Goal: Task Accomplishment & Management: Complete application form

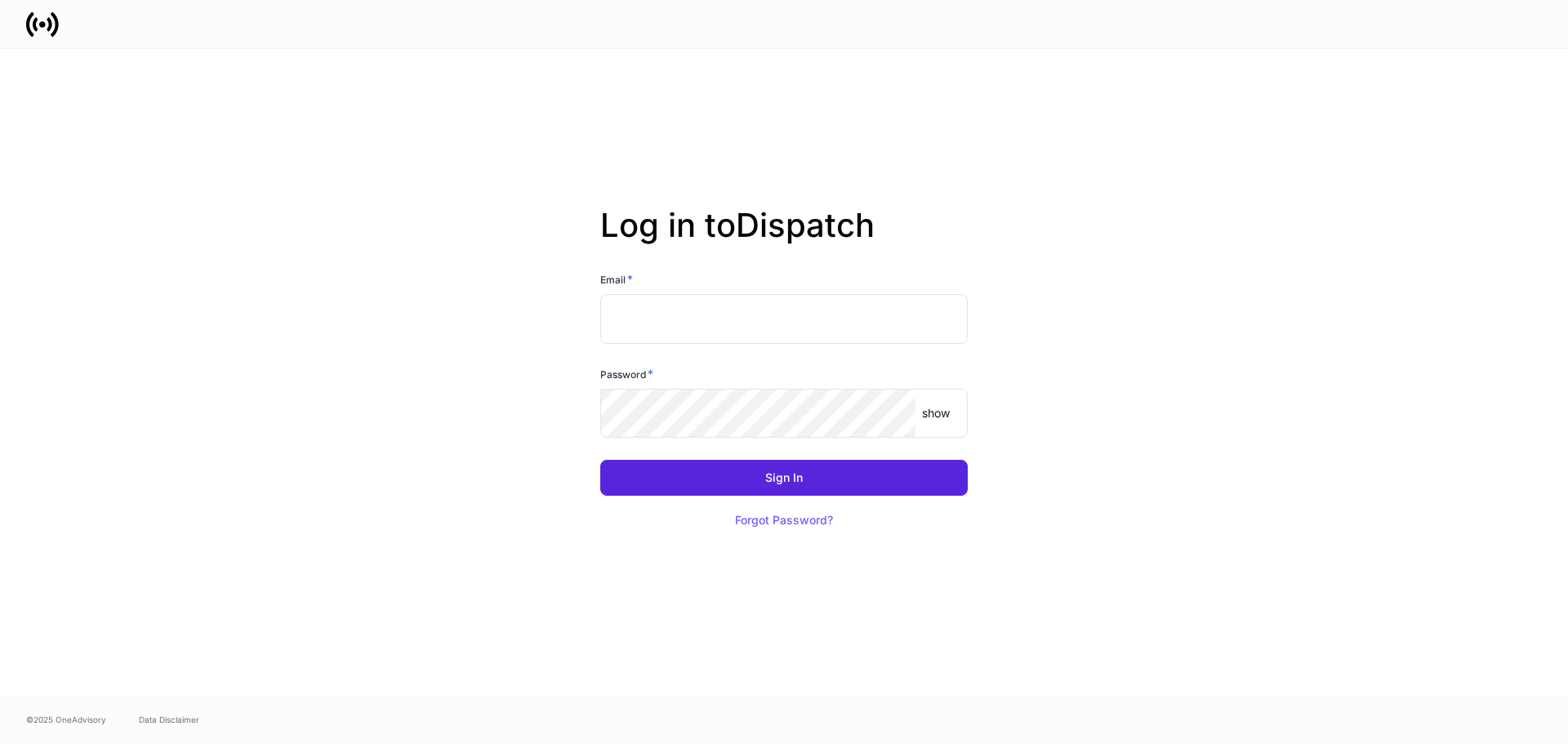
type input "**********"
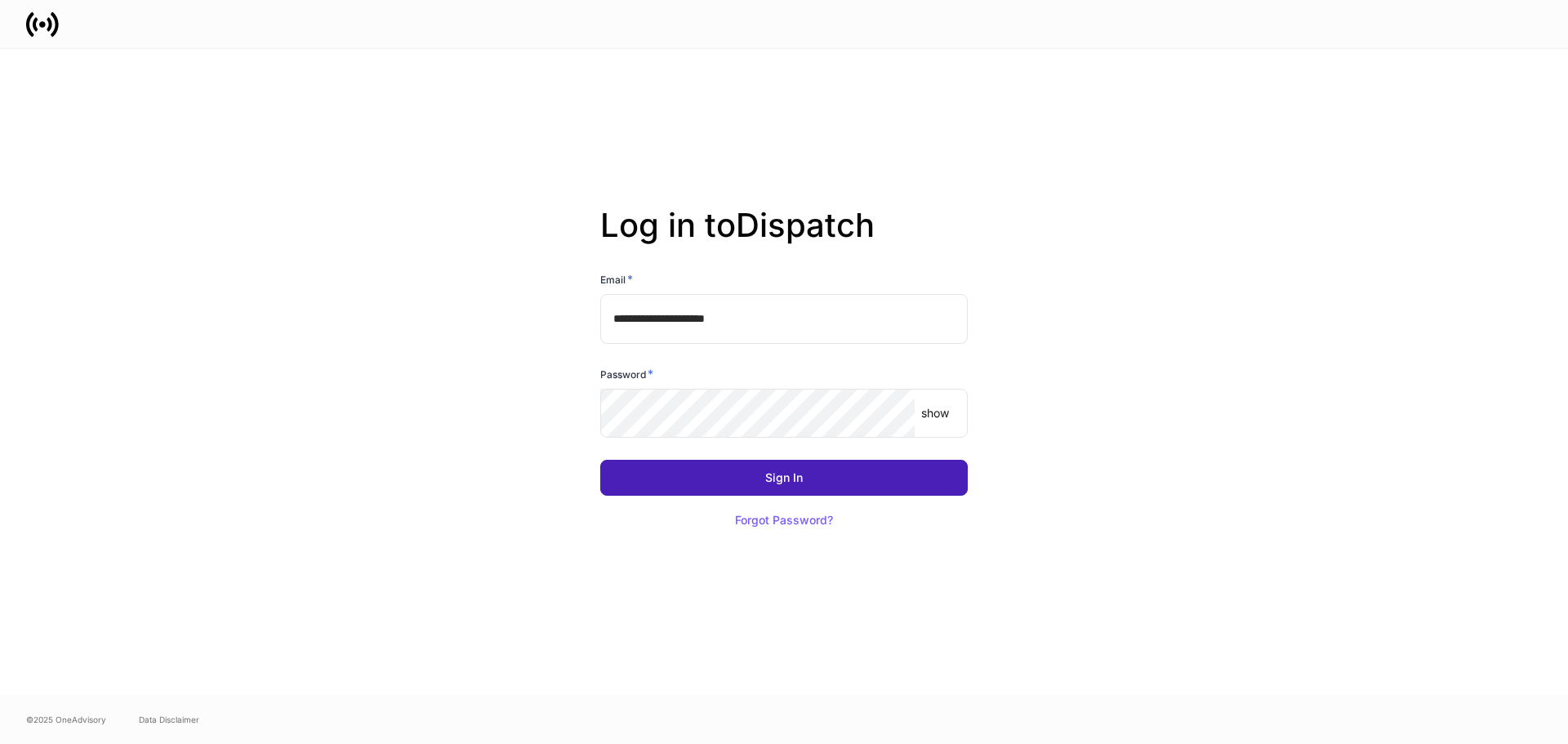
click at [852, 476] on button "Sign In" at bounding box center [784, 478] width 367 height 36
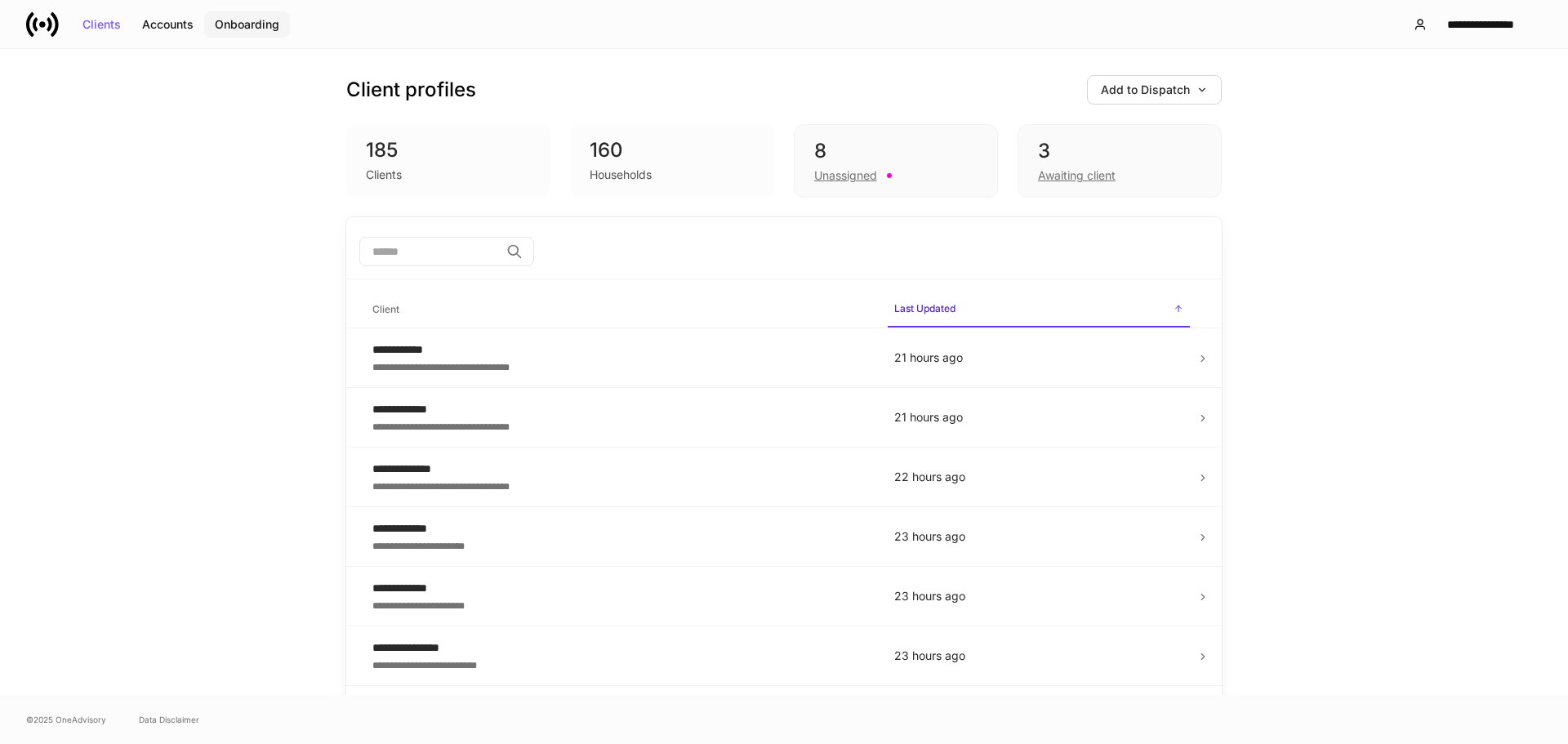
click at [251, 37] on button "Onboarding" at bounding box center [247, 25] width 85 height 26
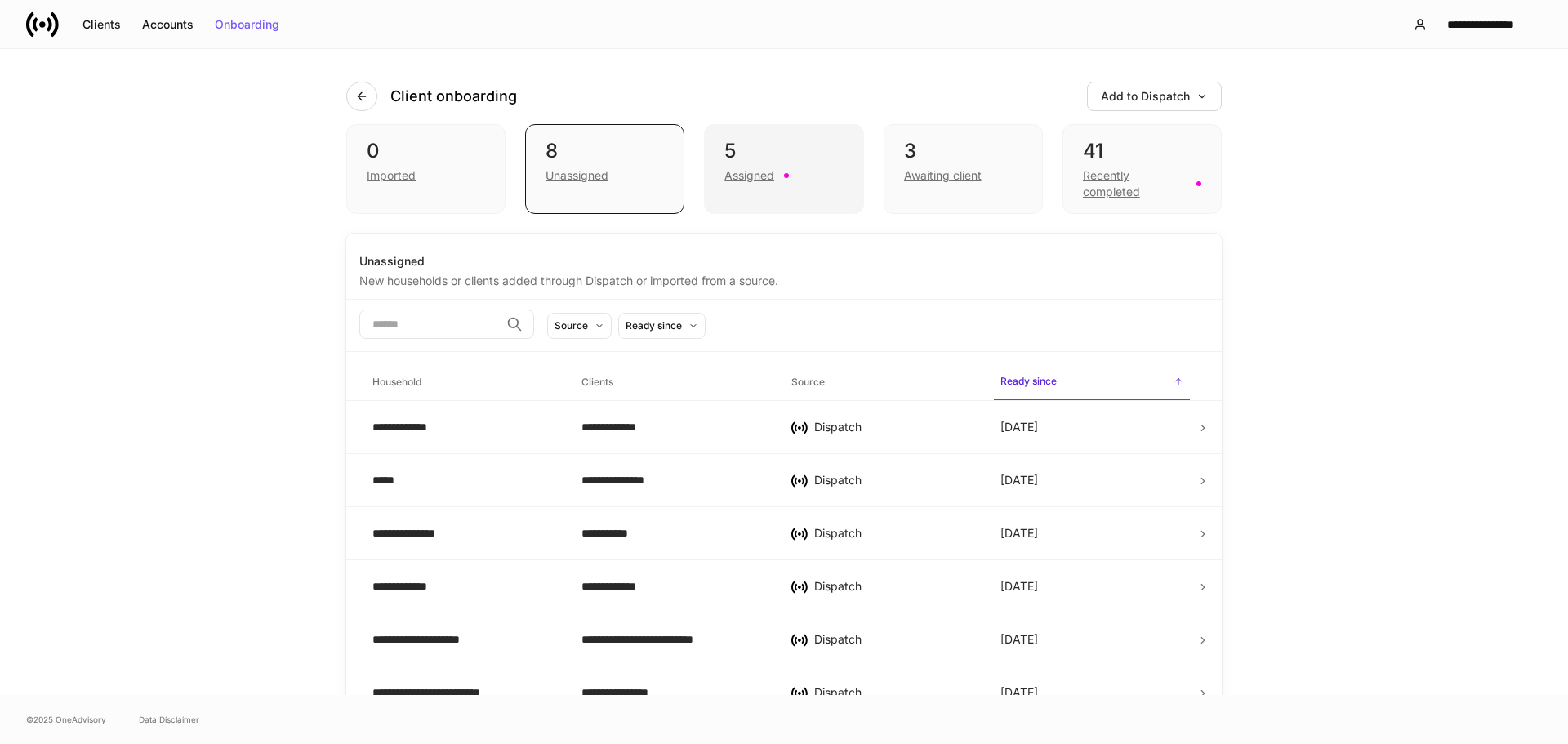
click at [766, 170] on div "Assigned" at bounding box center [749, 176] width 50 height 16
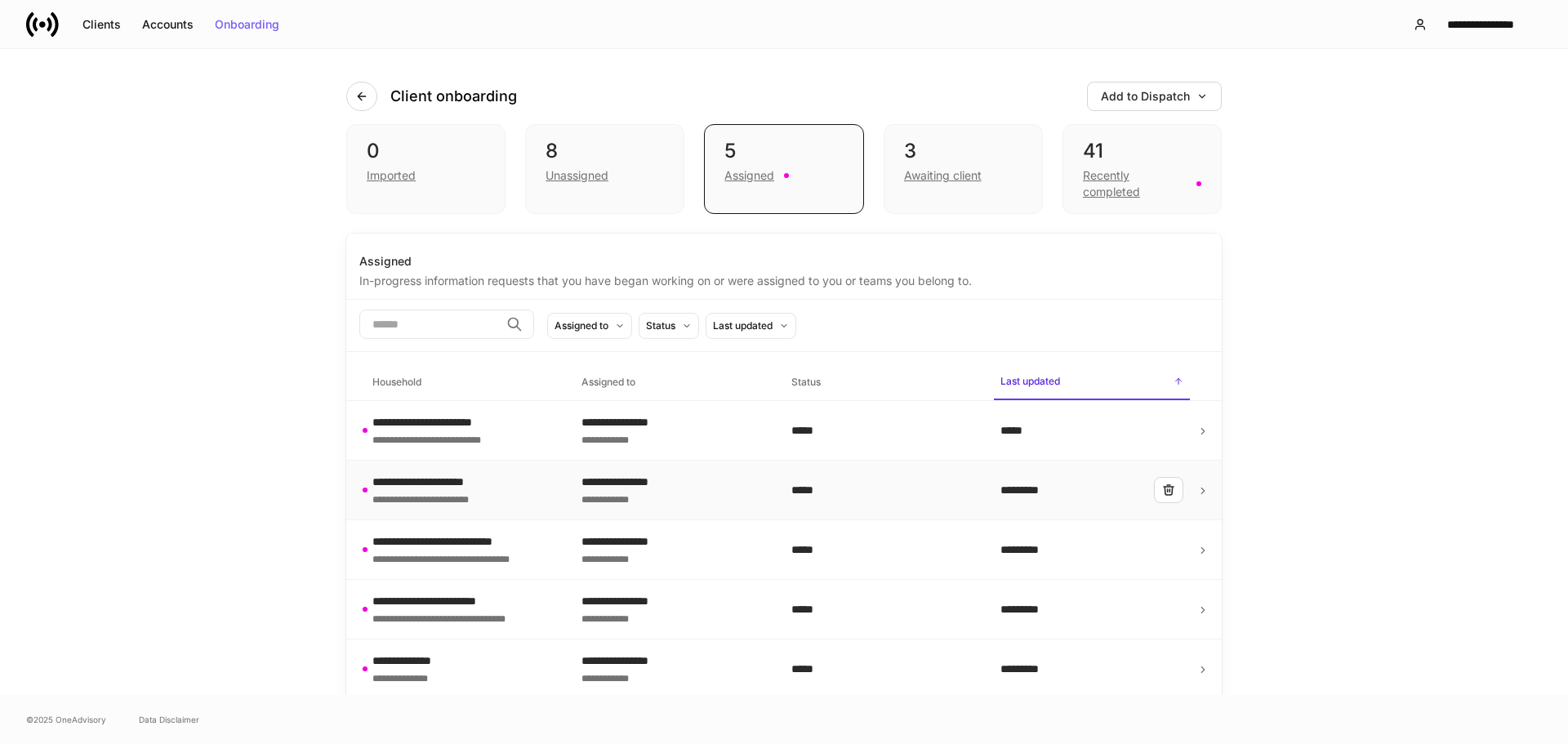
scroll to position [3, 0]
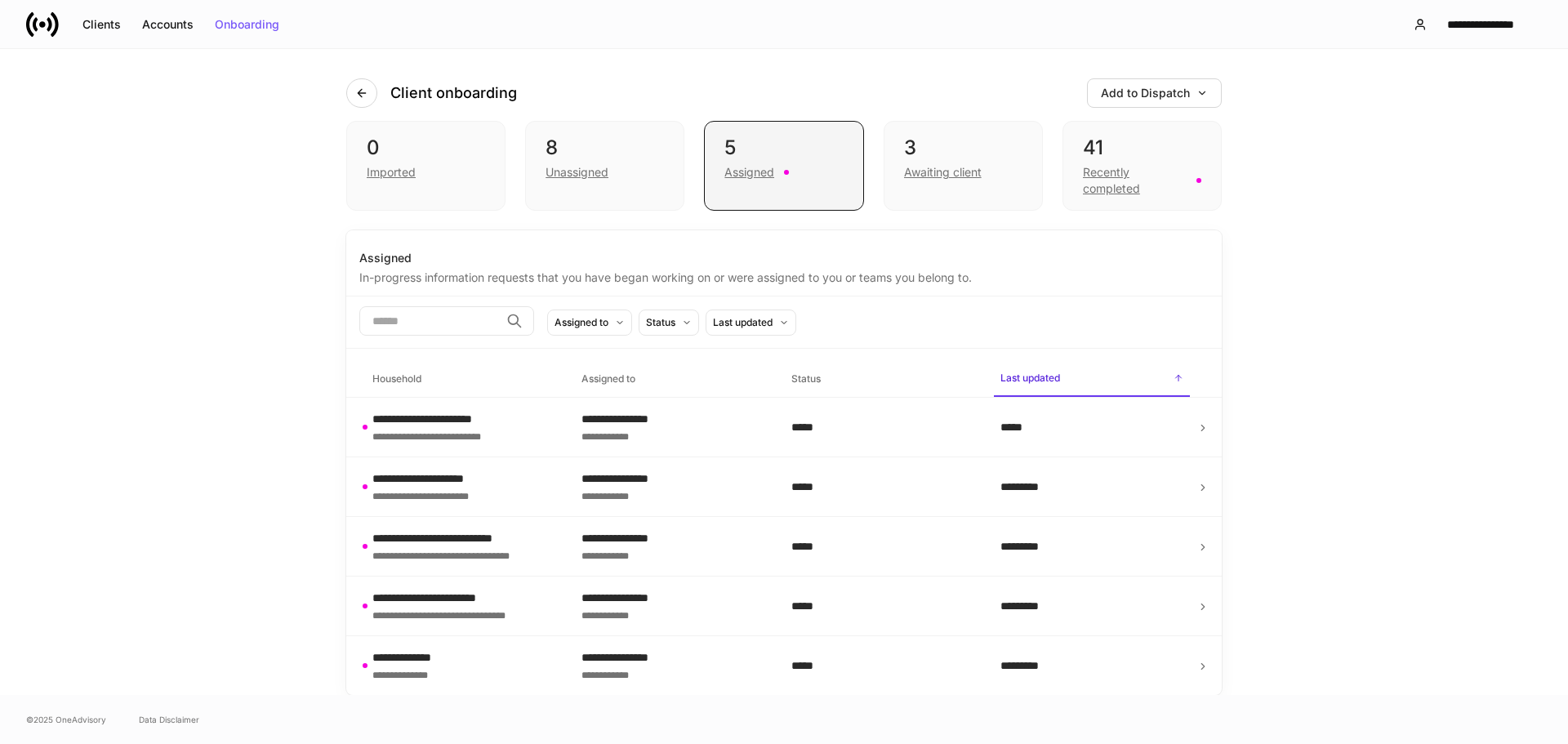
click at [761, 167] on div "Assigned" at bounding box center [749, 172] width 50 height 16
click at [170, 16] on button "Accounts" at bounding box center [168, 25] width 73 height 26
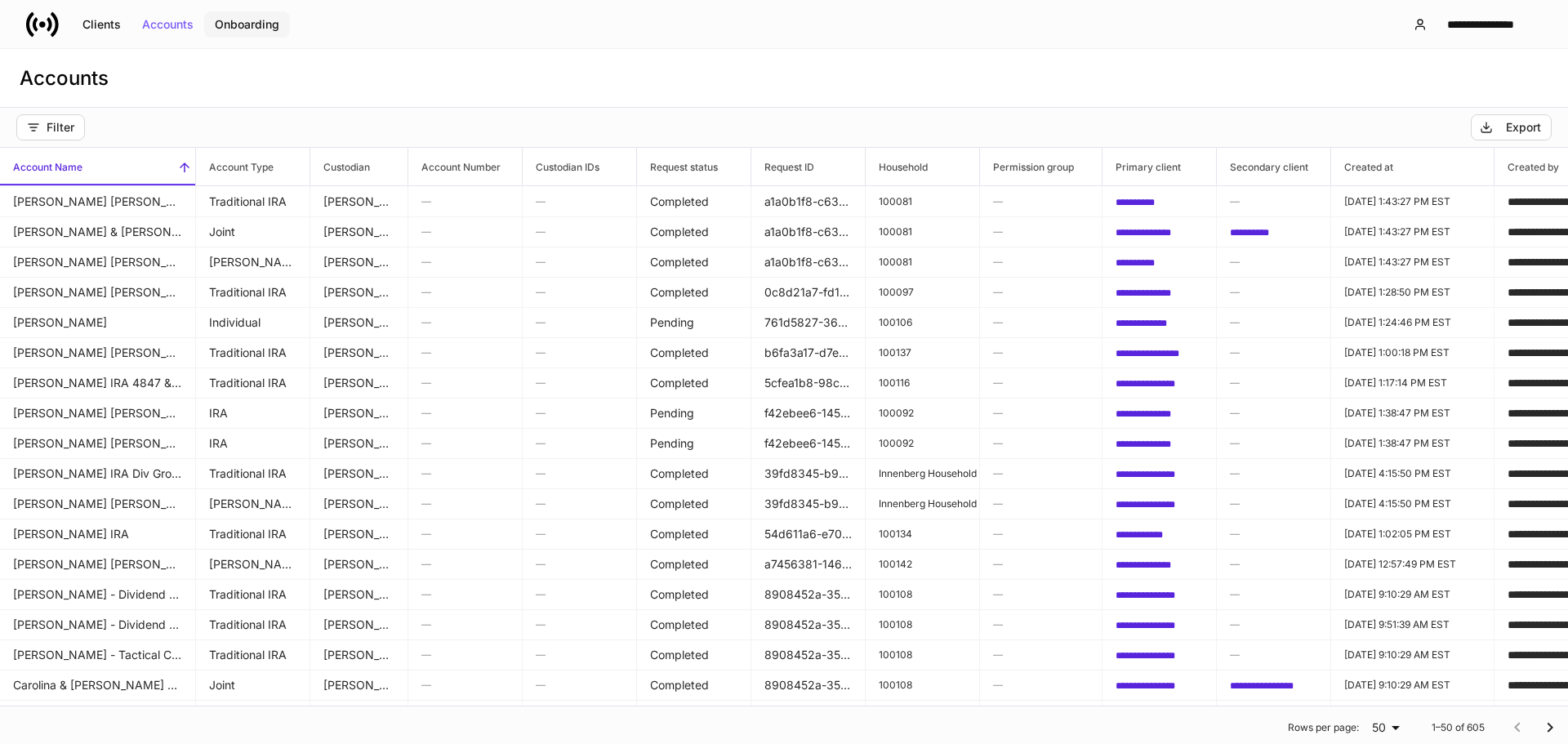
click at [240, 25] on div "Onboarding" at bounding box center [247, 25] width 65 height 11
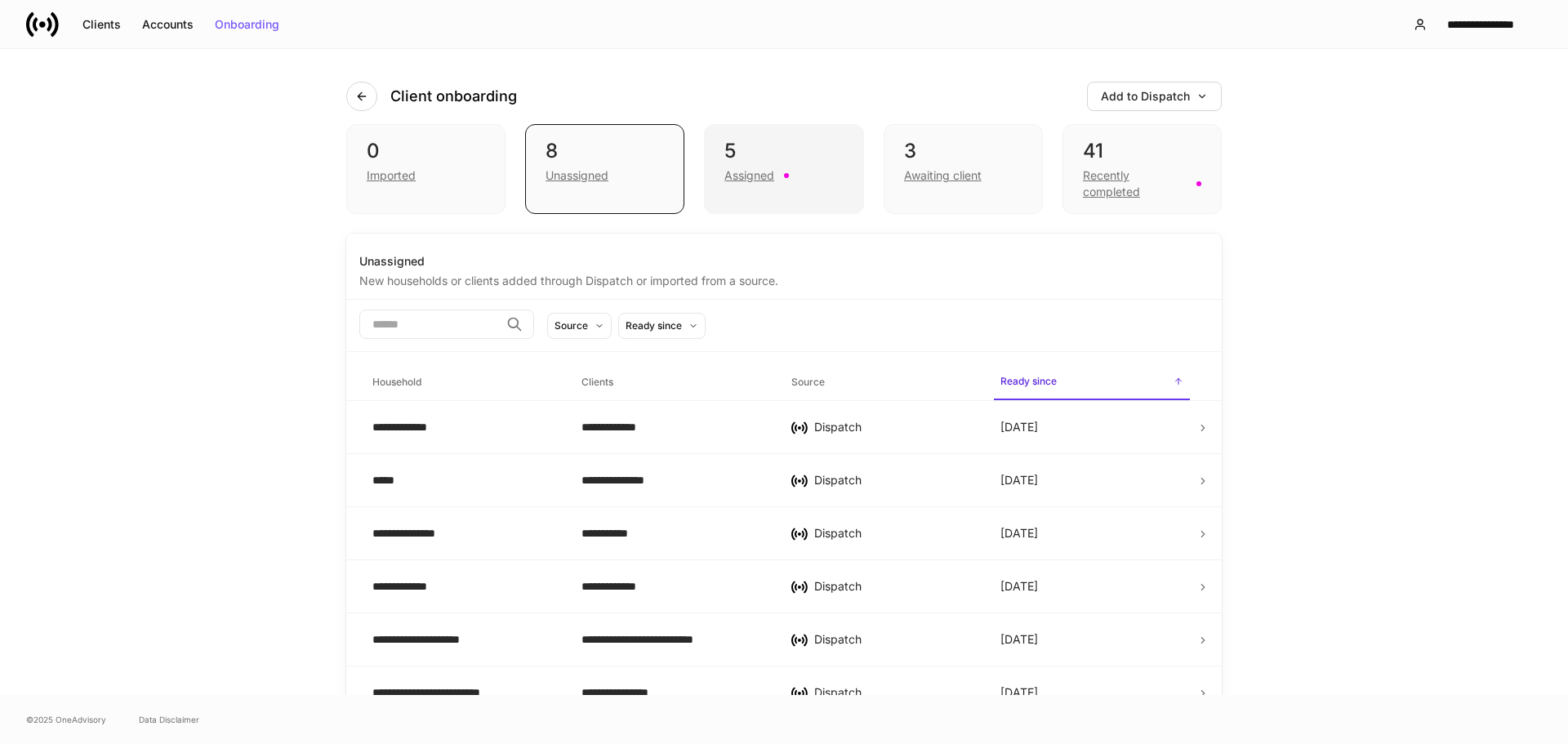
click at [784, 168] on div "Assigned" at bounding box center [784, 174] width 118 height 20
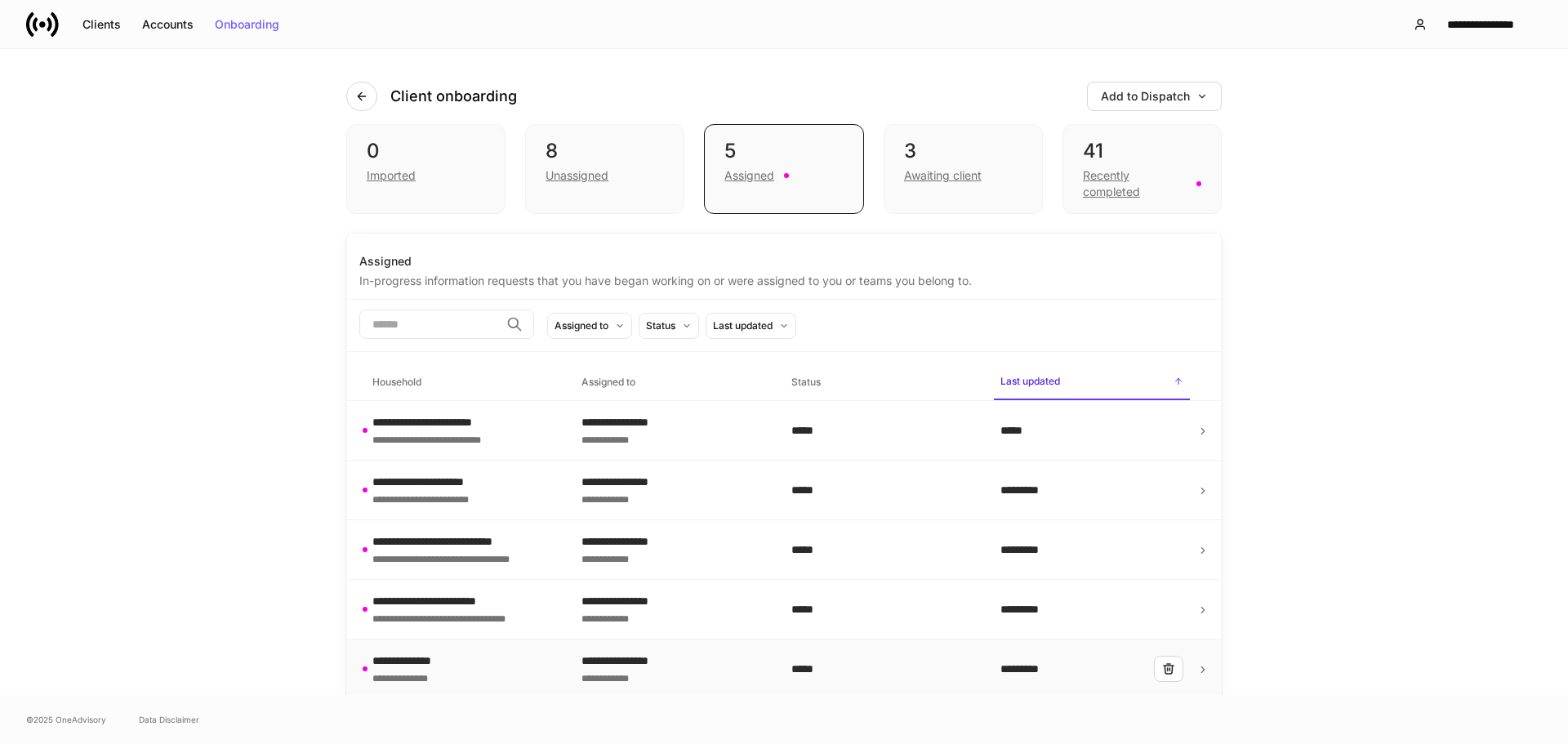
click at [448, 661] on div "**********" at bounding box center [413, 661] width 83 height 16
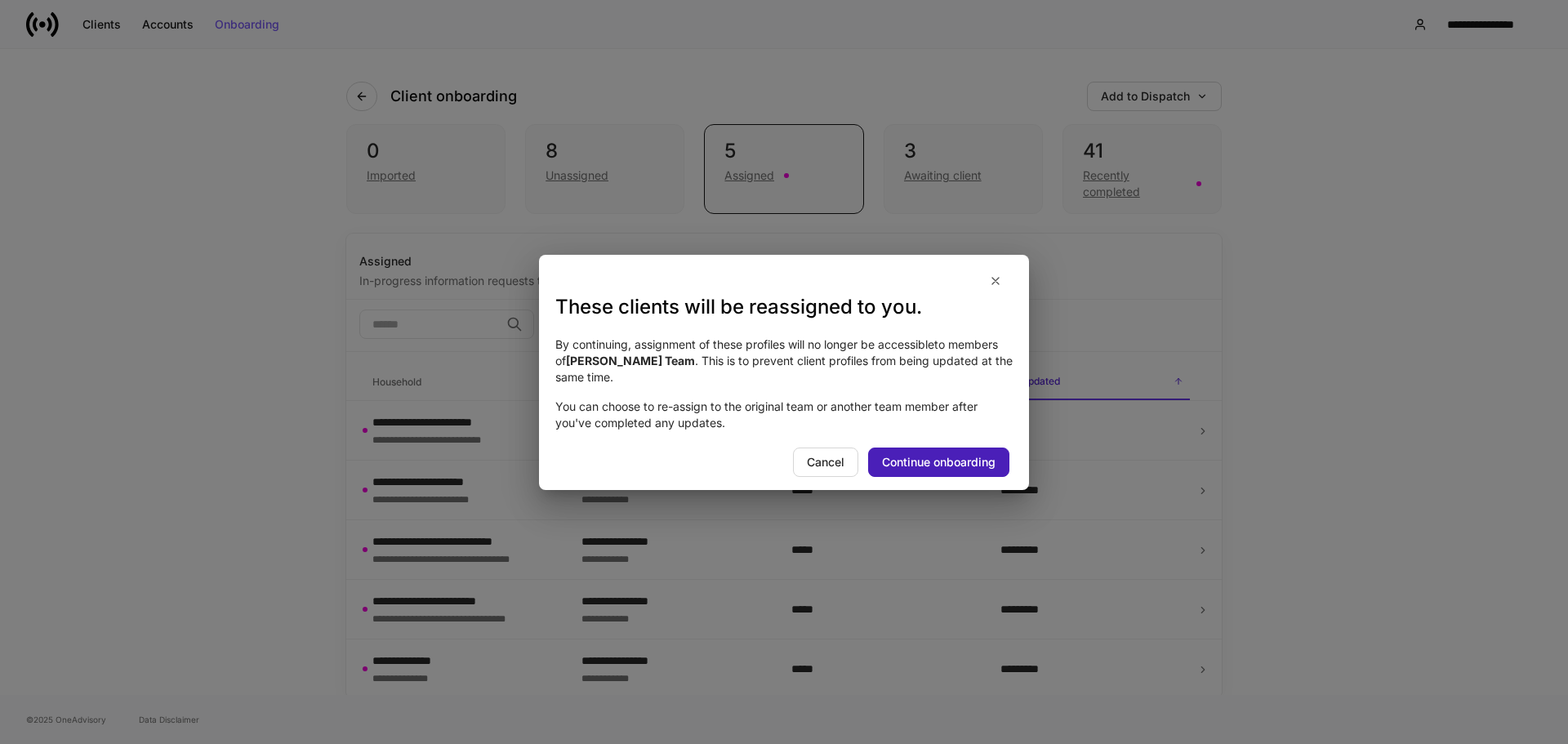
click at [949, 463] on div "Continue onboarding" at bounding box center [939, 462] width 113 height 11
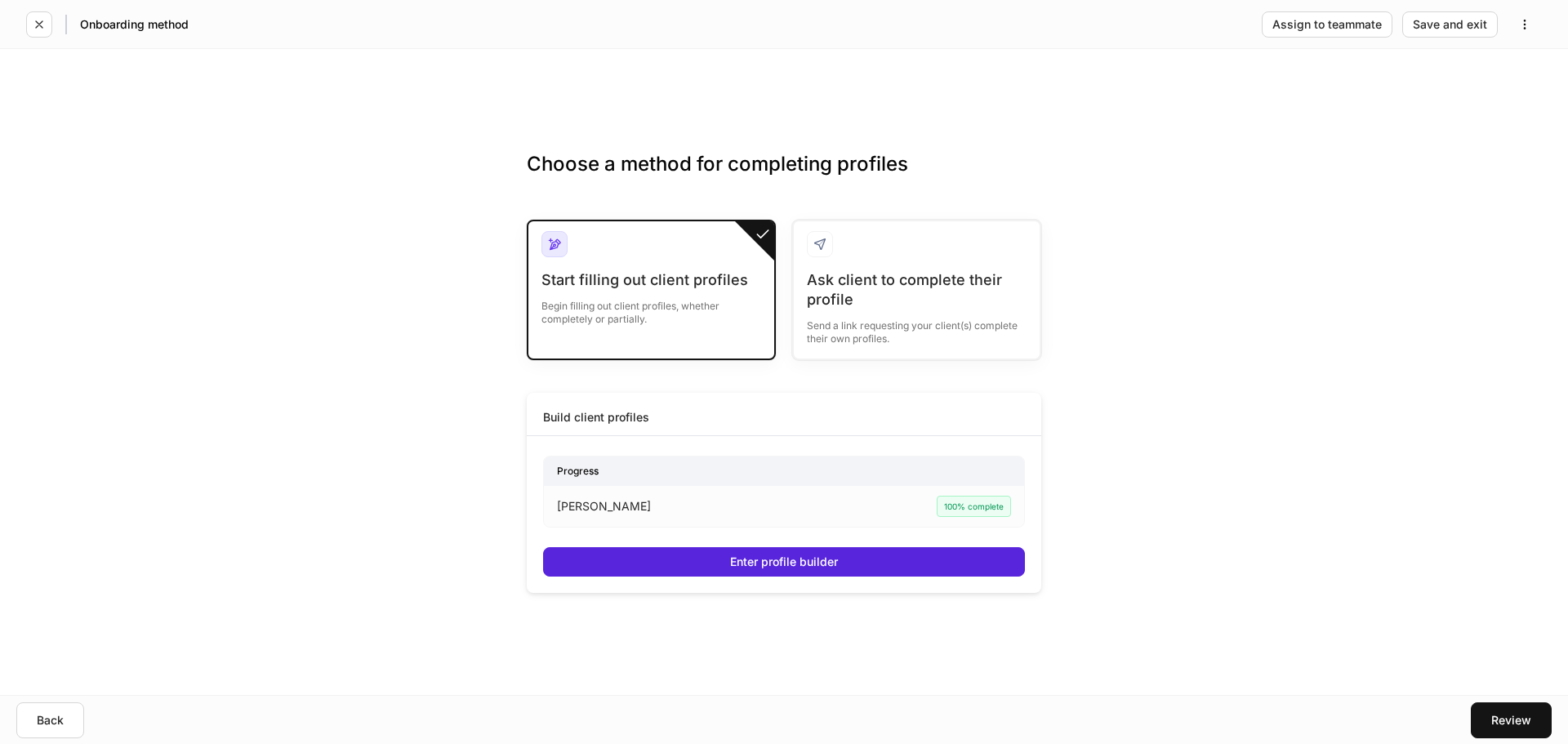
click at [823, 579] on div "Build client profiles Progress [PERSON_NAME] 100% complete Enter profile builder" at bounding box center [784, 492] width 514 height 200
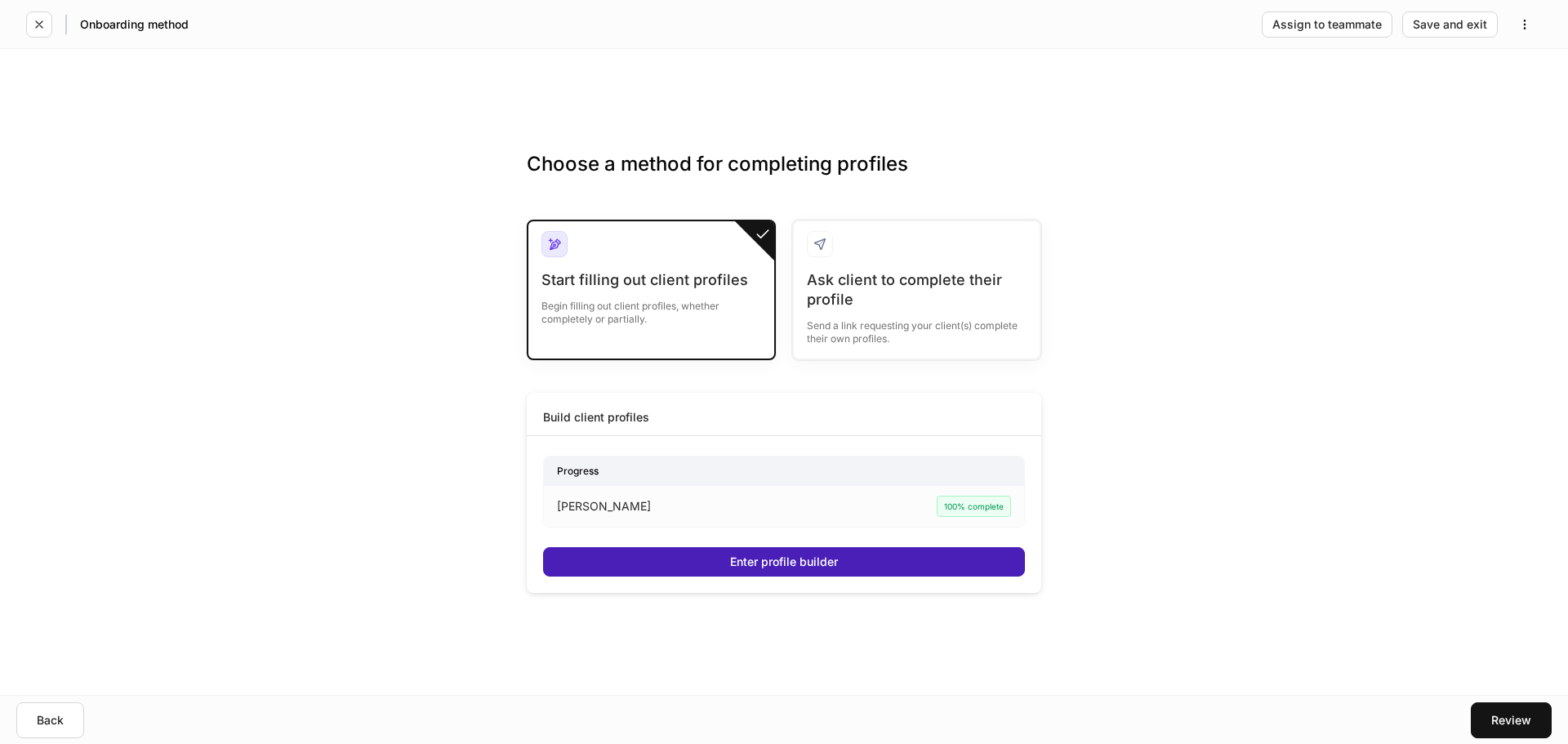
click at [825, 572] on button "Enter profile builder" at bounding box center [784, 562] width 482 height 30
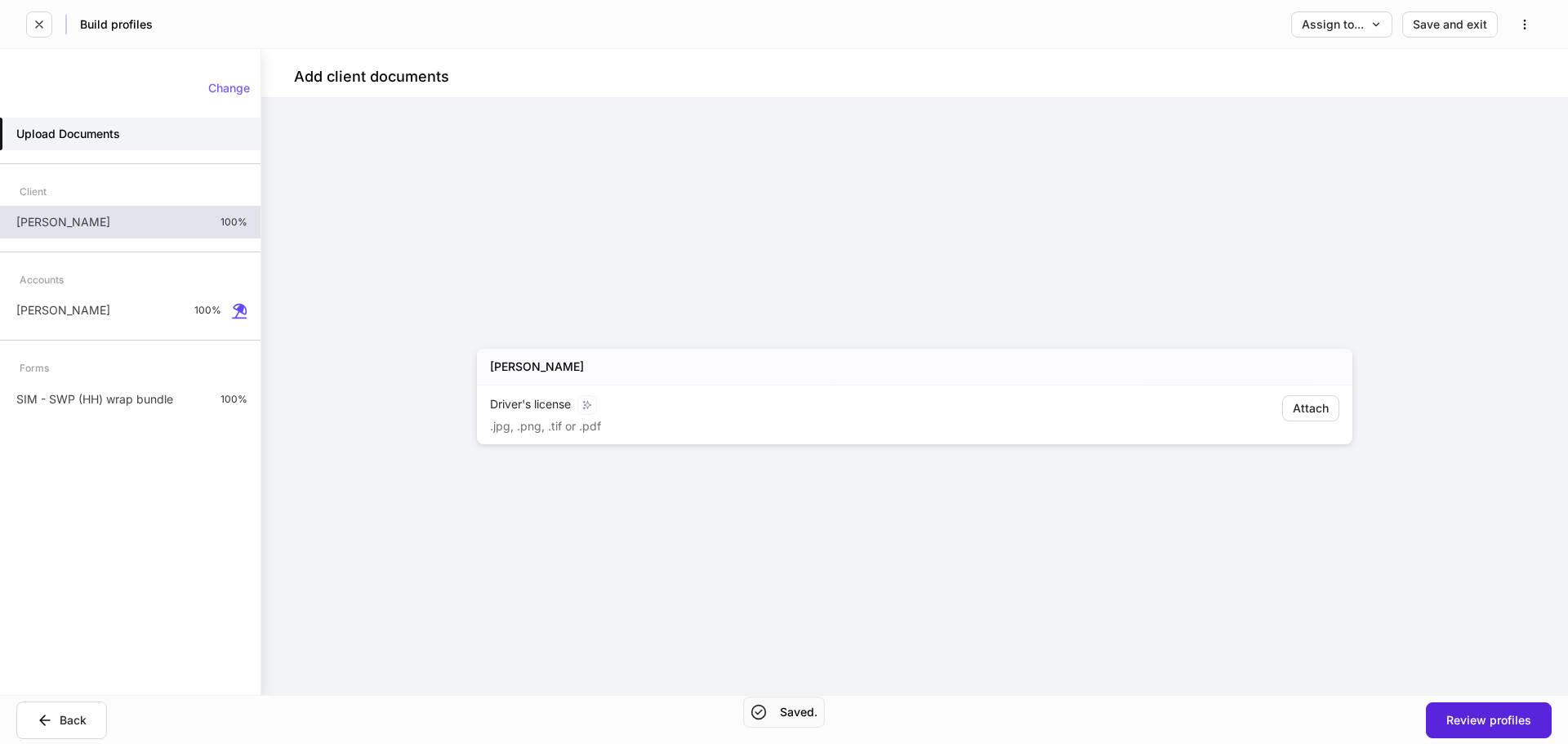
click at [62, 224] on p "[PERSON_NAME]" at bounding box center [63, 223] width 94 height 16
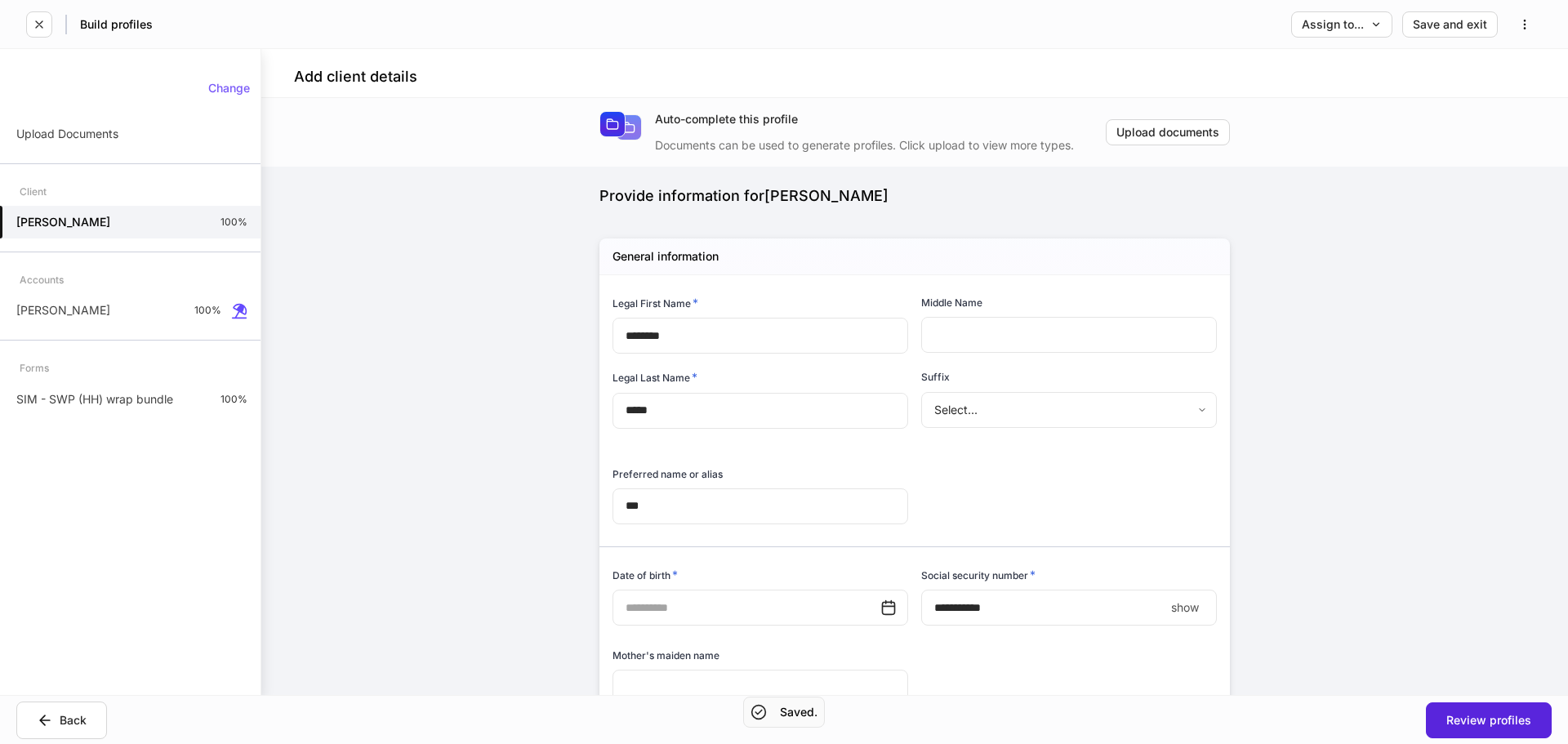
type input "**********"
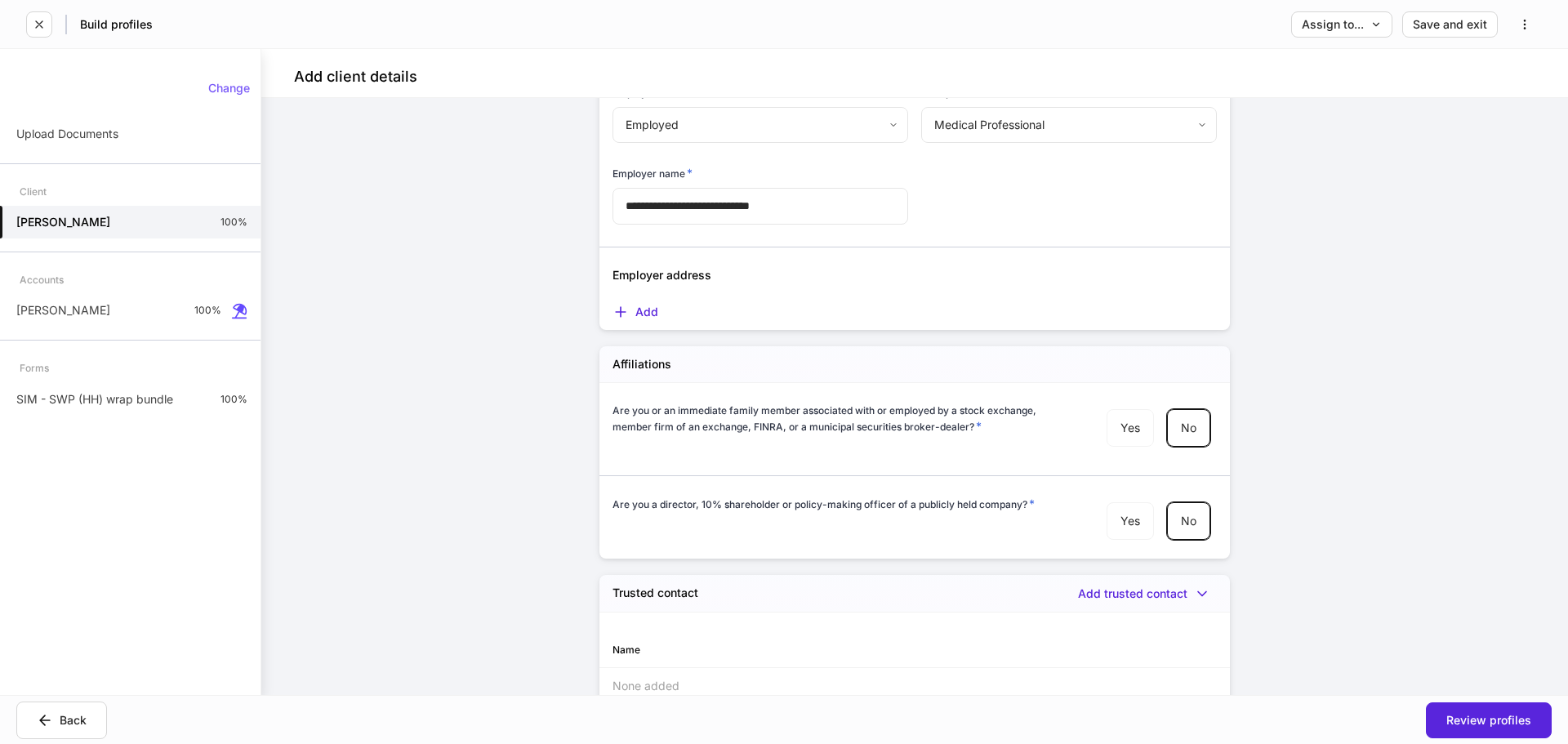
scroll to position [1959, 0]
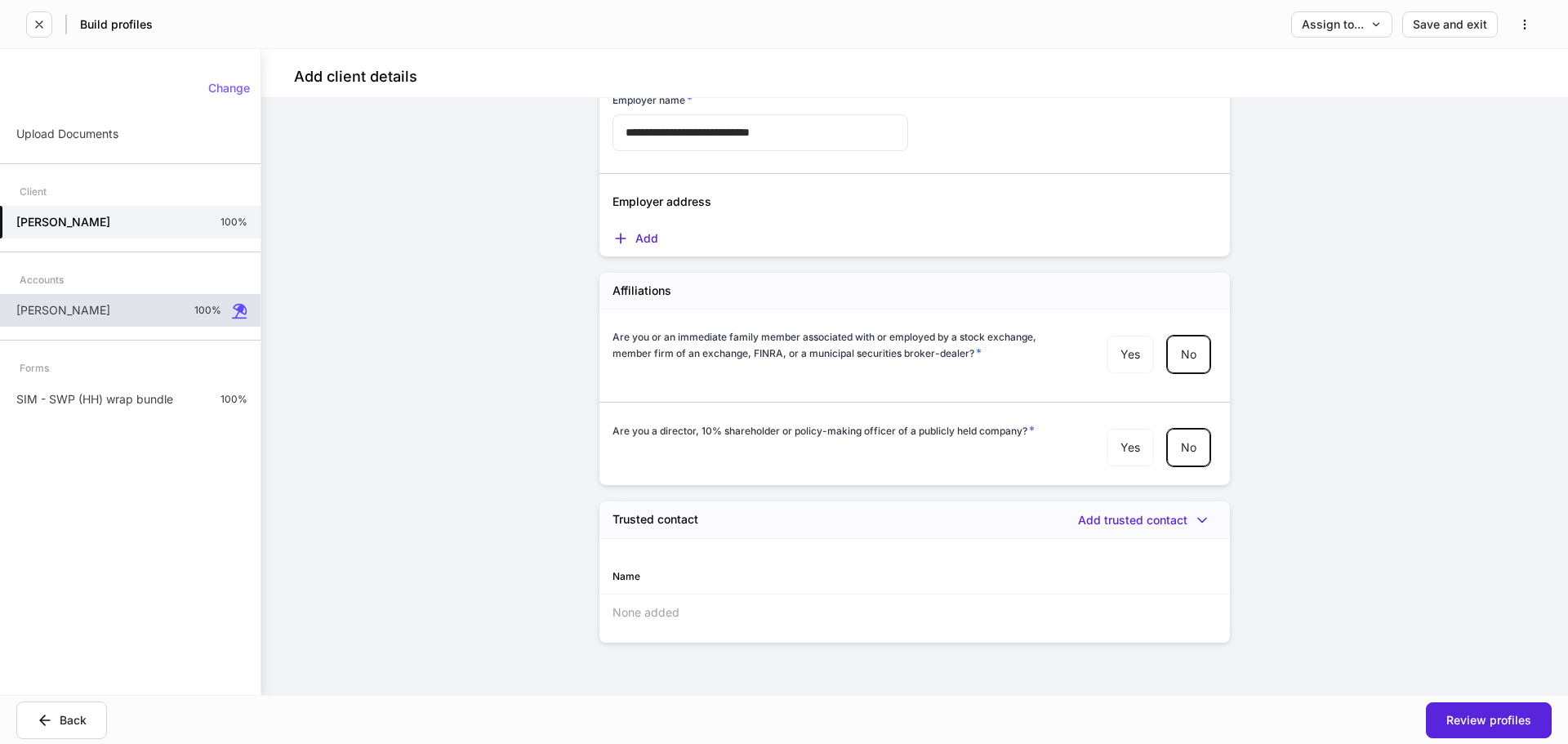
click at [60, 305] on p "[PERSON_NAME]" at bounding box center [63, 310] width 94 height 16
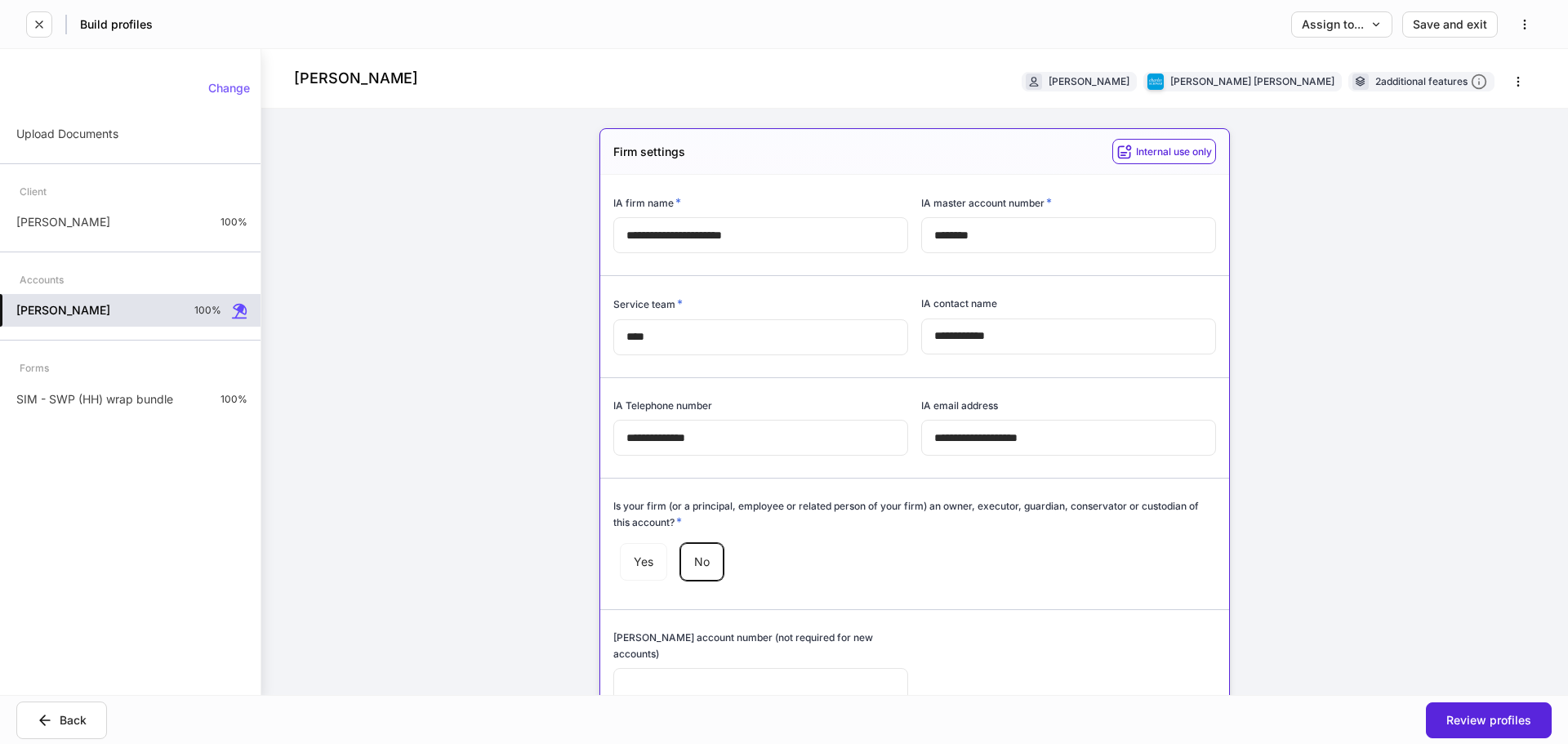
type input "*****"
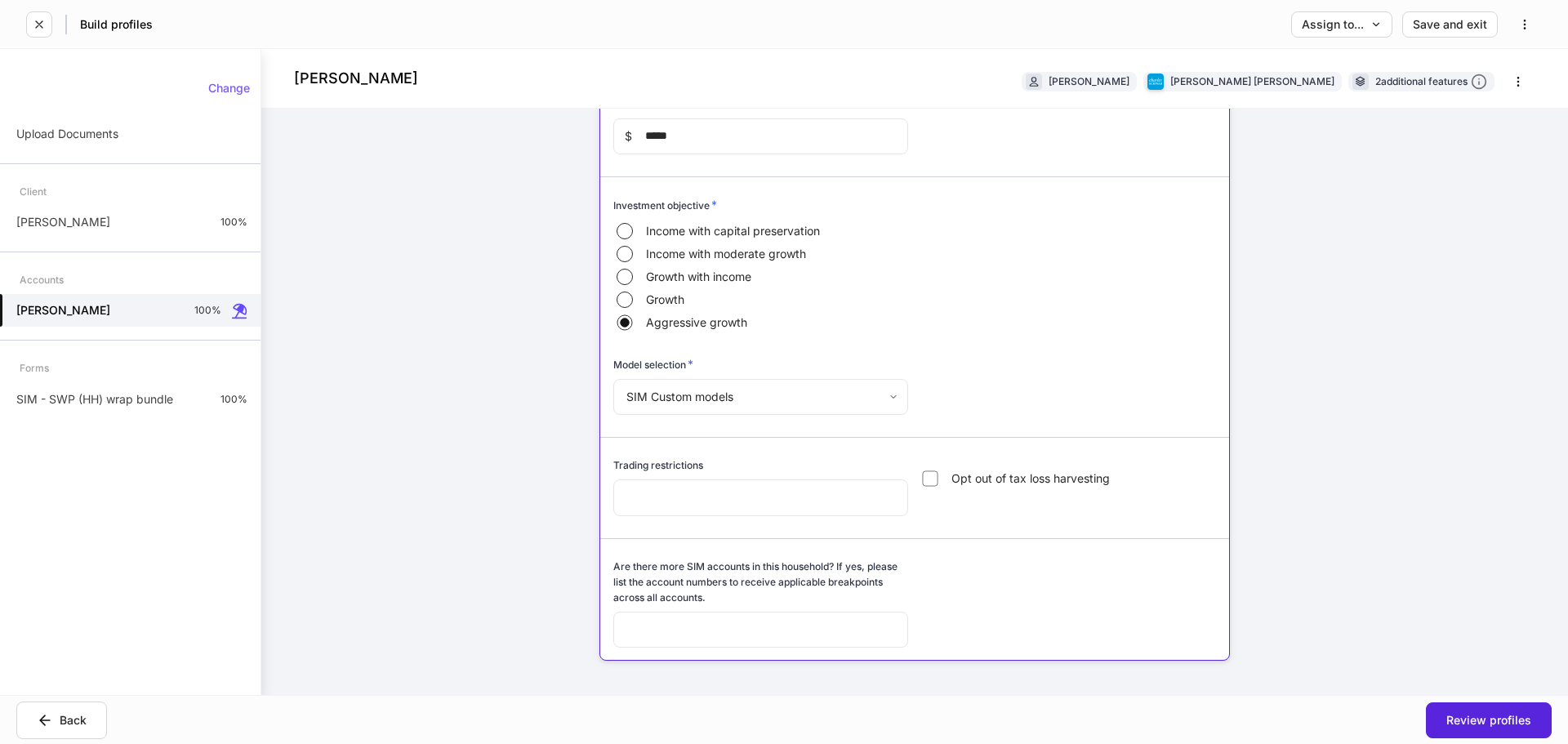
scroll to position [4419, 0]
click at [73, 394] on p "SIM - SWP (HH) wrap bundle" at bounding box center [94, 399] width 157 height 16
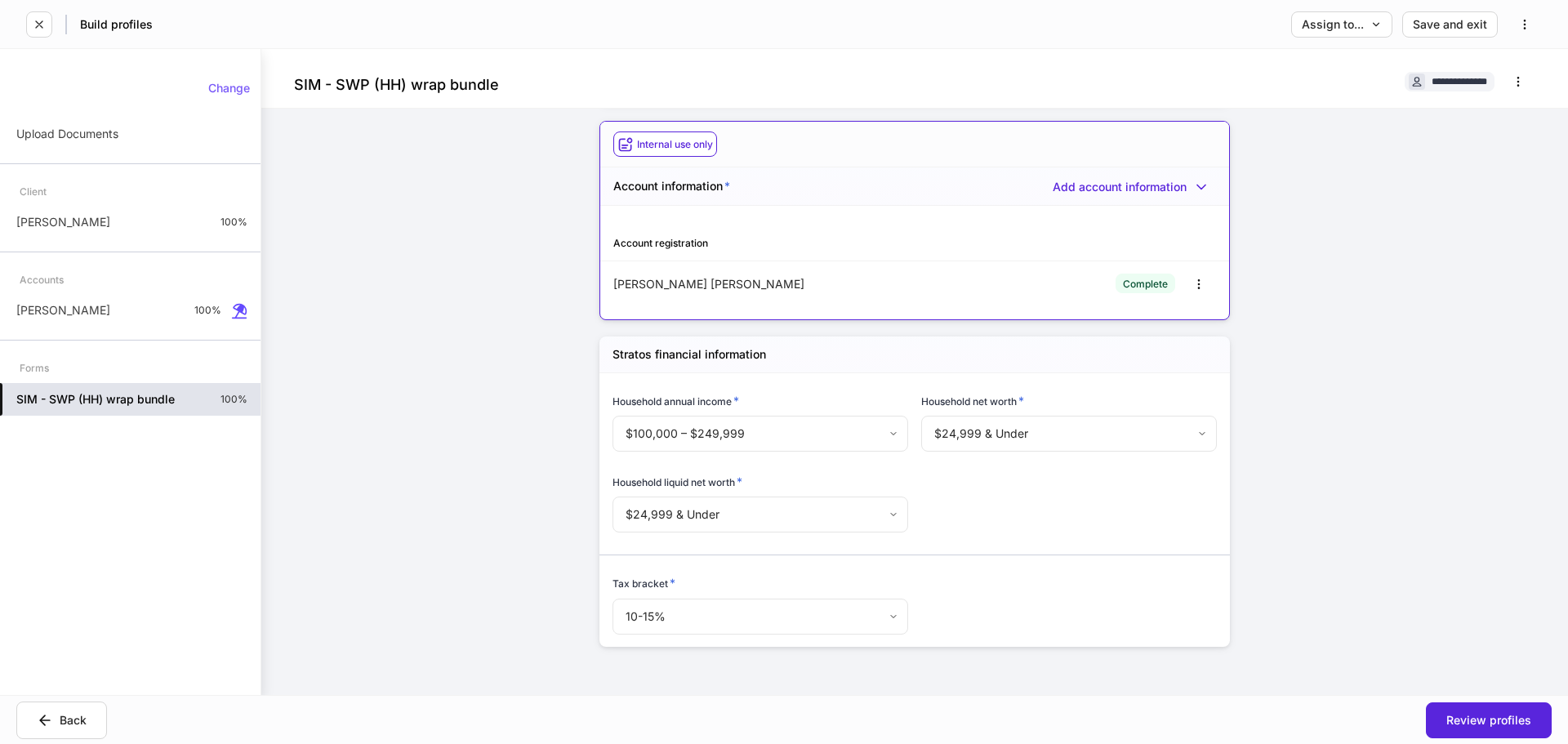
scroll to position [195, 0]
click at [1479, 719] on div "Review profiles" at bounding box center [1488, 720] width 85 height 11
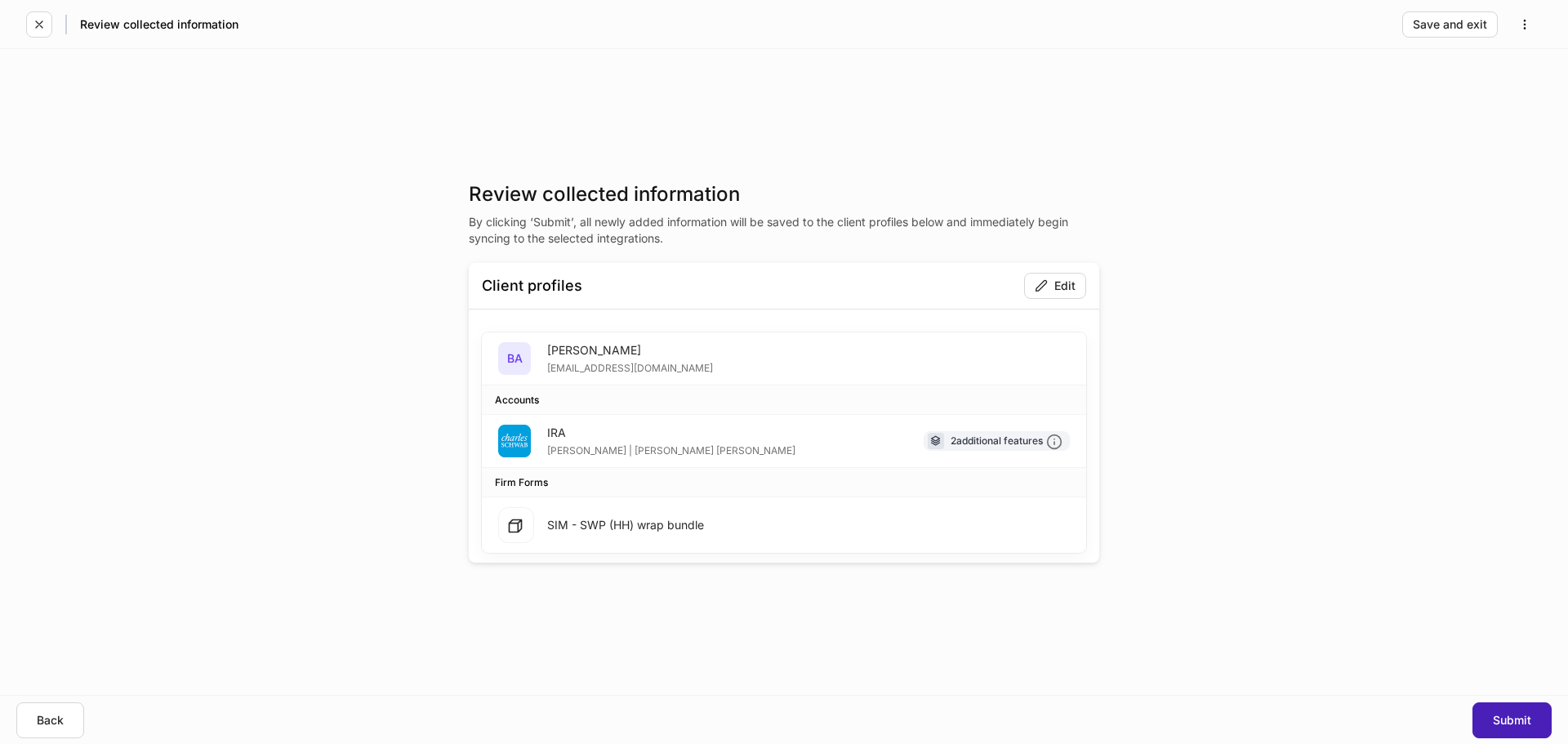
click at [1497, 711] on button "Submit" at bounding box center [1512, 720] width 79 height 36
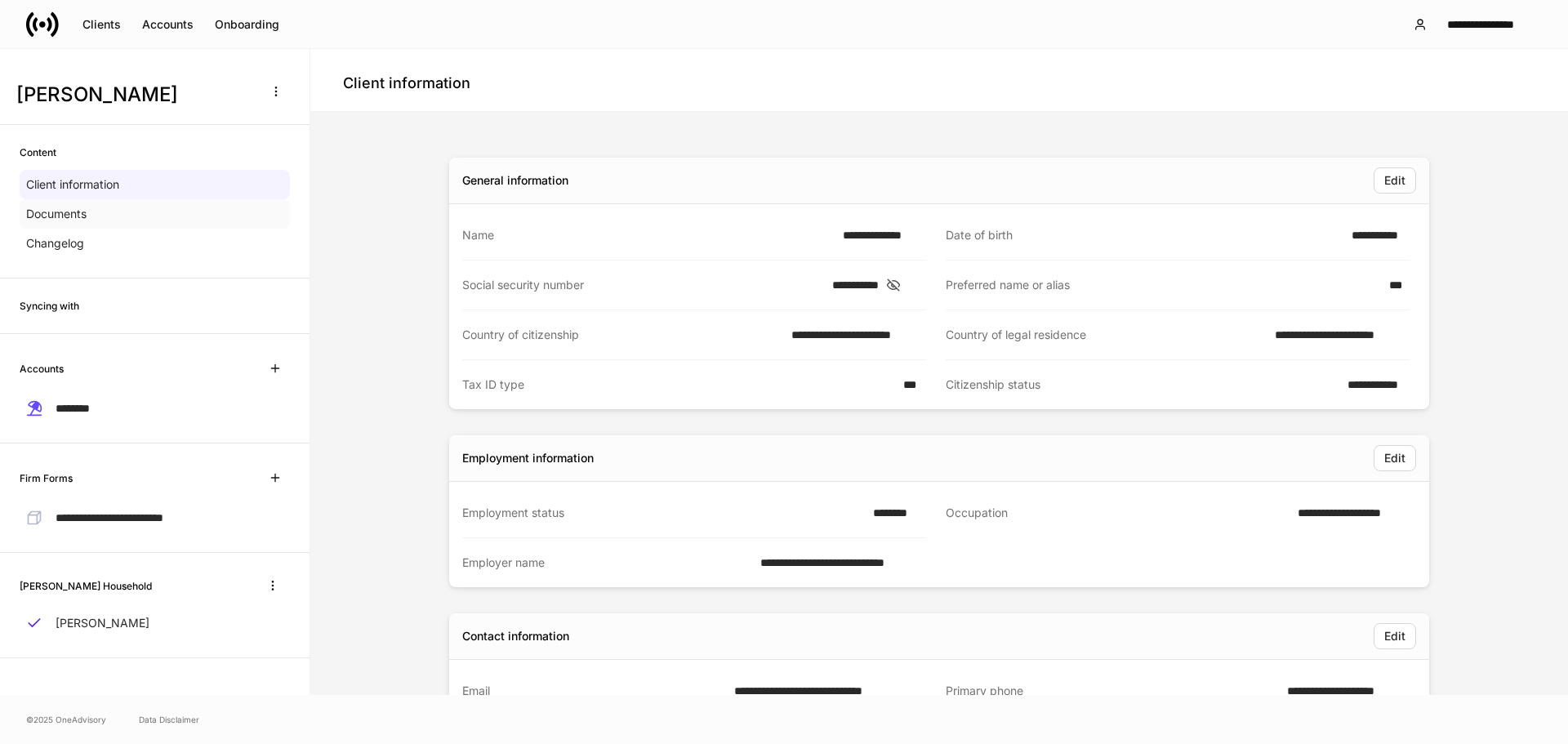
click at [86, 218] on p "Documents" at bounding box center [57, 214] width 61 height 16
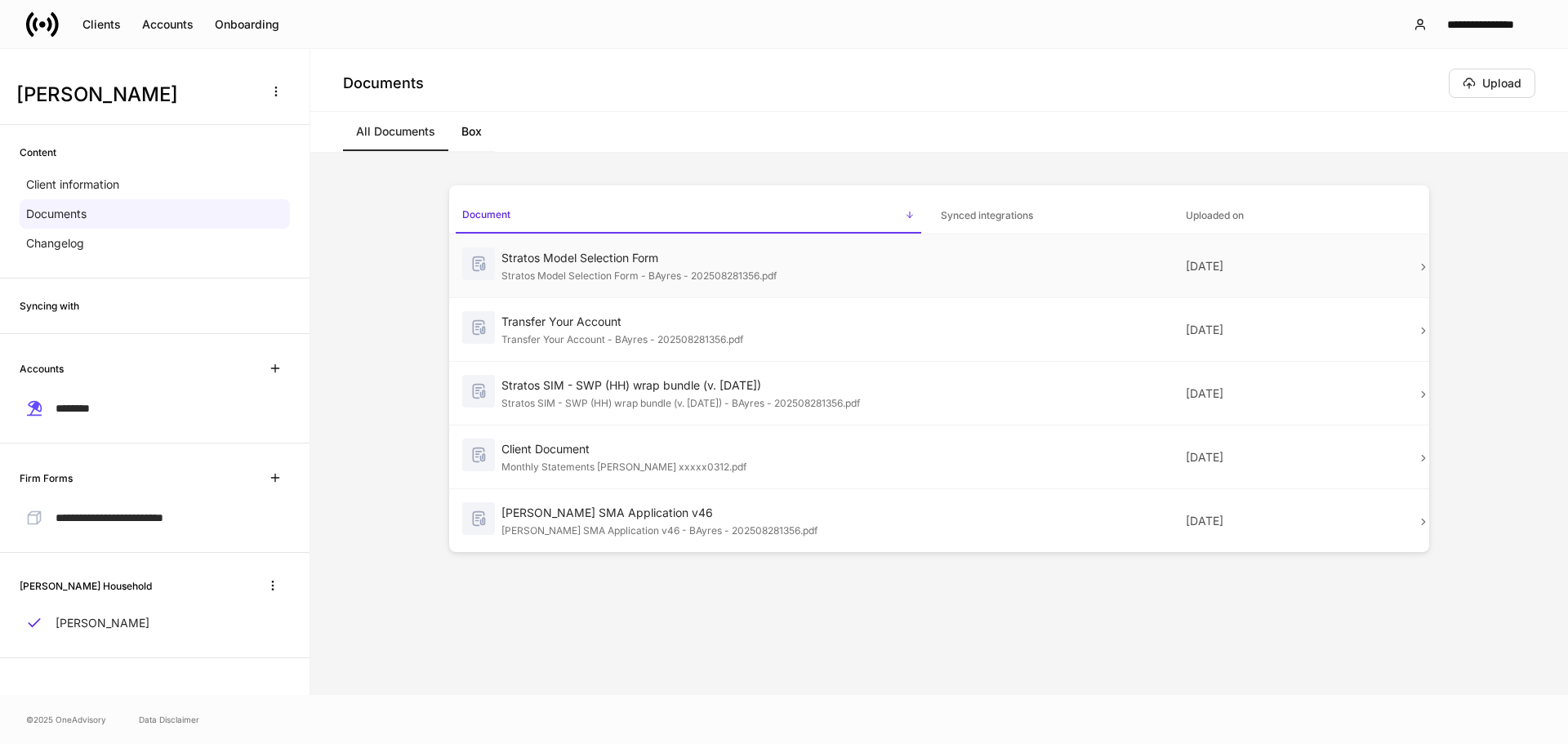
click at [821, 267] on div "Stratos Model Selection Form - BAyres - 202508281356.pdf" at bounding box center [708, 274] width 413 height 16
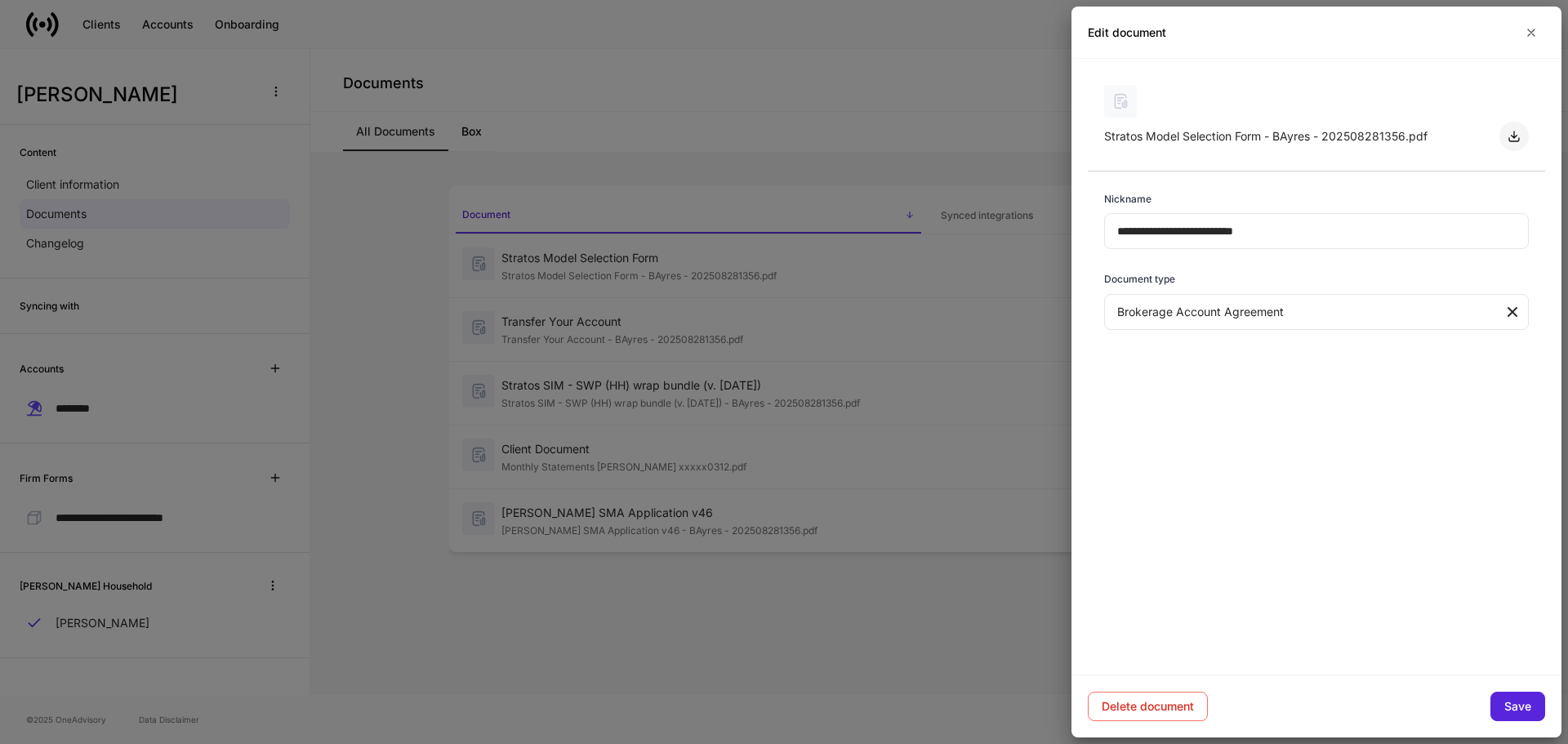
click at [1516, 131] on icon "button" at bounding box center [1515, 136] width 13 height 13
click at [634, 338] on div at bounding box center [784, 372] width 1568 height 744
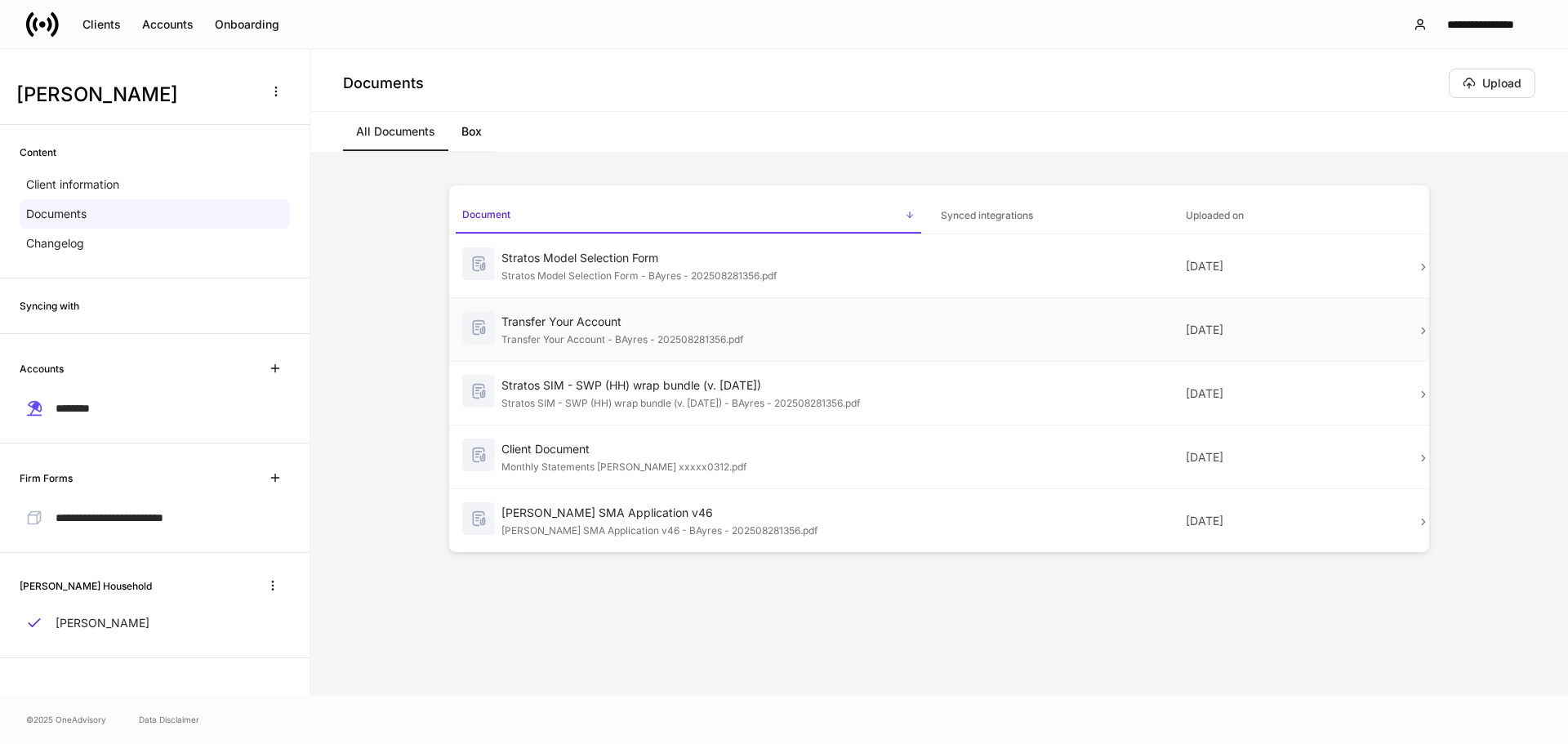
click at [941, 338] on td at bounding box center [1050, 330] width 244 height 64
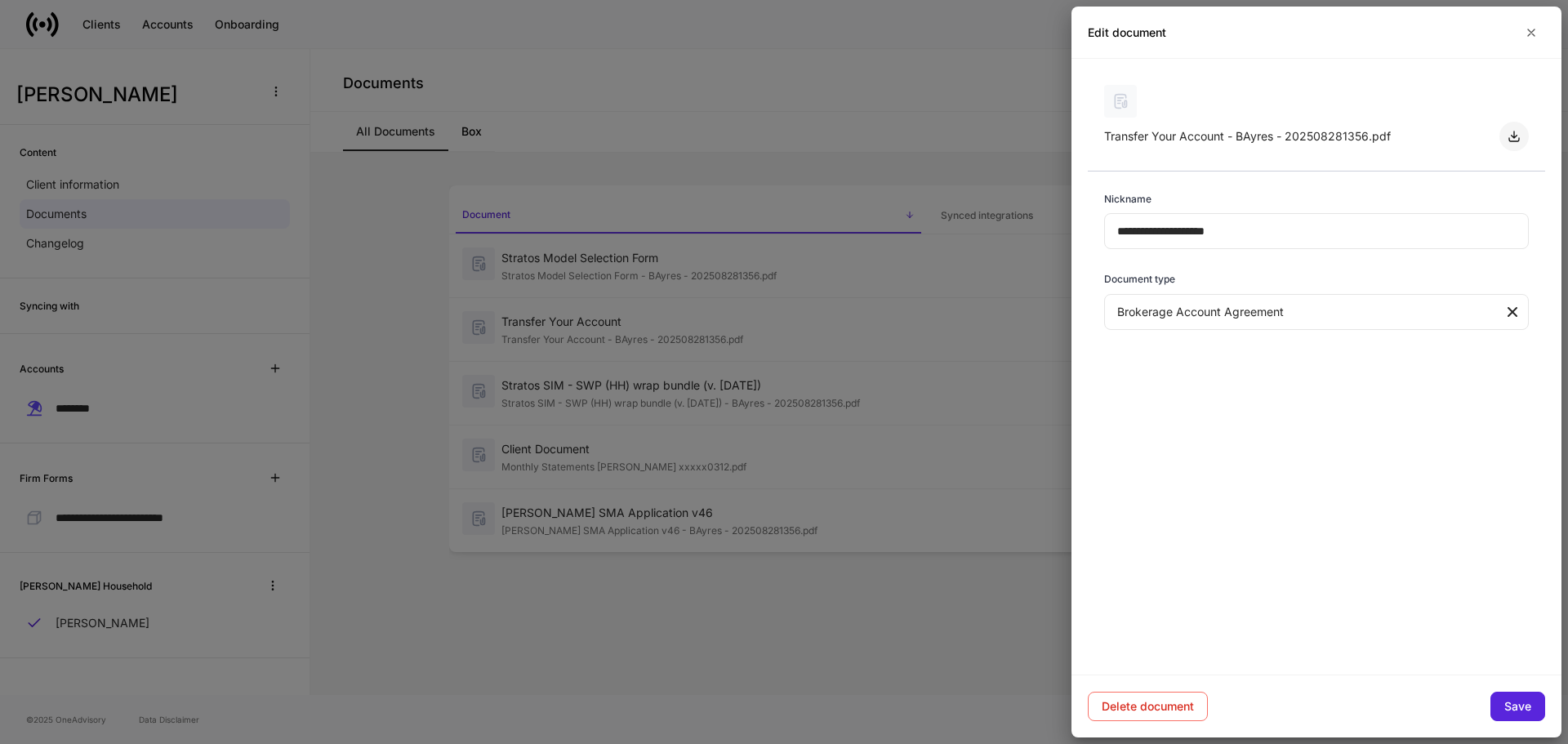
click at [1519, 138] on icon "button" at bounding box center [1515, 136] width 13 height 13
click at [672, 383] on div at bounding box center [784, 372] width 1568 height 744
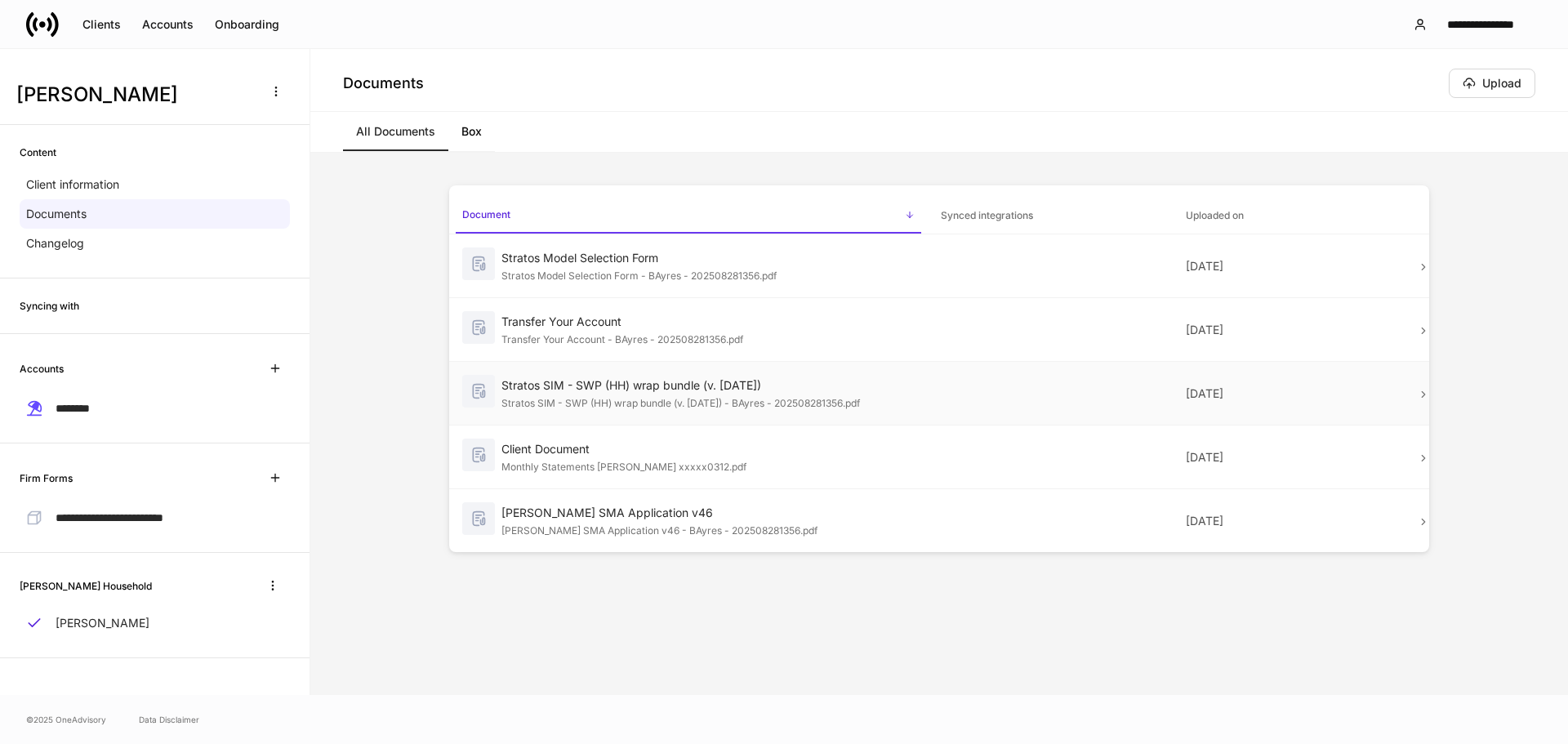
click at [794, 383] on div "Stratos SIM - SWP (HH) wrap bundle (v. [DATE])" at bounding box center [708, 385] width 413 height 16
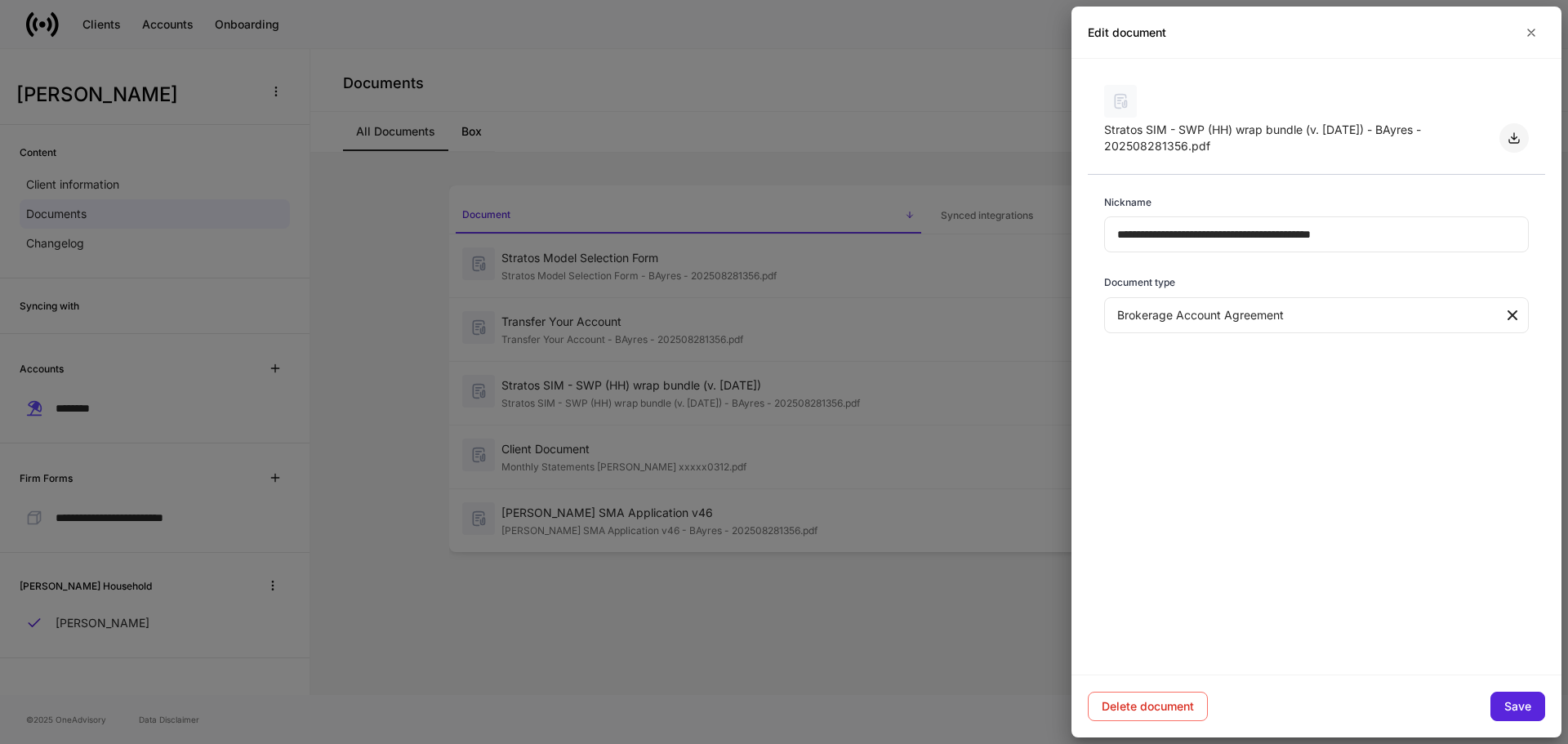
click at [1520, 133] on icon "button" at bounding box center [1515, 138] width 13 height 13
click at [669, 455] on div at bounding box center [784, 372] width 1568 height 744
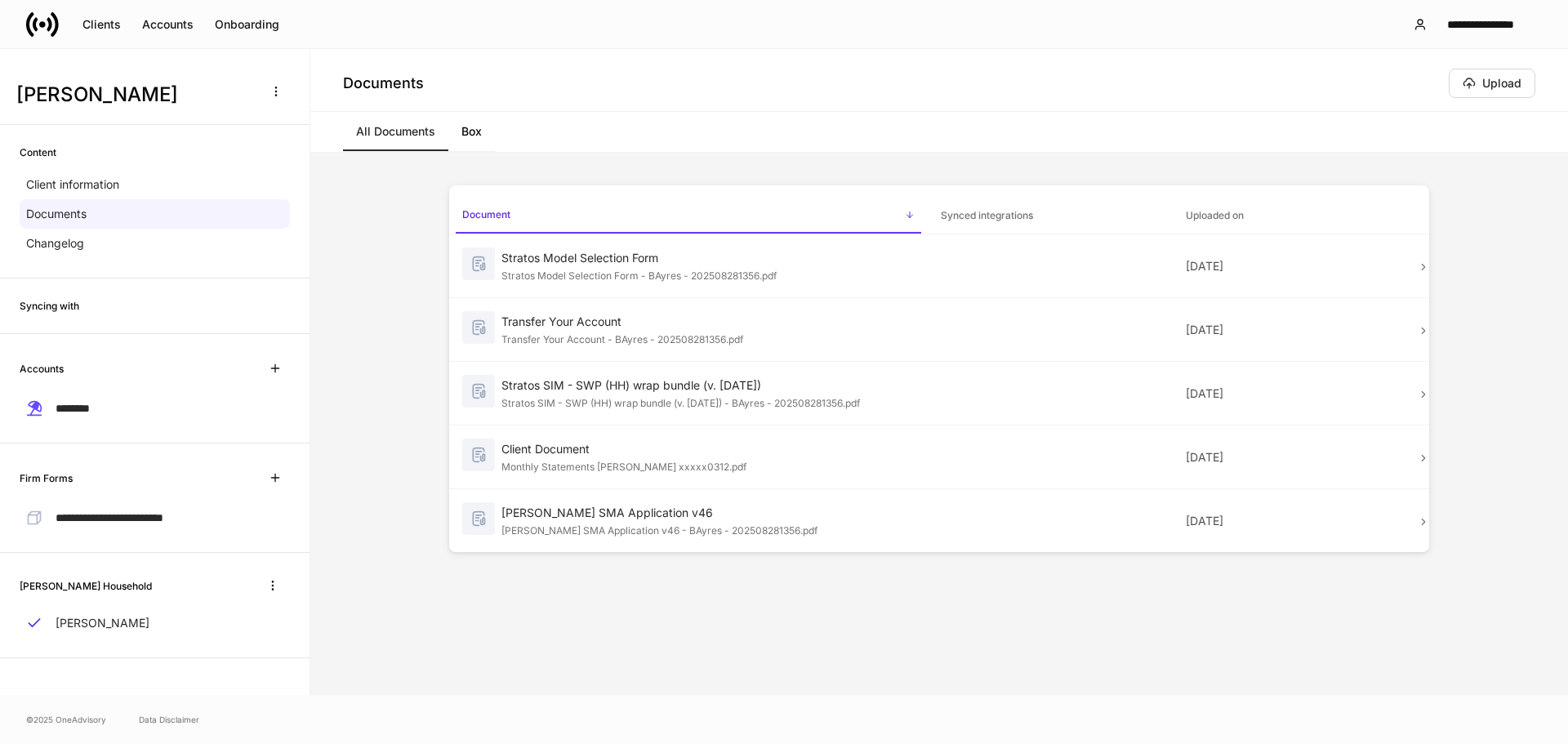
click at [706, 458] on div "Monthly Statements [PERSON_NAME] xxxxx0312.pdf" at bounding box center [708, 466] width 413 height 16
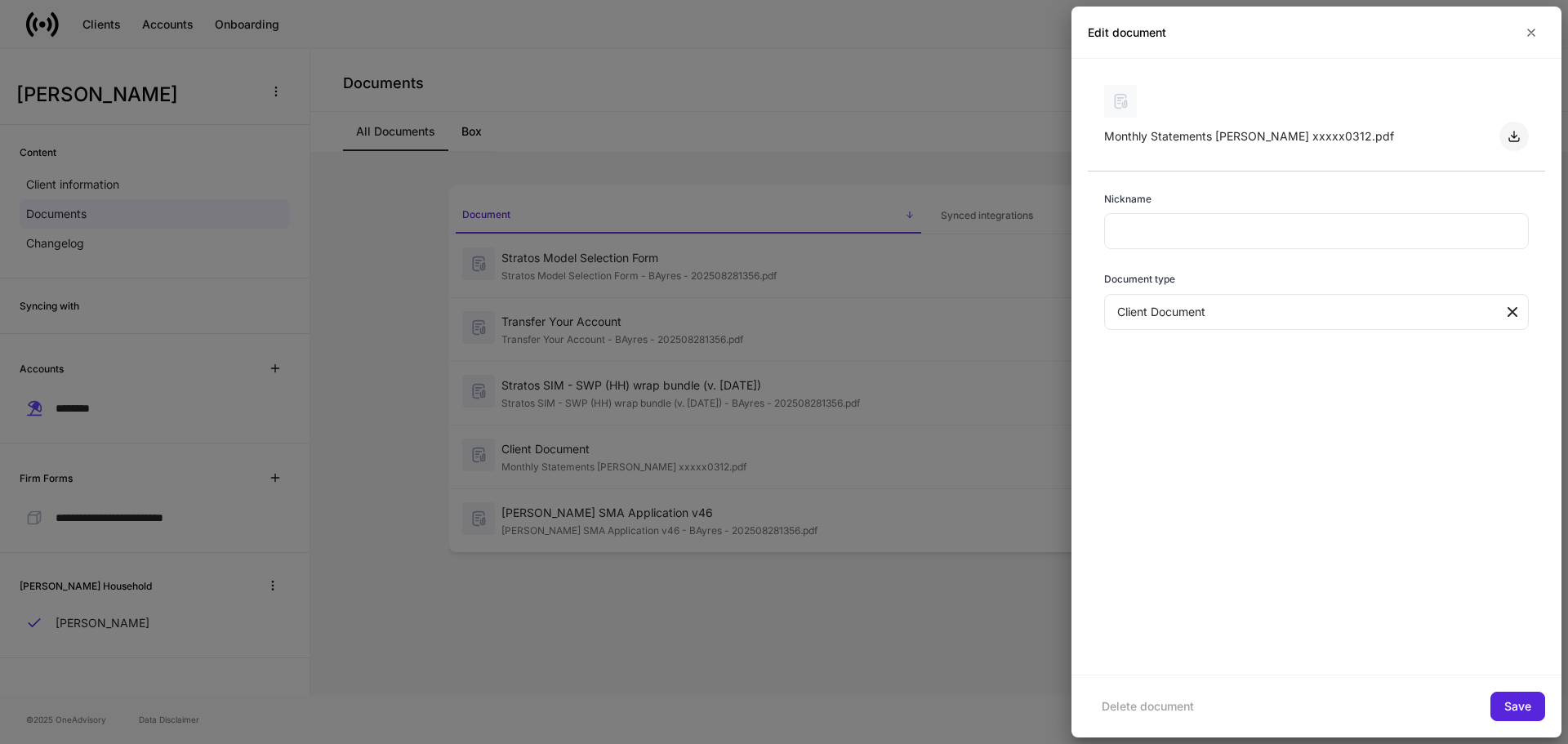
click at [1510, 133] on icon "button" at bounding box center [1515, 136] width 13 height 13
click at [685, 512] on div at bounding box center [784, 372] width 1568 height 744
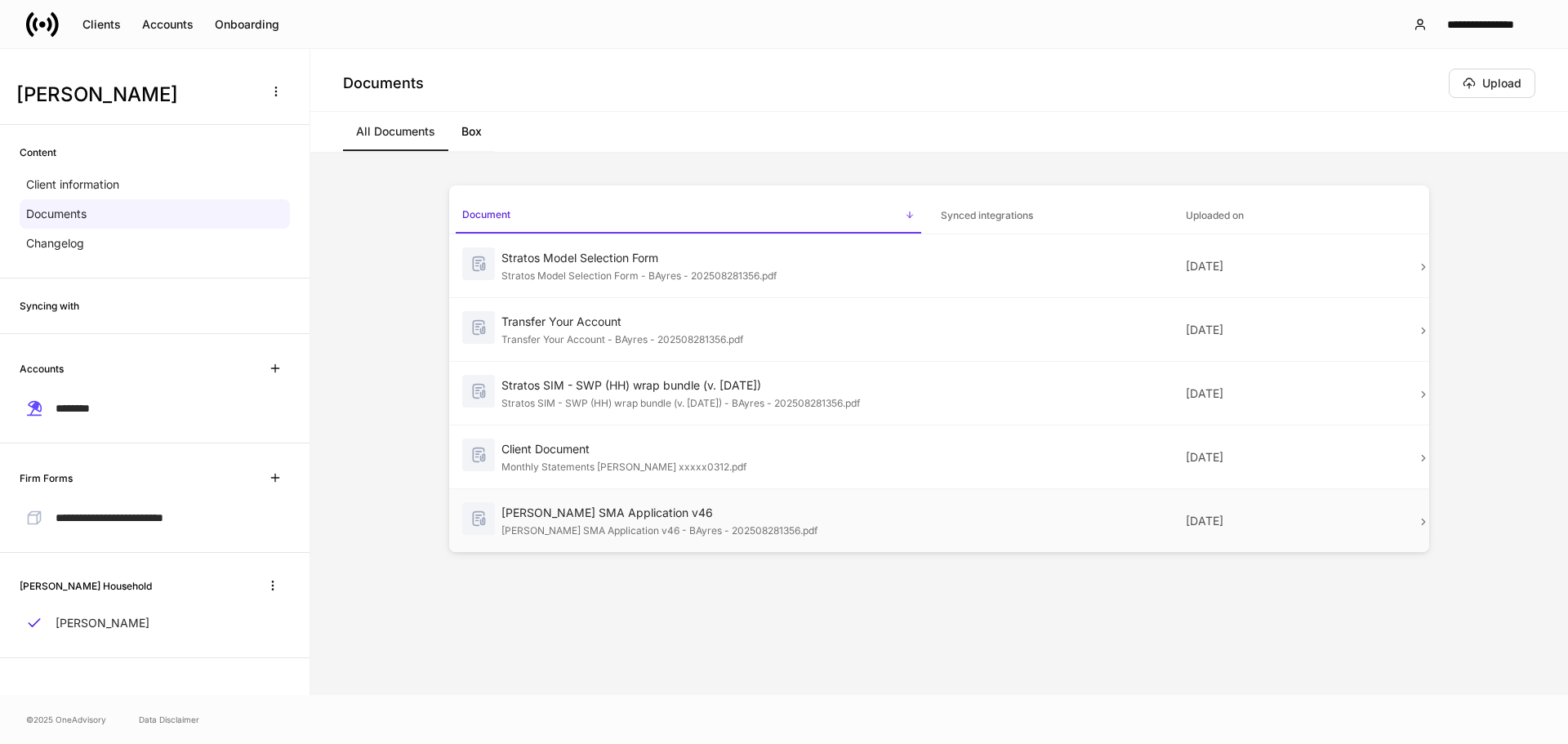
click at [776, 523] on div "[PERSON_NAME] SMA Application v46 - BAyres - 202508281356.pdf" at bounding box center [708, 529] width 413 height 16
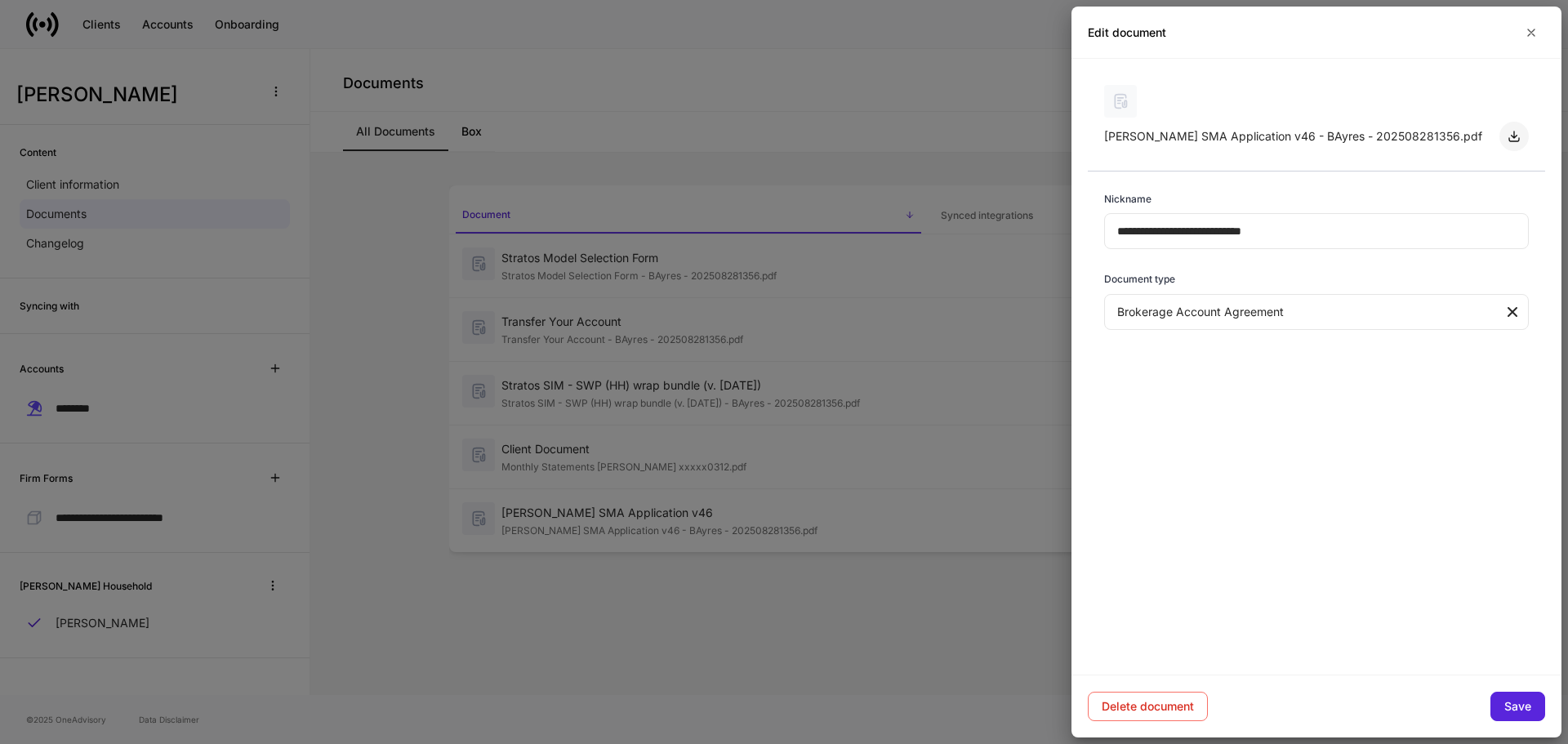
click at [1521, 135] on button "button" at bounding box center [1515, 136] width 30 height 30
click at [1525, 25] on button "button" at bounding box center [1532, 33] width 28 height 26
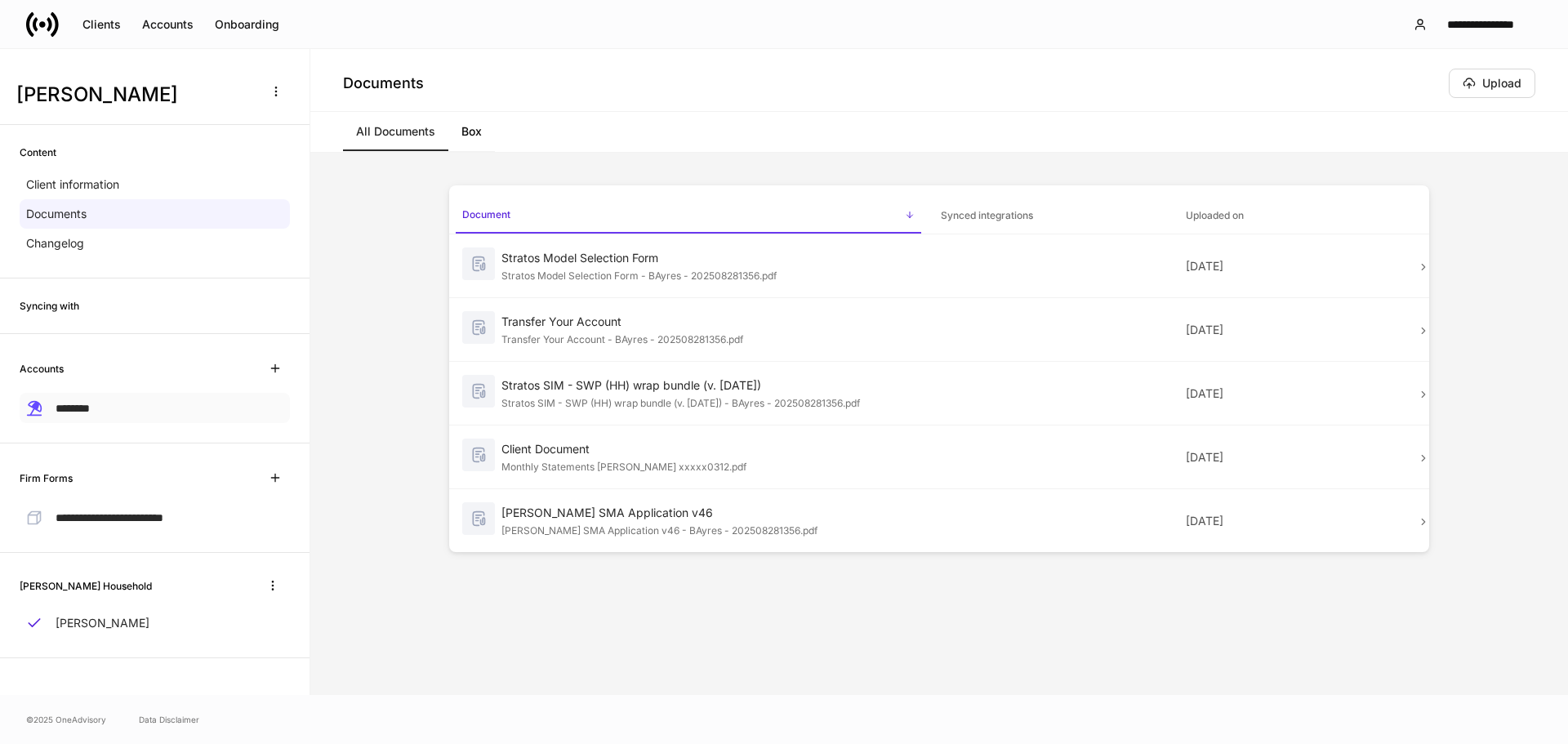
click at [87, 411] on span "********" at bounding box center [73, 408] width 34 height 11
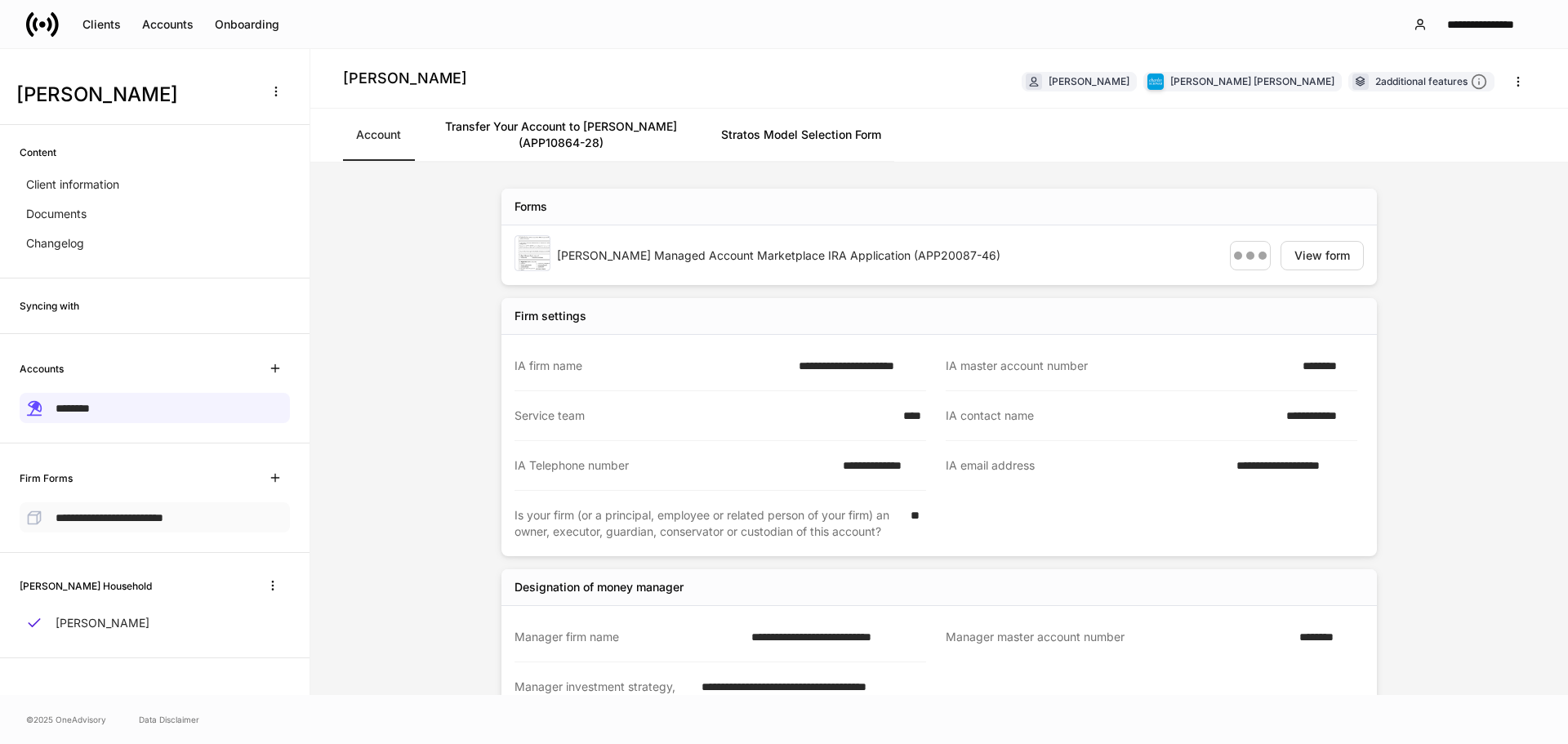
click at [148, 528] on div "**********" at bounding box center [154, 517] width 270 height 30
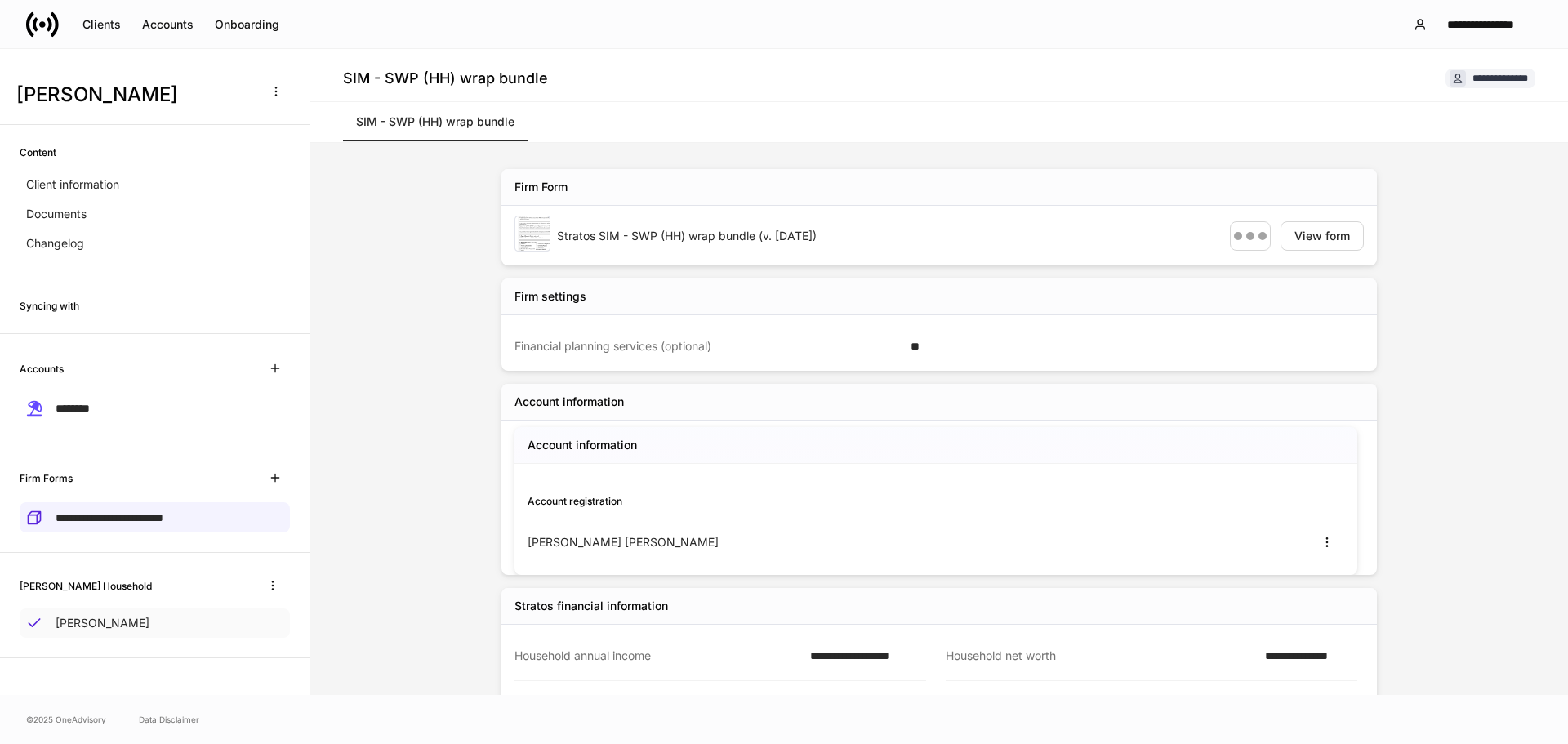
click at [127, 620] on p "[PERSON_NAME]" at bounding box center [103, 623] width 94 height 16
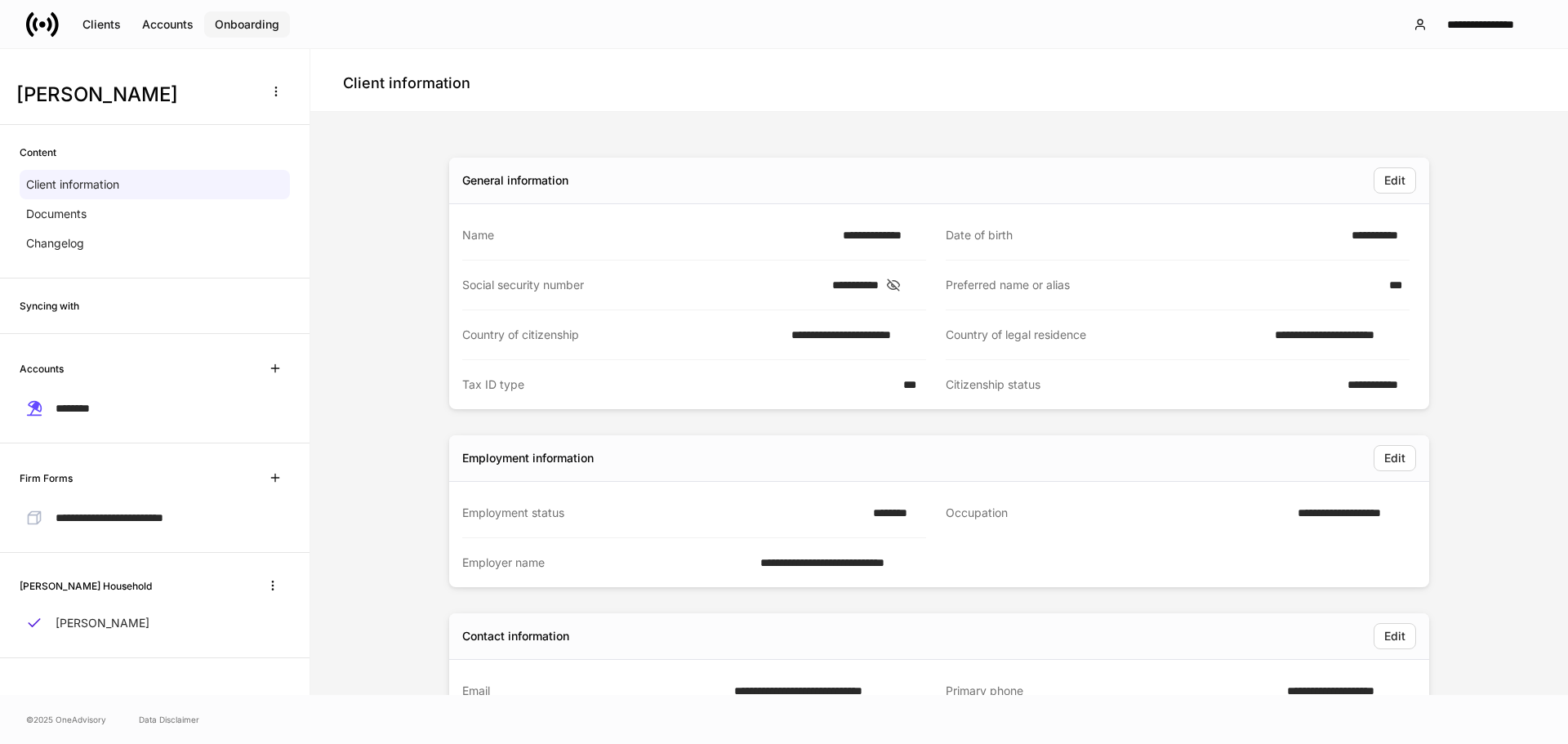
click at [241, 23] on div "Onboarding" at bounding box center [247, 25] width 65 height 11
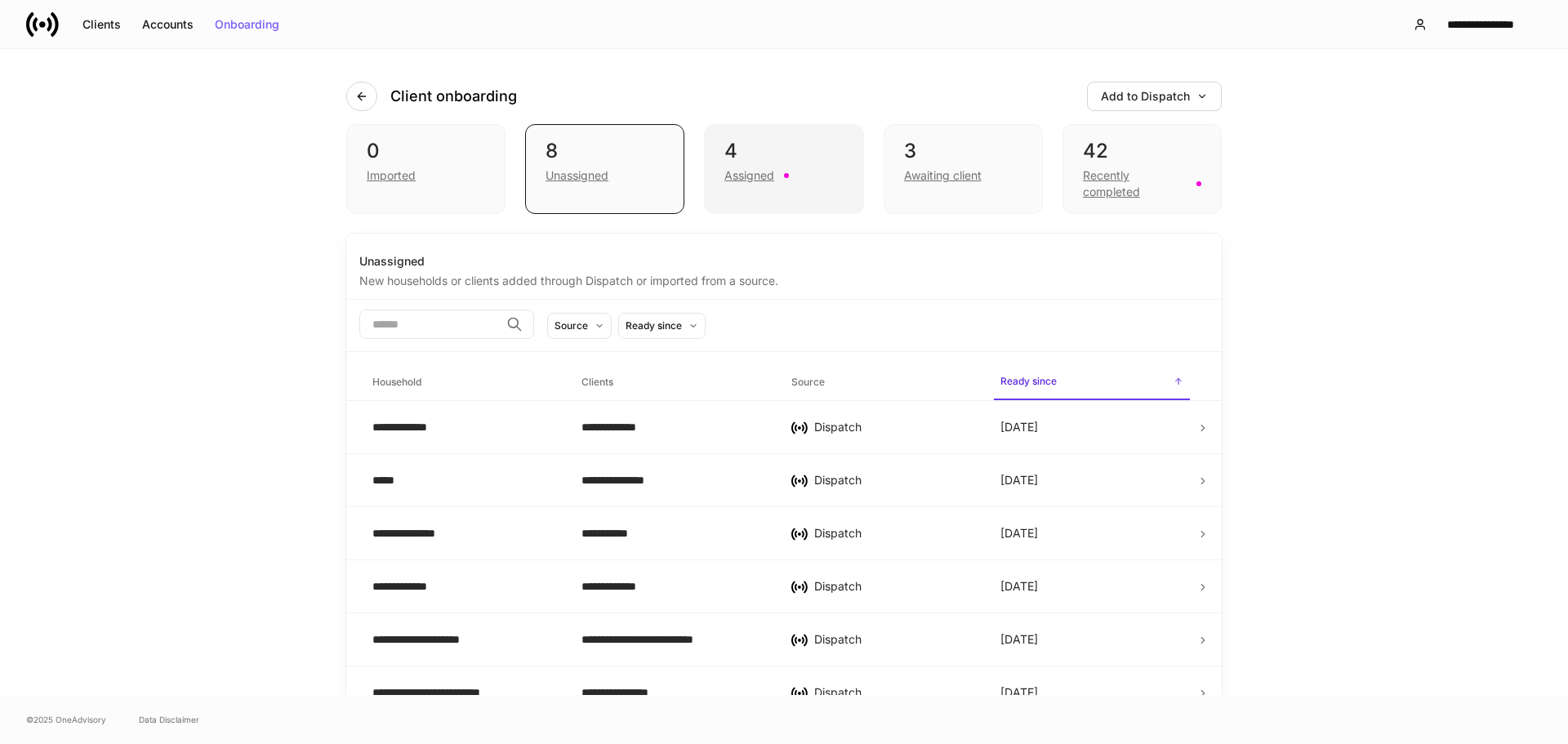
click at [775, 157] on div "4" at bounding box center [784, 151] width 118 height 26
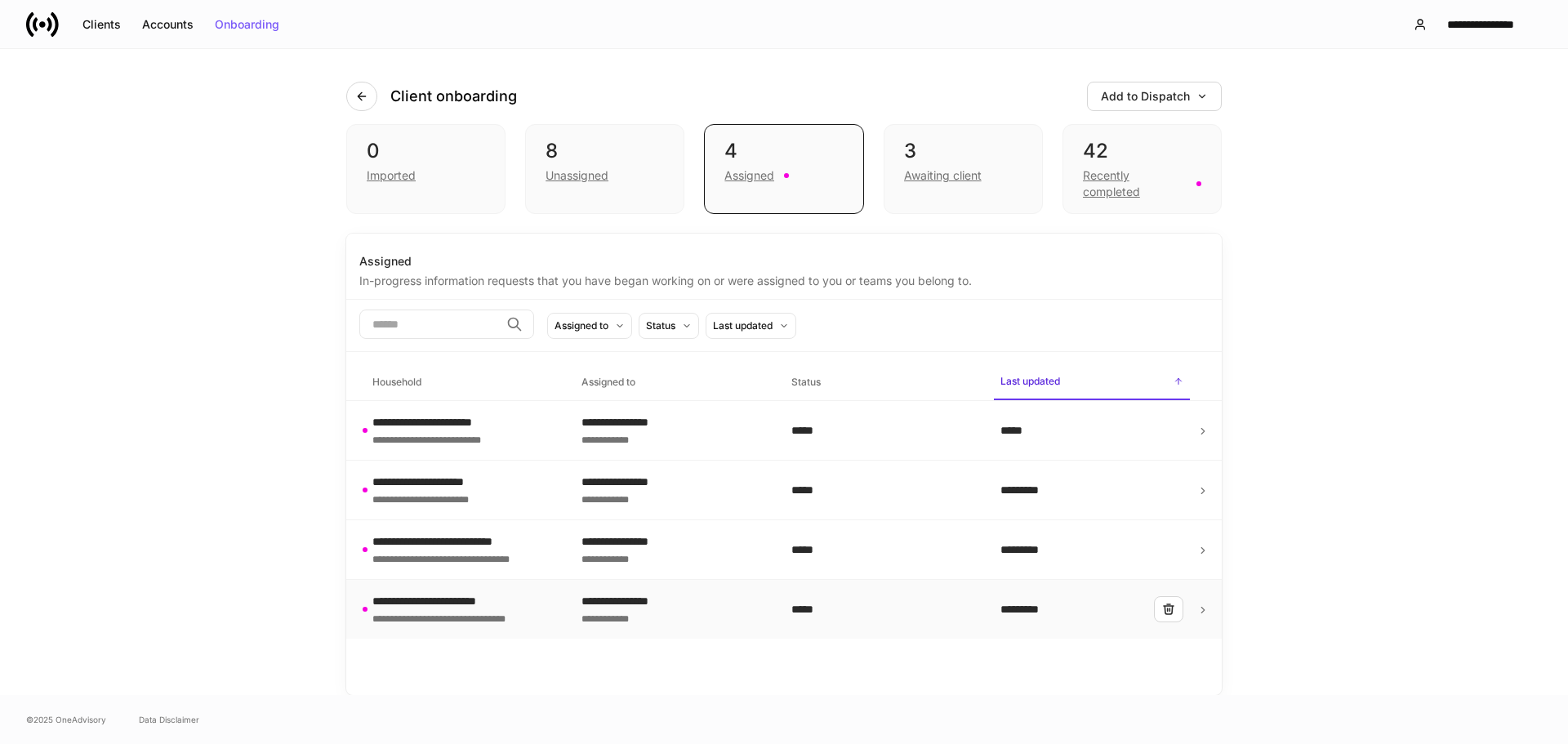
click at [485, 613] on div "**********" at bounding box center [454, 618] width 164 height 16
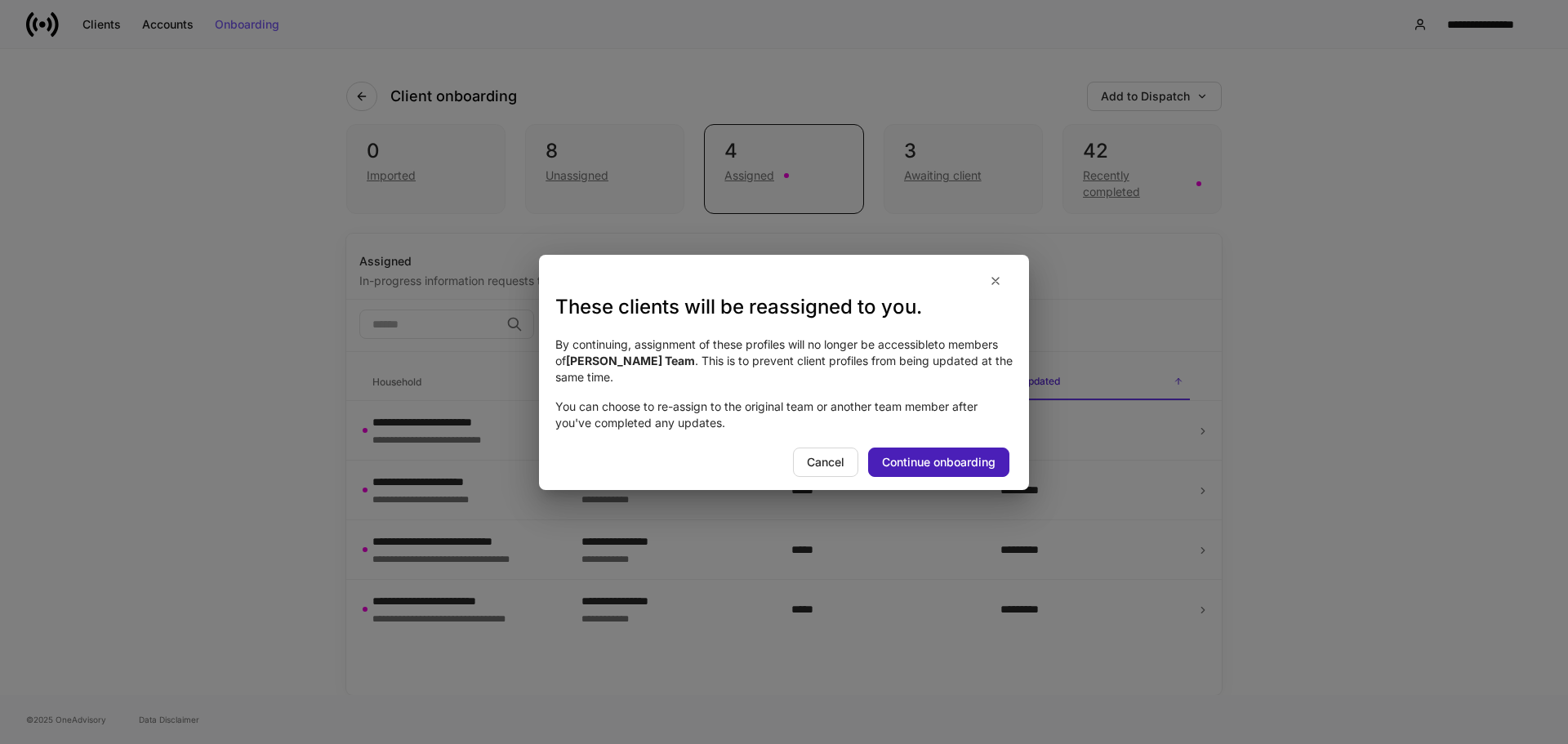
click at [995, 462] on div "Continue onboarding" at bounding box center [939, 462] width 113 height 11
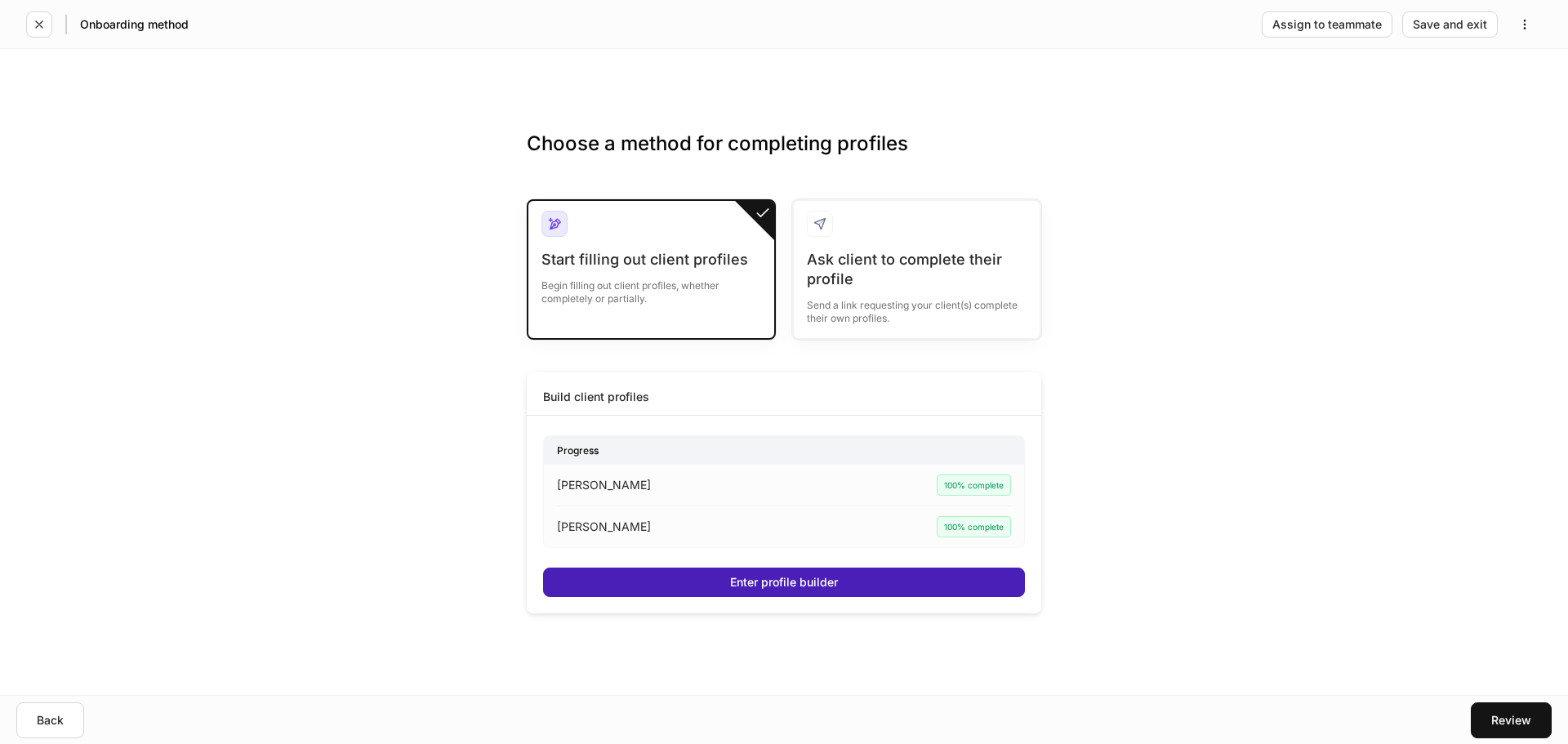
click at [835, 587] on div "Enter profile builder" at bounding box center [784, 582] width 108 height 11
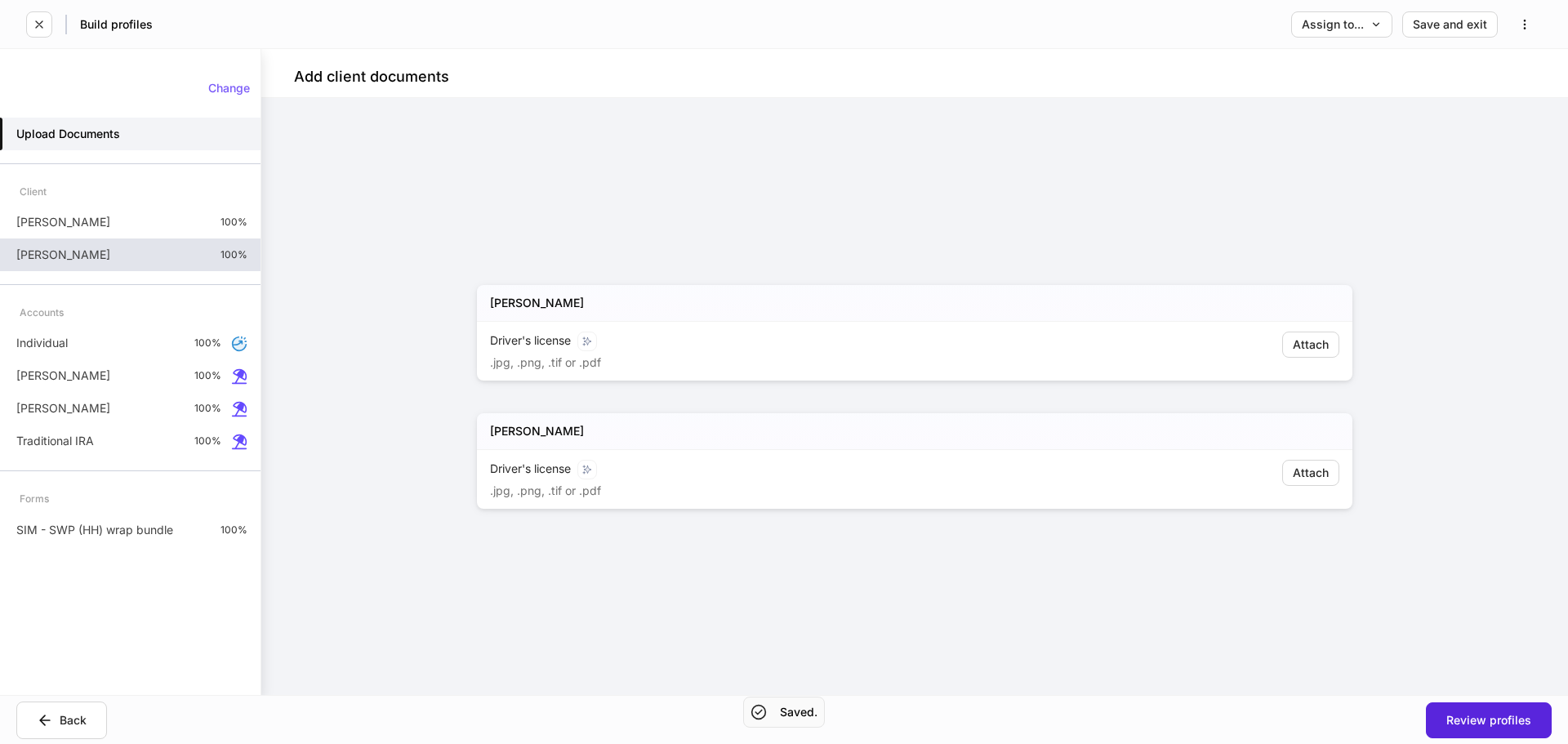
drag, startPoint x: 113, startPoint y: 223, endPoint x: 113, endPoint y: 240, distance: 17.0
click at [113, 223] on div "[PERSON_NAME] 100%" at bounding box center [130, 223] width 260 height 33
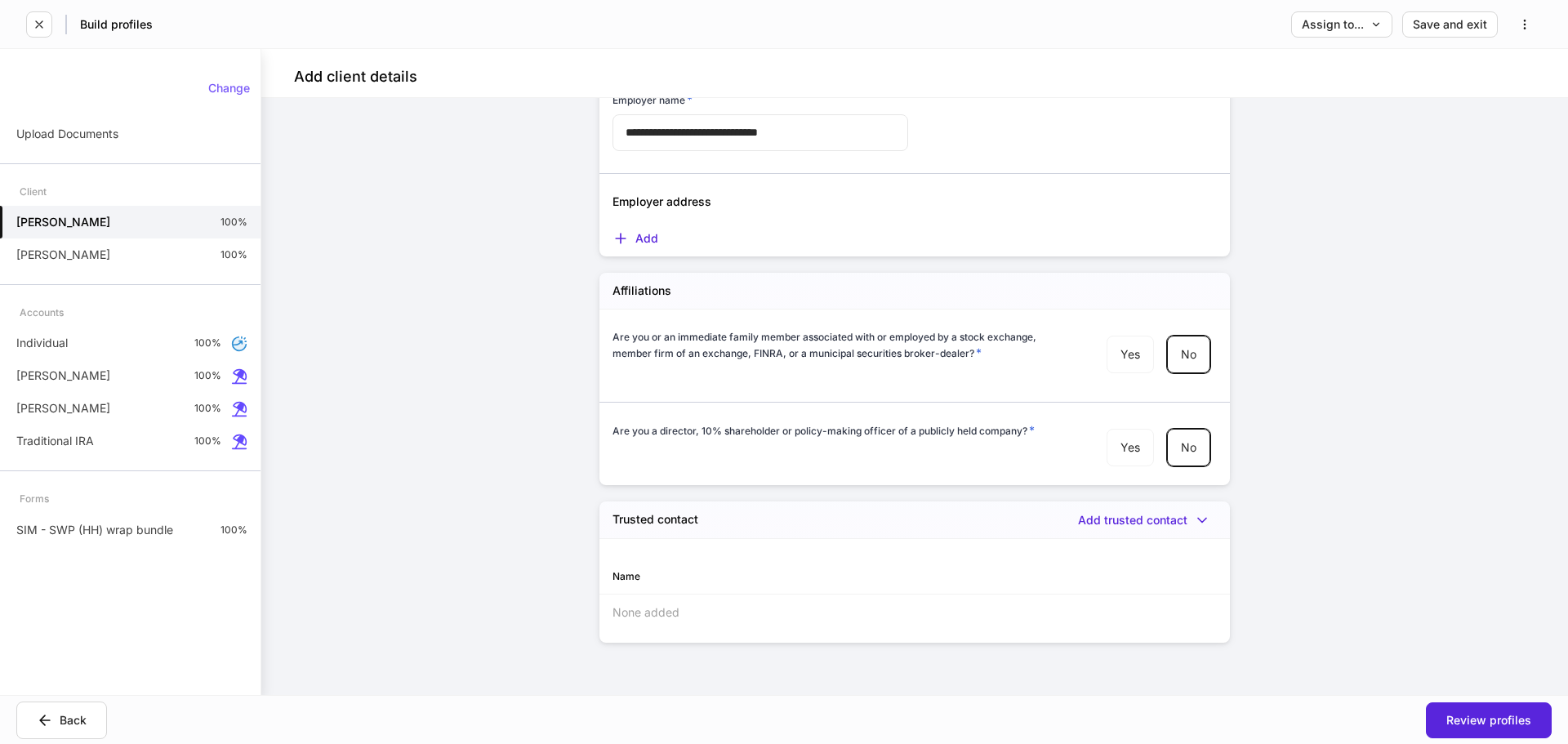
scroll to position [1745, 0]
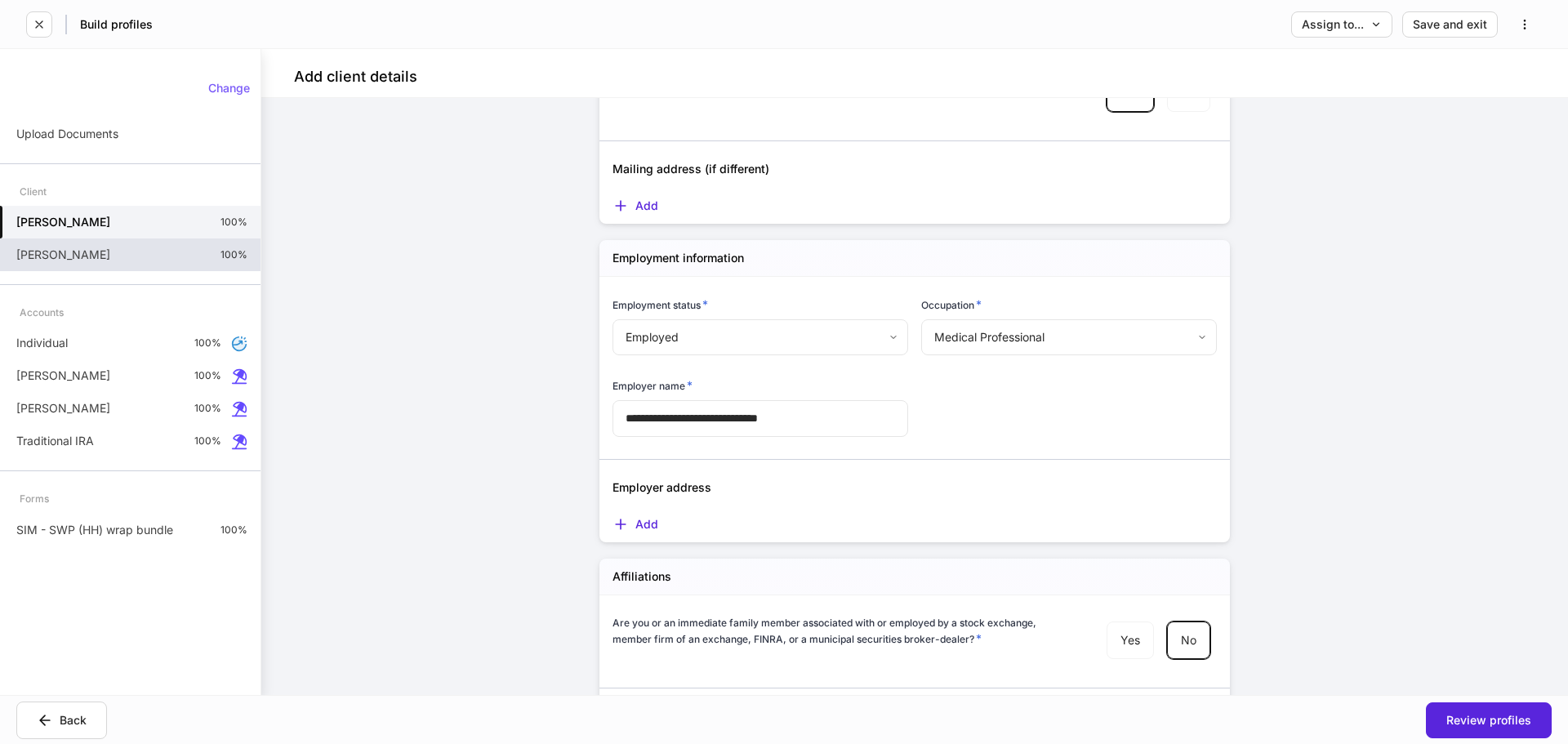
click at [93, 257] on p "[PERSON_NAME]" at bounding box center [63, 255] width 94 height 16
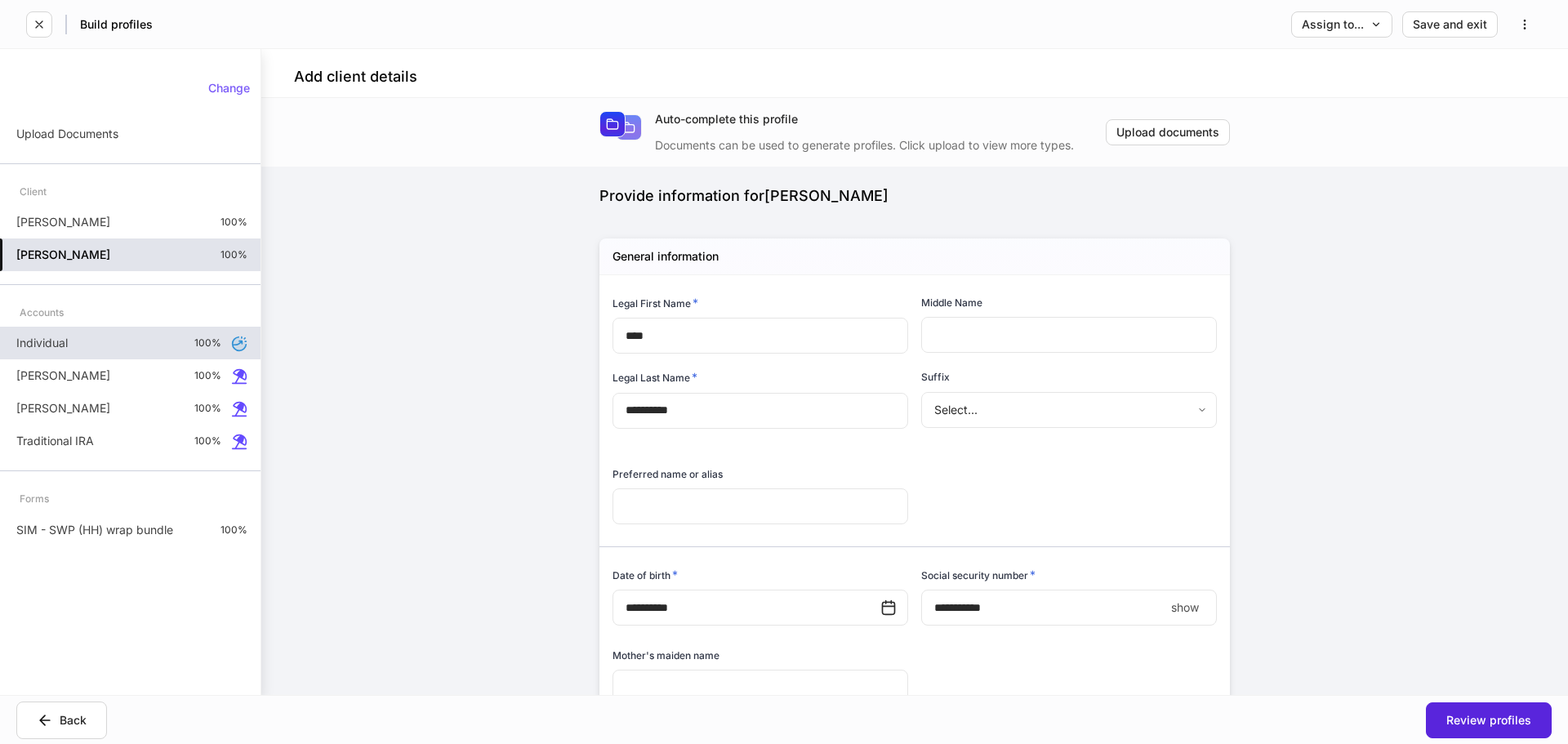
click at [97, 340] on div "Individual 100%" at bounding box center [130, 343] width 260 height 33
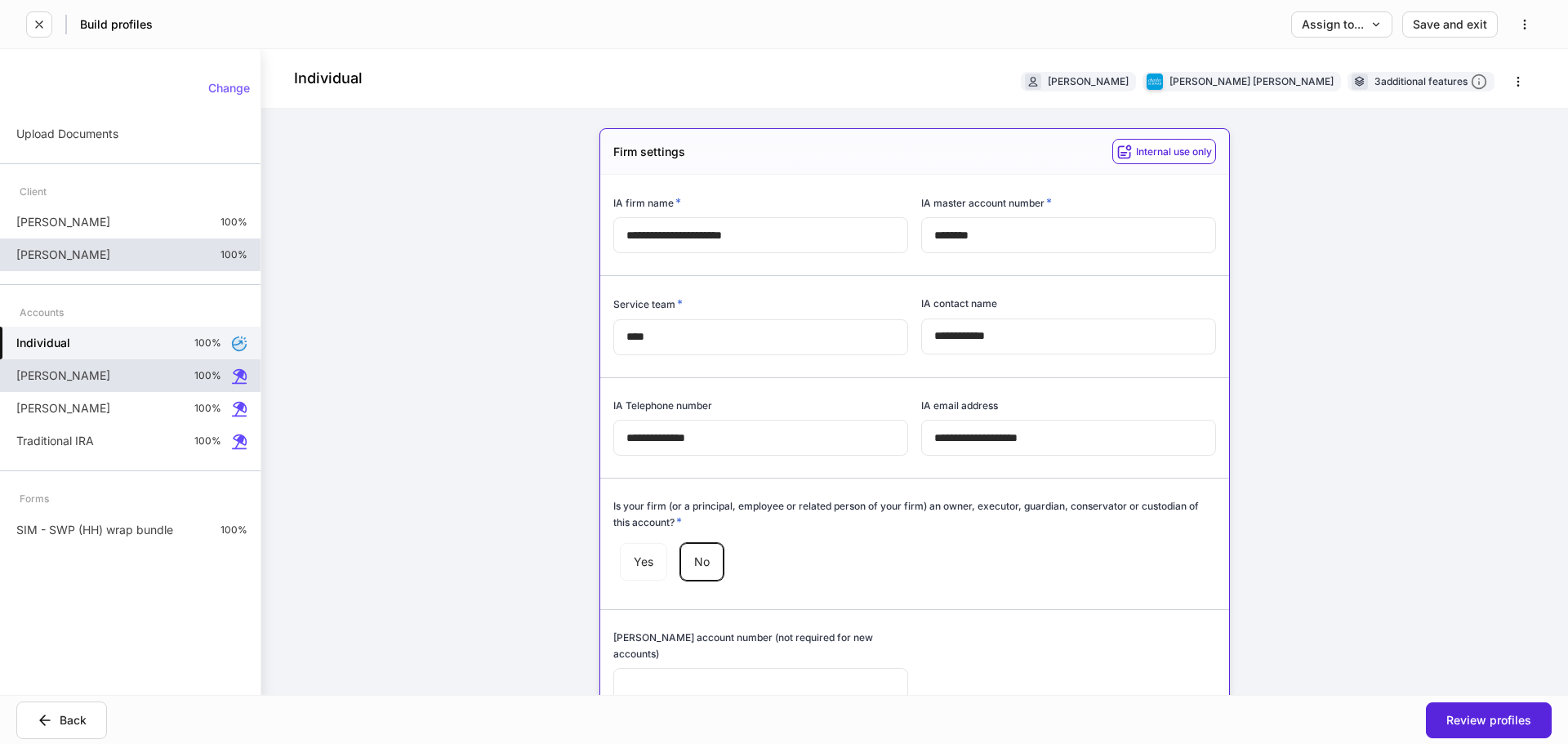
click at [75, 369] on div "[PERSON_NAME] 100%" at bounding box center [130, 376] width 260 height 33
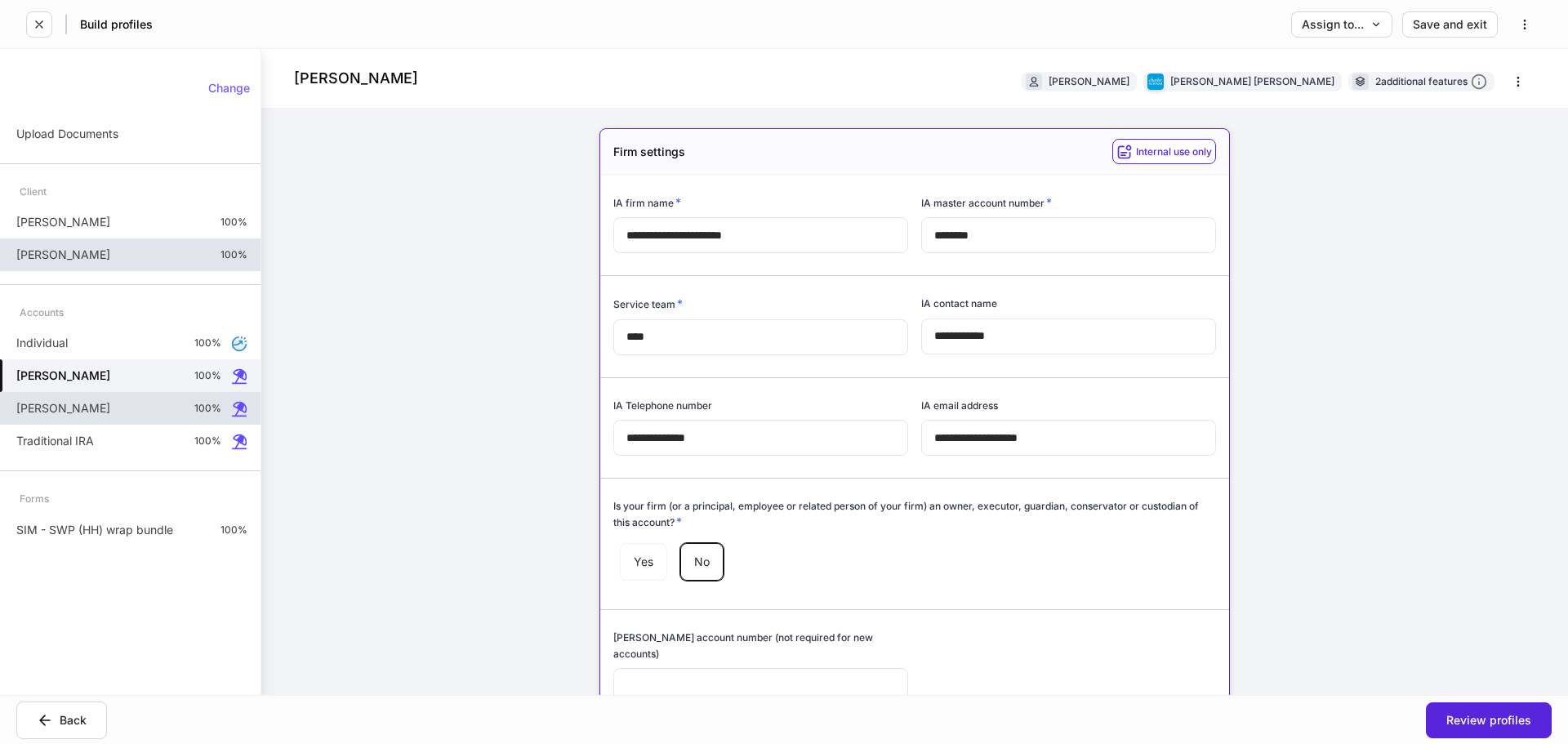
click at [65, 404] on div "[PERSON_NAME] 100%" at bounding box center [130, 408] width 260 height 33
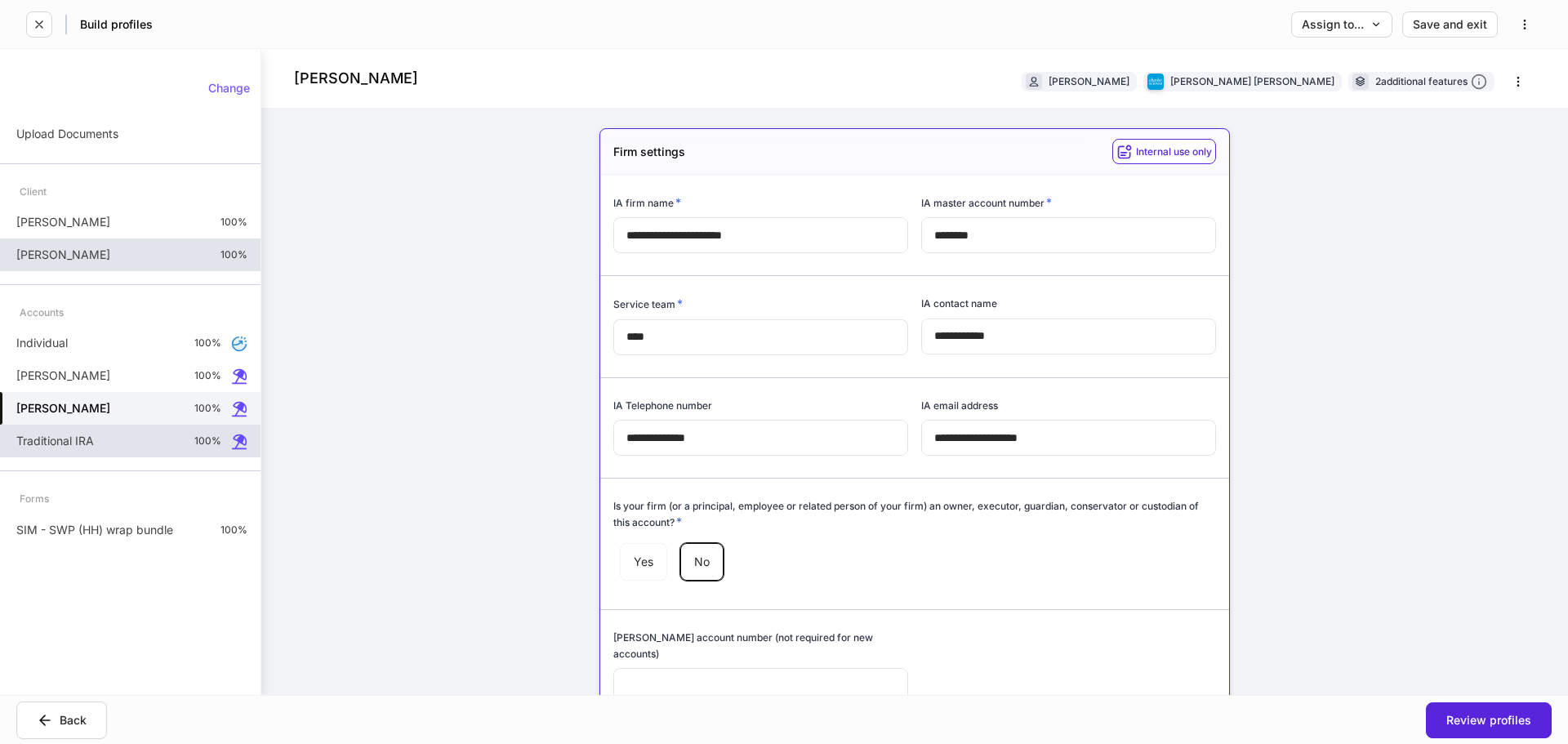
click at [57, 441] on p "Traditional IRA" at bounding box center [55, 441] width 77 height 16
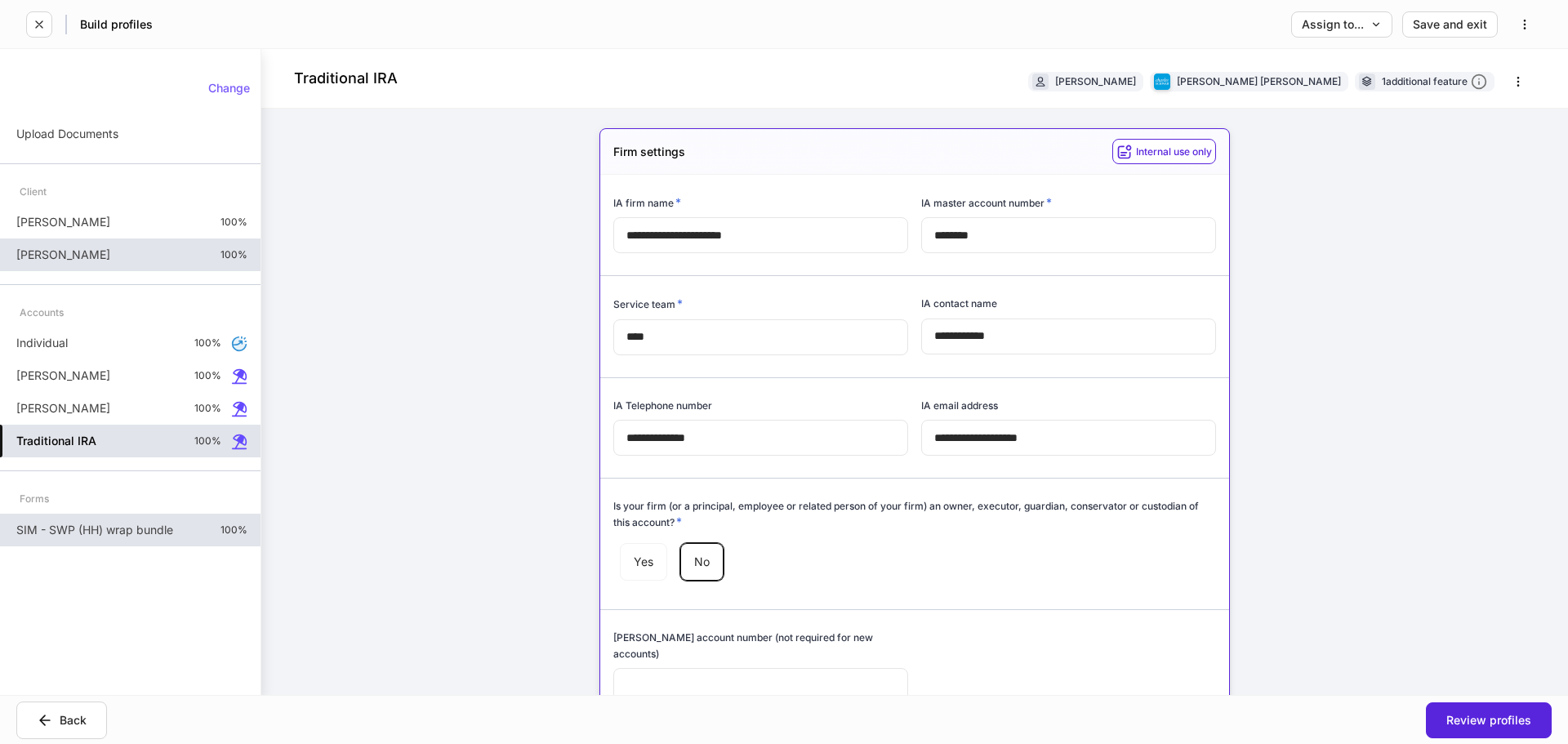
click at [97, 532] on p "SIM - SWP (HH) wrap bundle" at bounding box center [94, 530] width 157 height 16
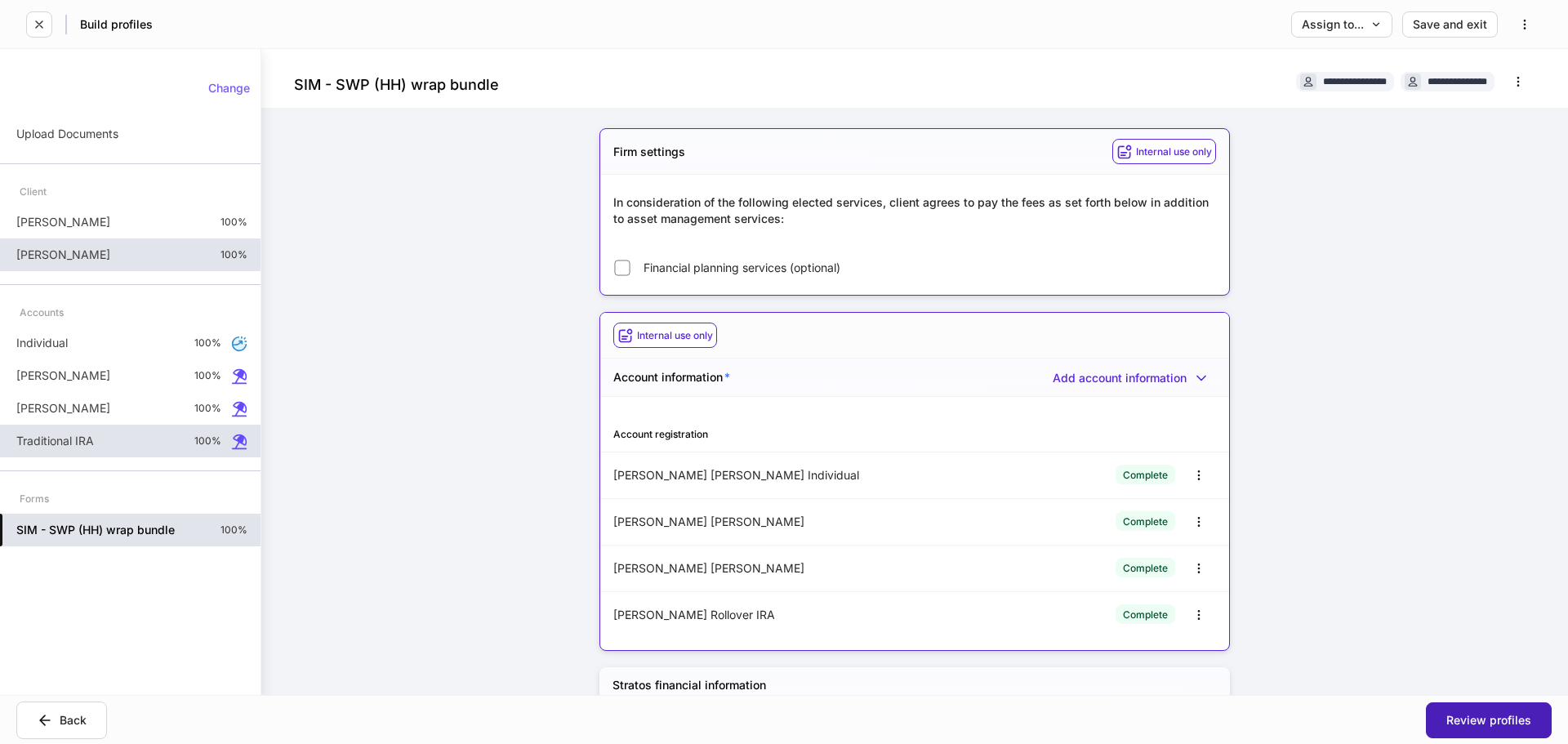
click at [1483, 718] on div "Review profiles" at bounding box center [1488, 720] width 85 height 11
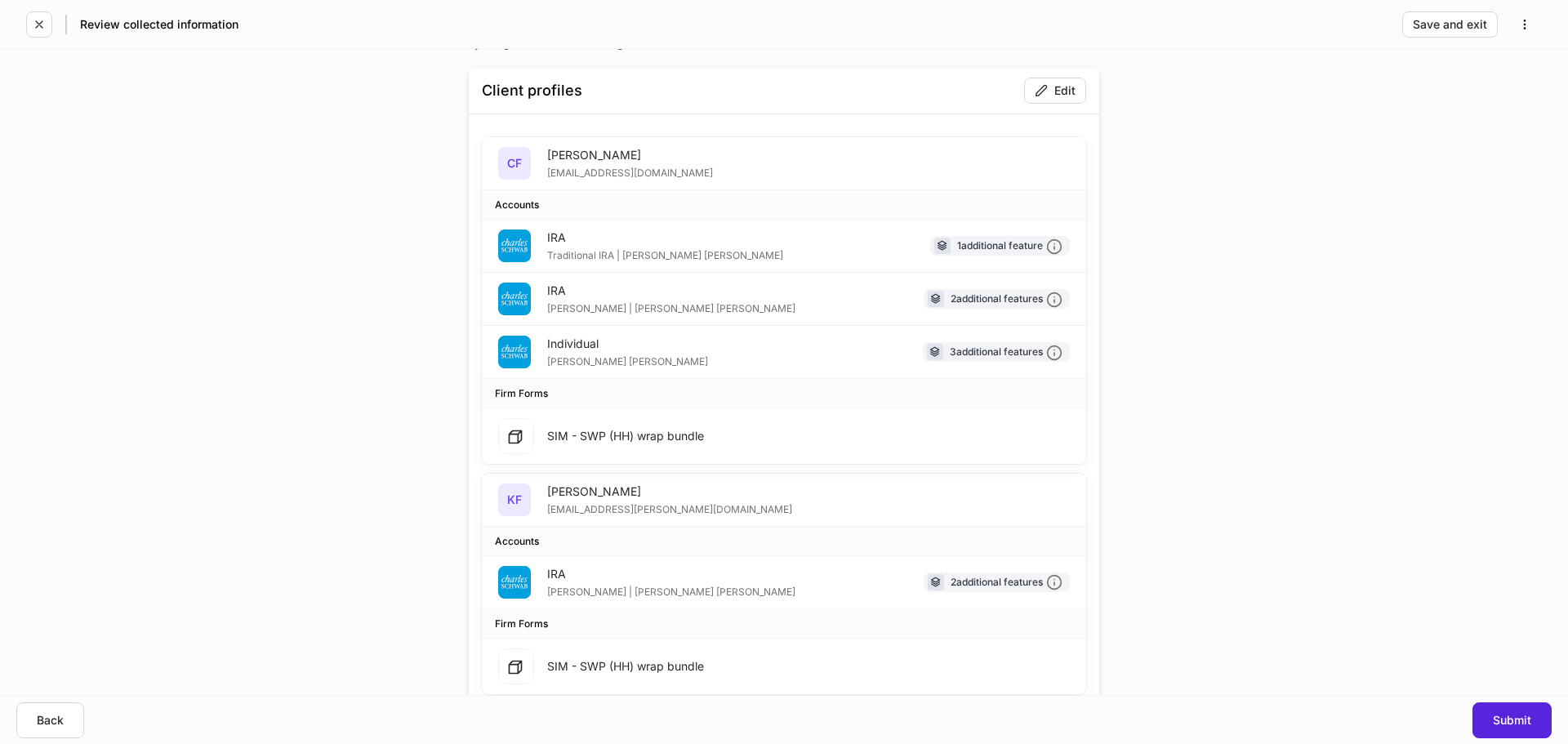
scroll to position [72, 0]
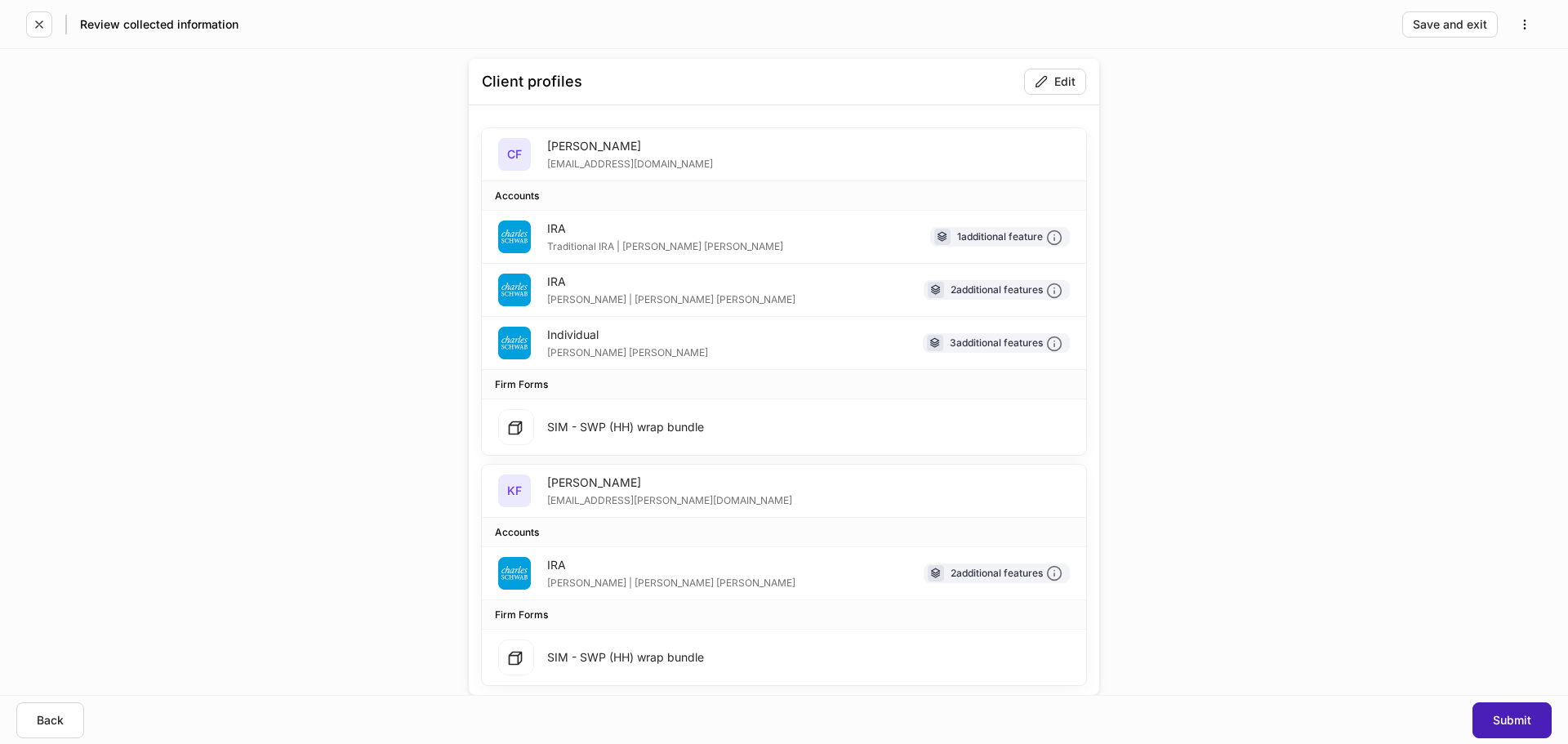
drag, startPoint x: 1521, startPoint y: 710, endPoint x: 898, endPoint y: 484, distance: 662.7
click at [1521, 710] on button "Submit" at bounding box center [1512, 720] width 79 height 36
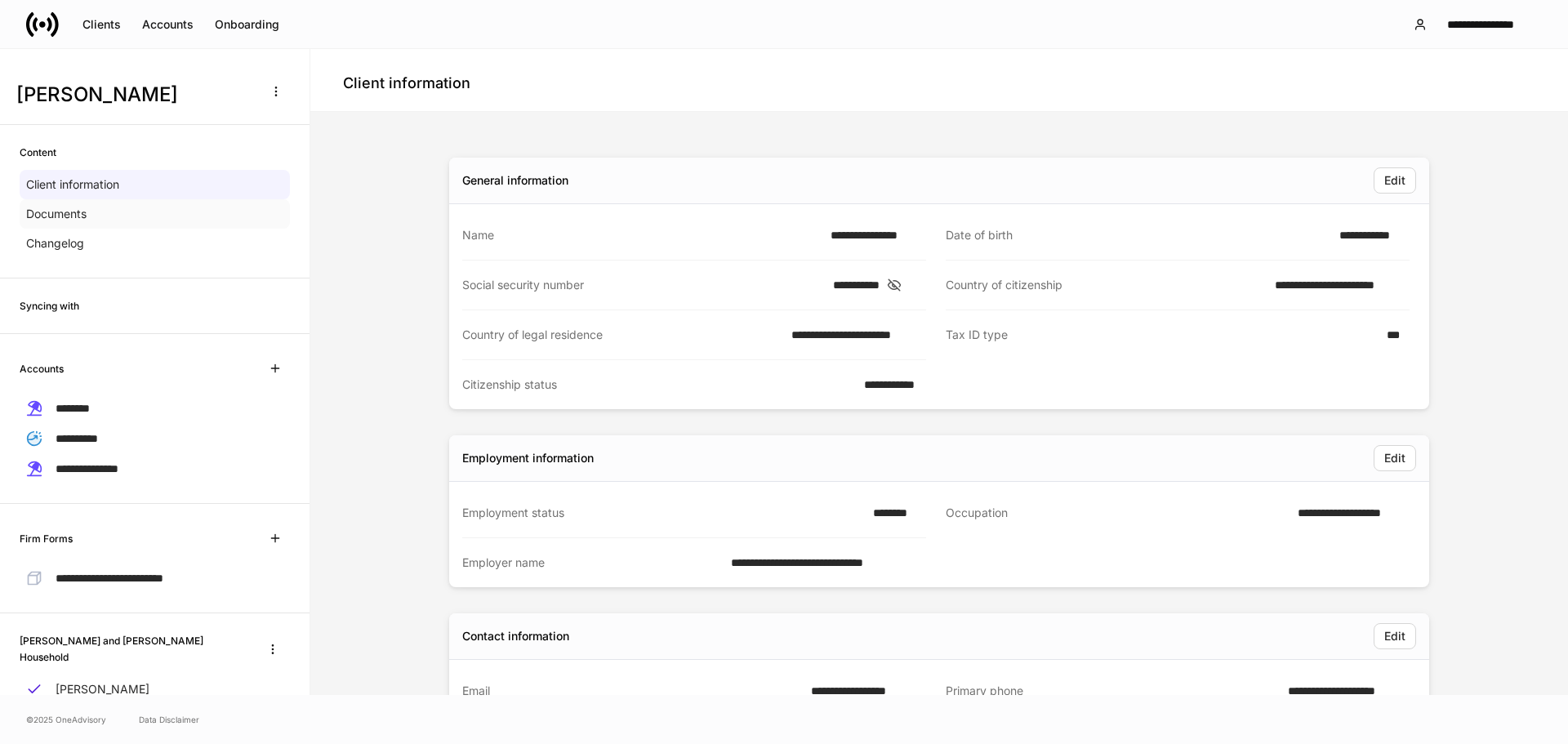
click at [72, 210] on p "Documents" at bounding box center [57, 214] width 61 height 16
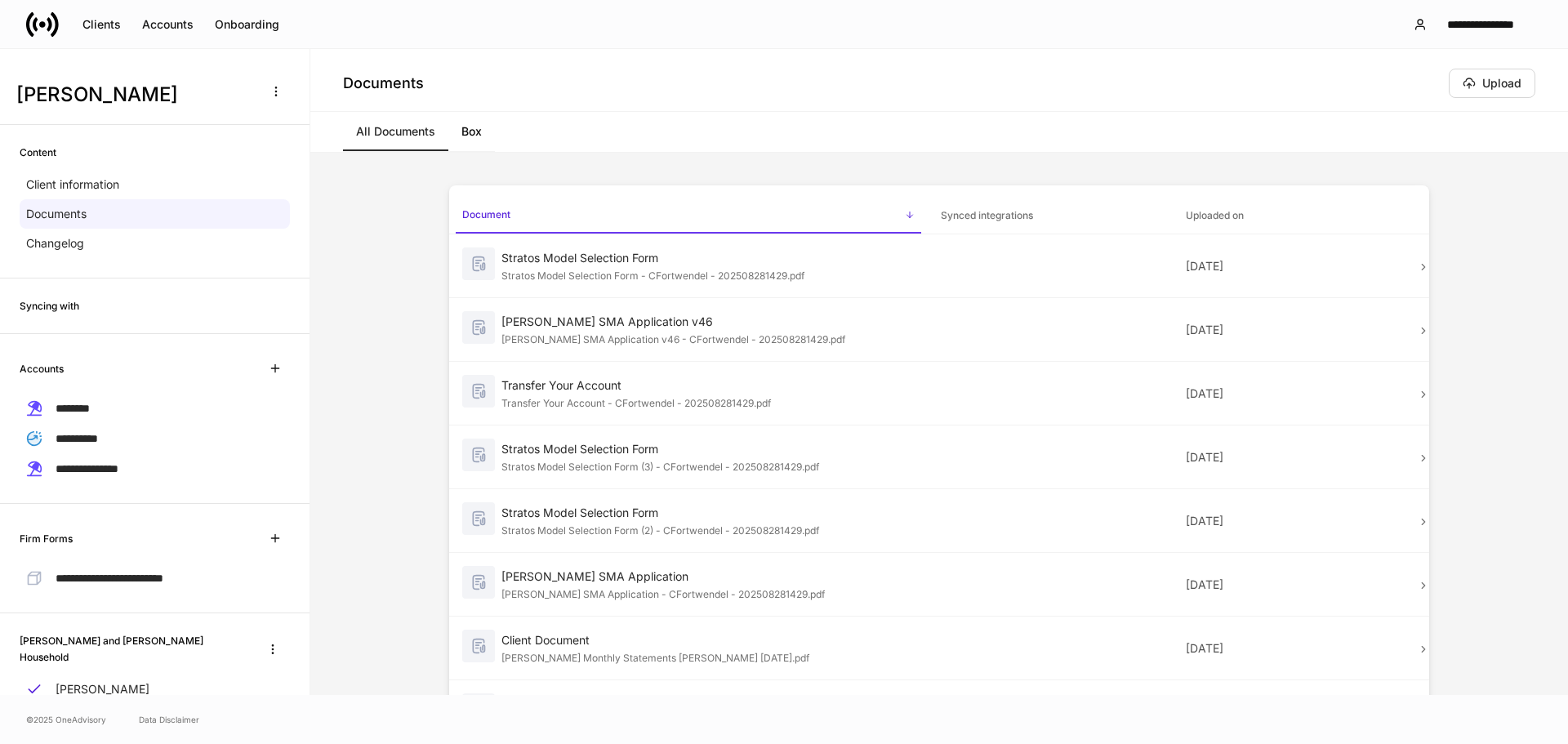
click at [467, 130] on link "Box" at bounding box center [471, 131] width 47 height 39
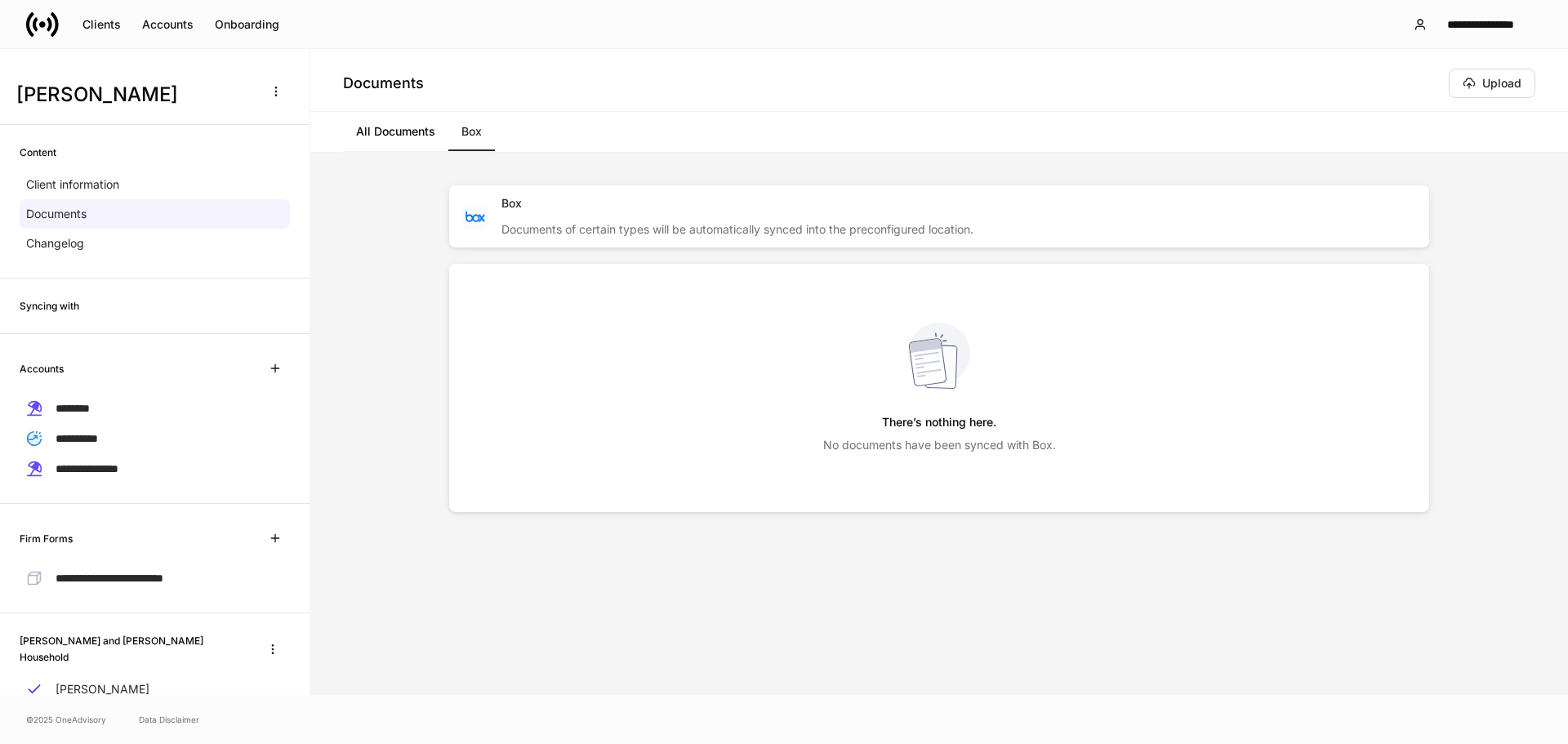
click at [403, 136] on link "All Documents" at bounding box center [396, 131] width 105 height 39
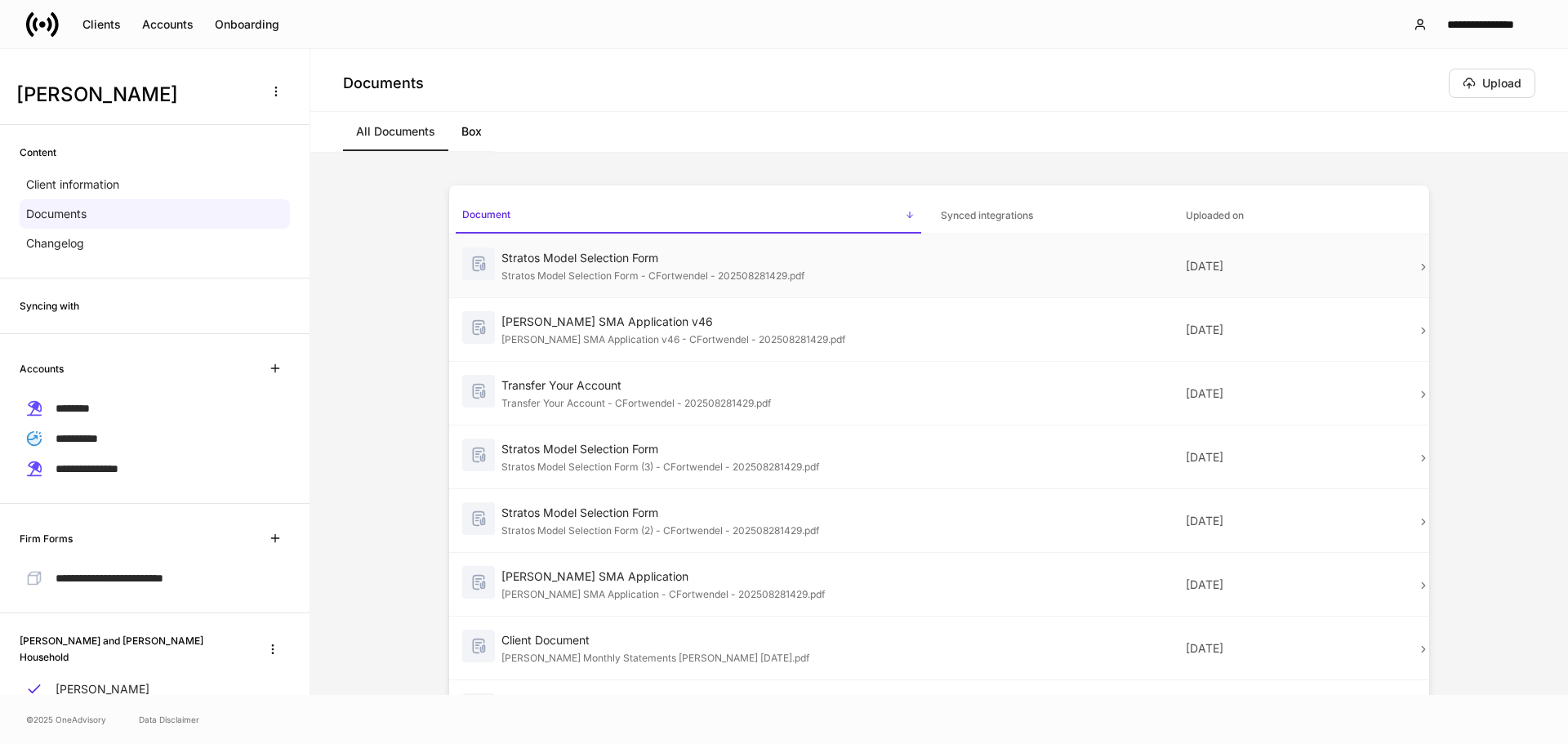
click at [674, 278] on div "Stratos Model Selection Form - CFortwendel - 202508281429.pdf" at bounding box center [708, 274] width 413 height 16
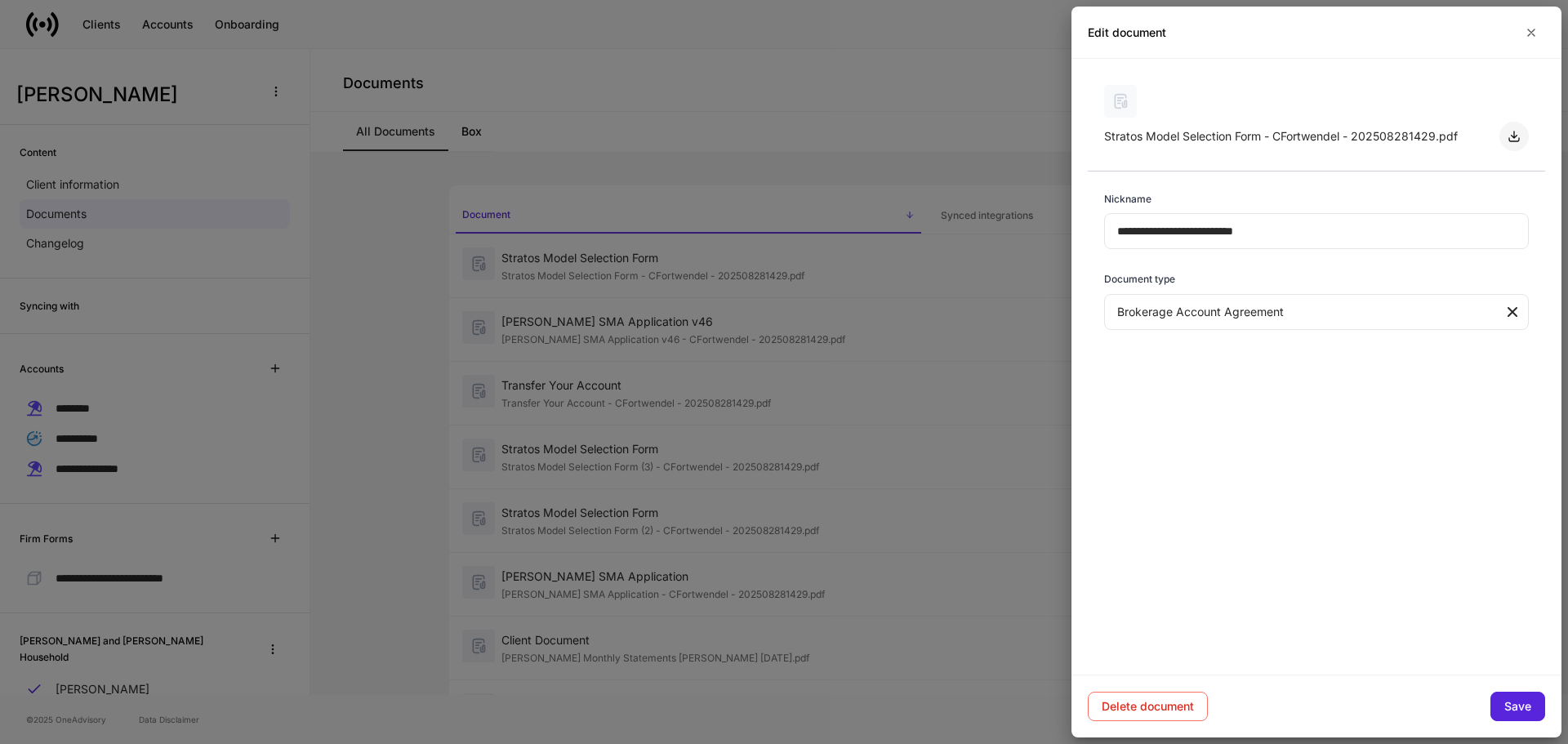
click at [1517, 139] on icon "button" at bounding box center [1515, 136] width 13 height 13
click at [836, 324] on div at bounding box center [784, 372] width 1568 height 744
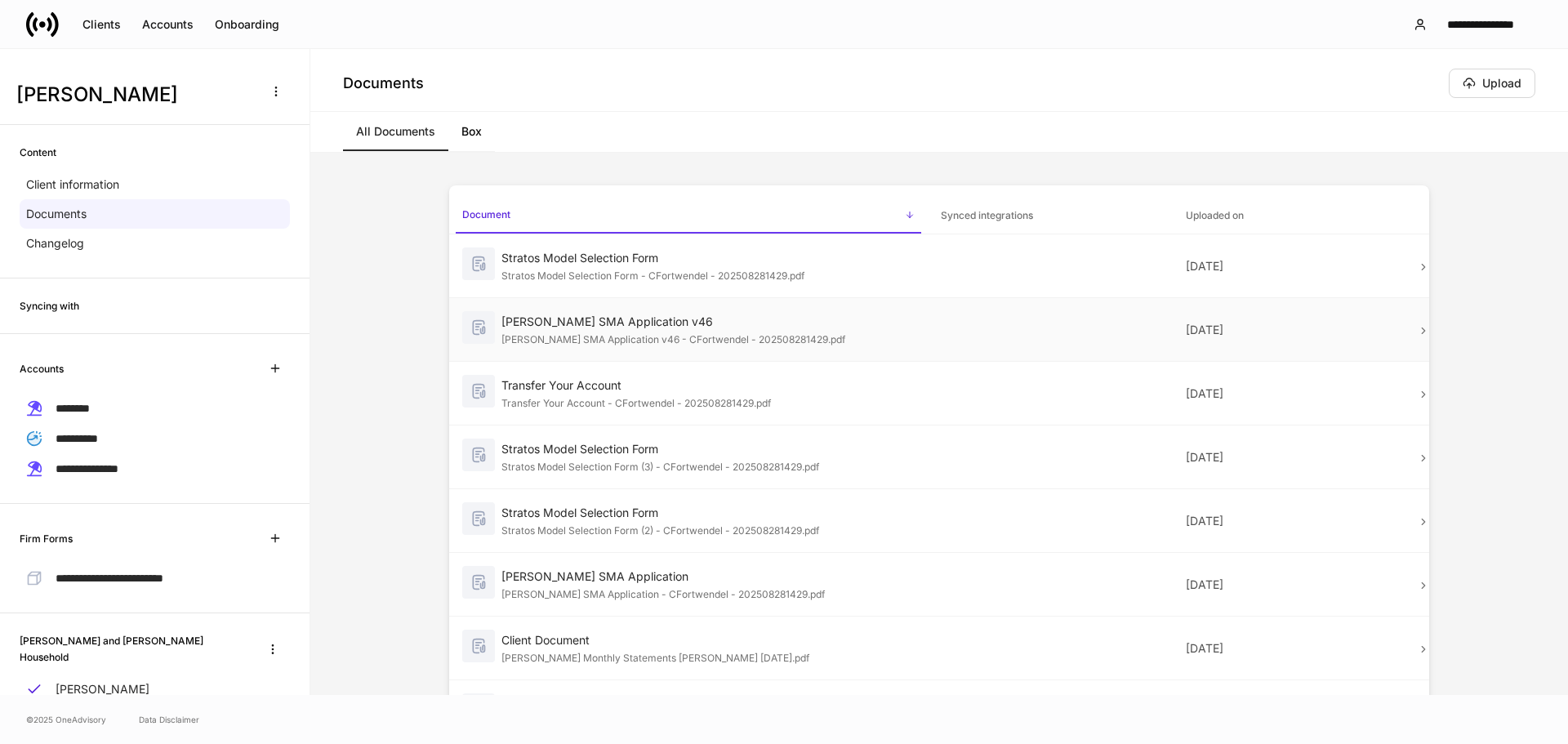
click at [834, 325] on div "[PERSON_NAME] SMA Application v46" at bounding box center [708, 322] width 413 height 16
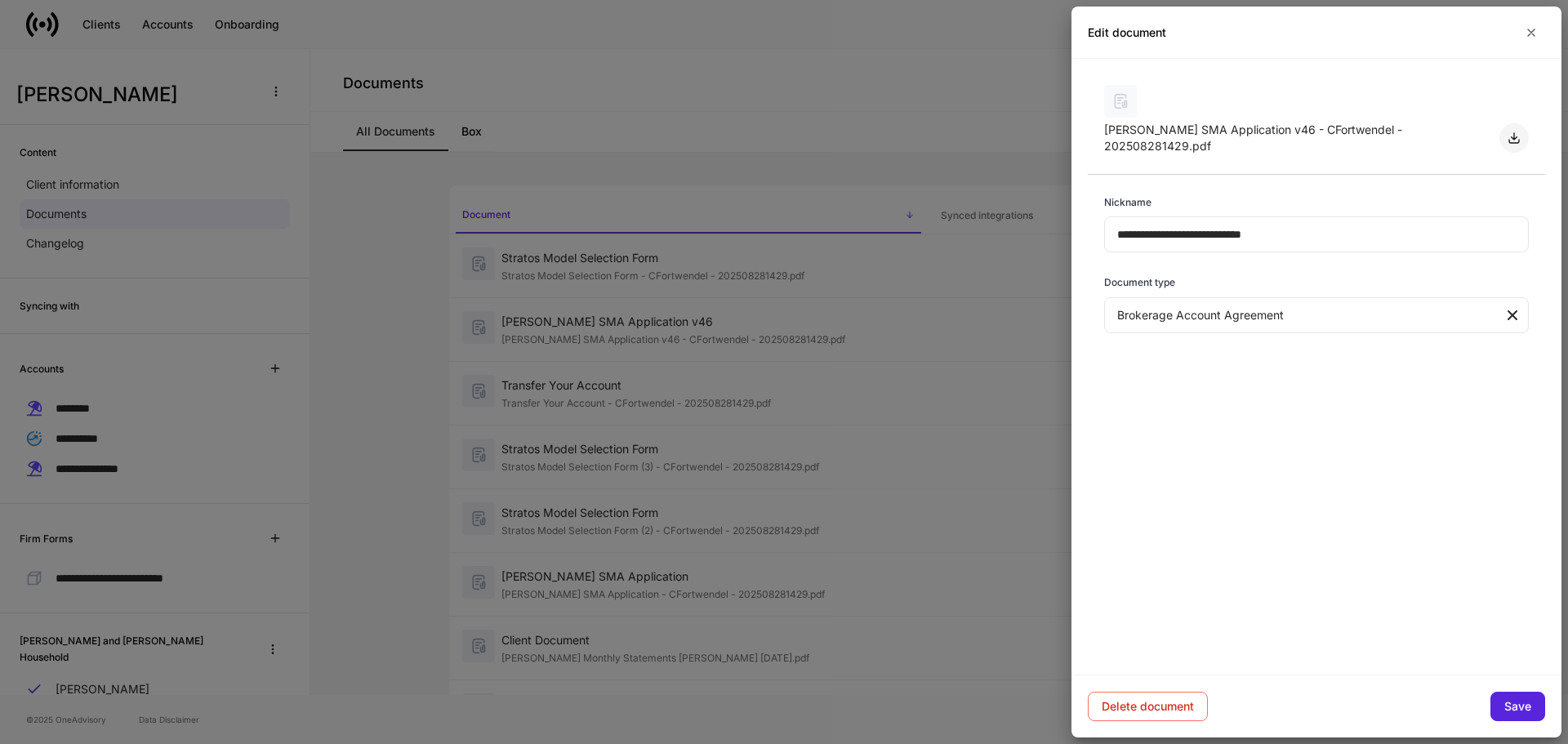
click at [1515, 131] on icon "button" at bounding box center [1515, 138] width 13 height 13
click at [754, 379] on div at bounding box center [784, 372] width 1568 height 744
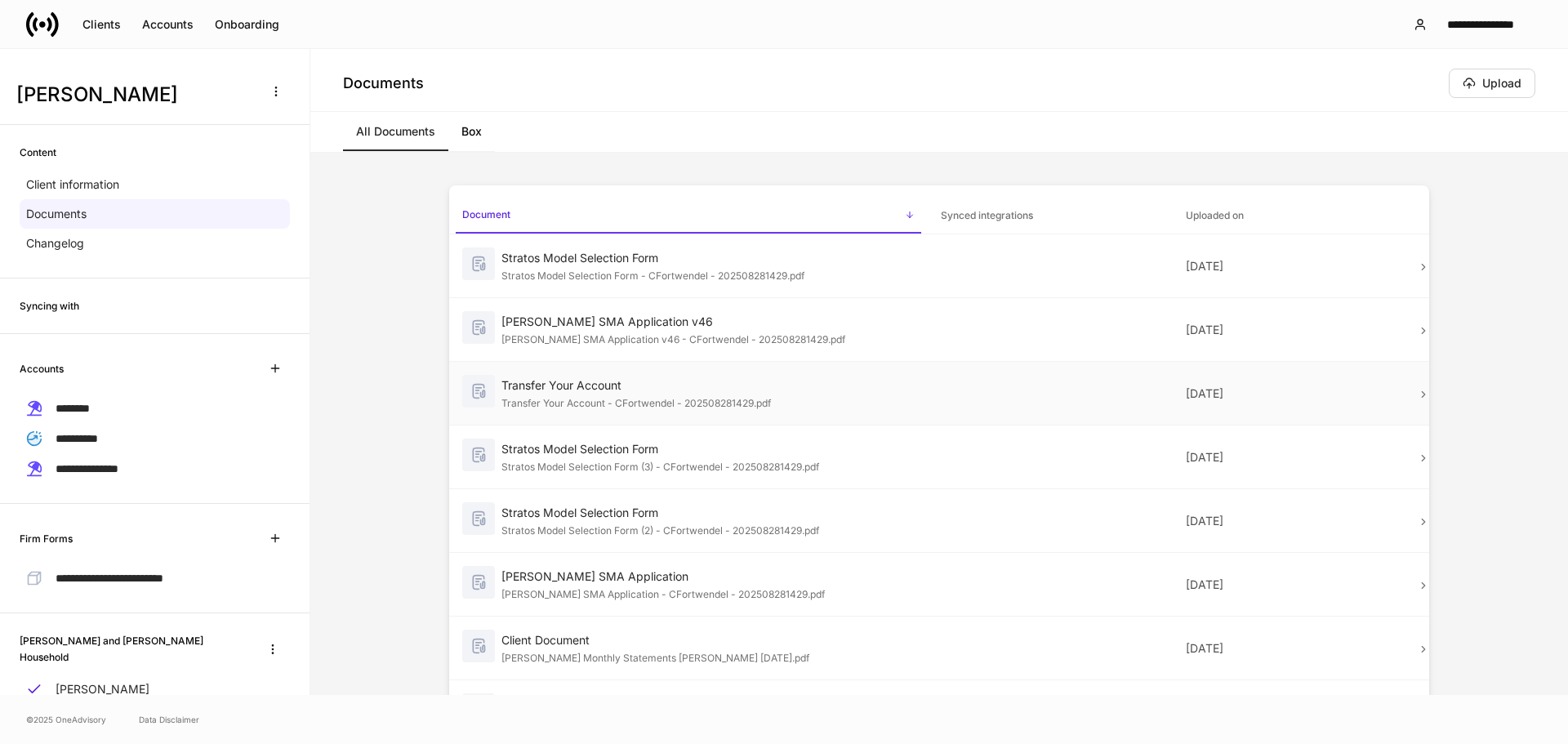
click at [757, 383] on div "Transfer Your Account" at bounding box center [708, 385] width 413 height 16
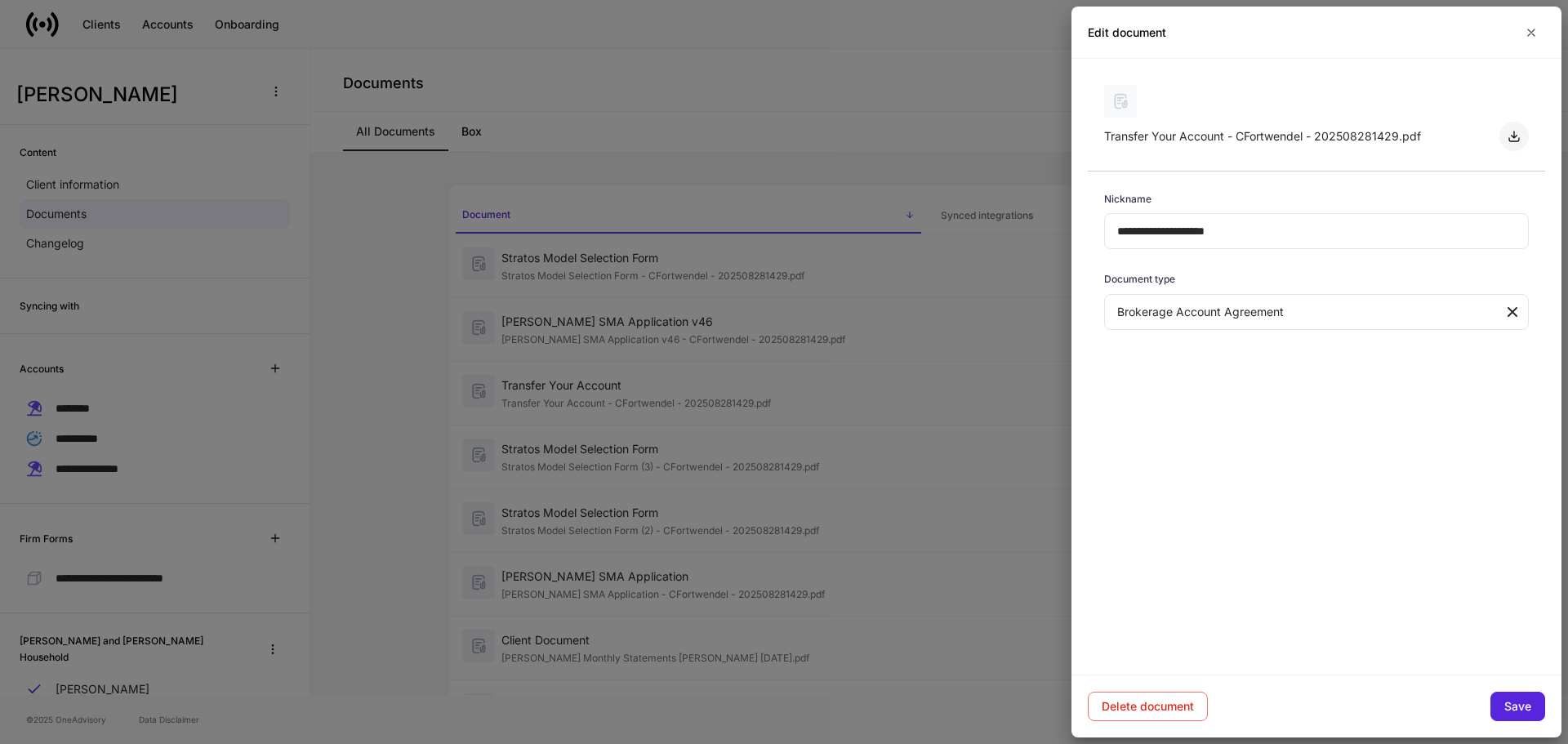
click at [1514, 138] on icon "button" at bounding box center [1515, 136] width 13 height 13
click at [721, 437] on div at bounding box center [784, 372] width 1568 height 744
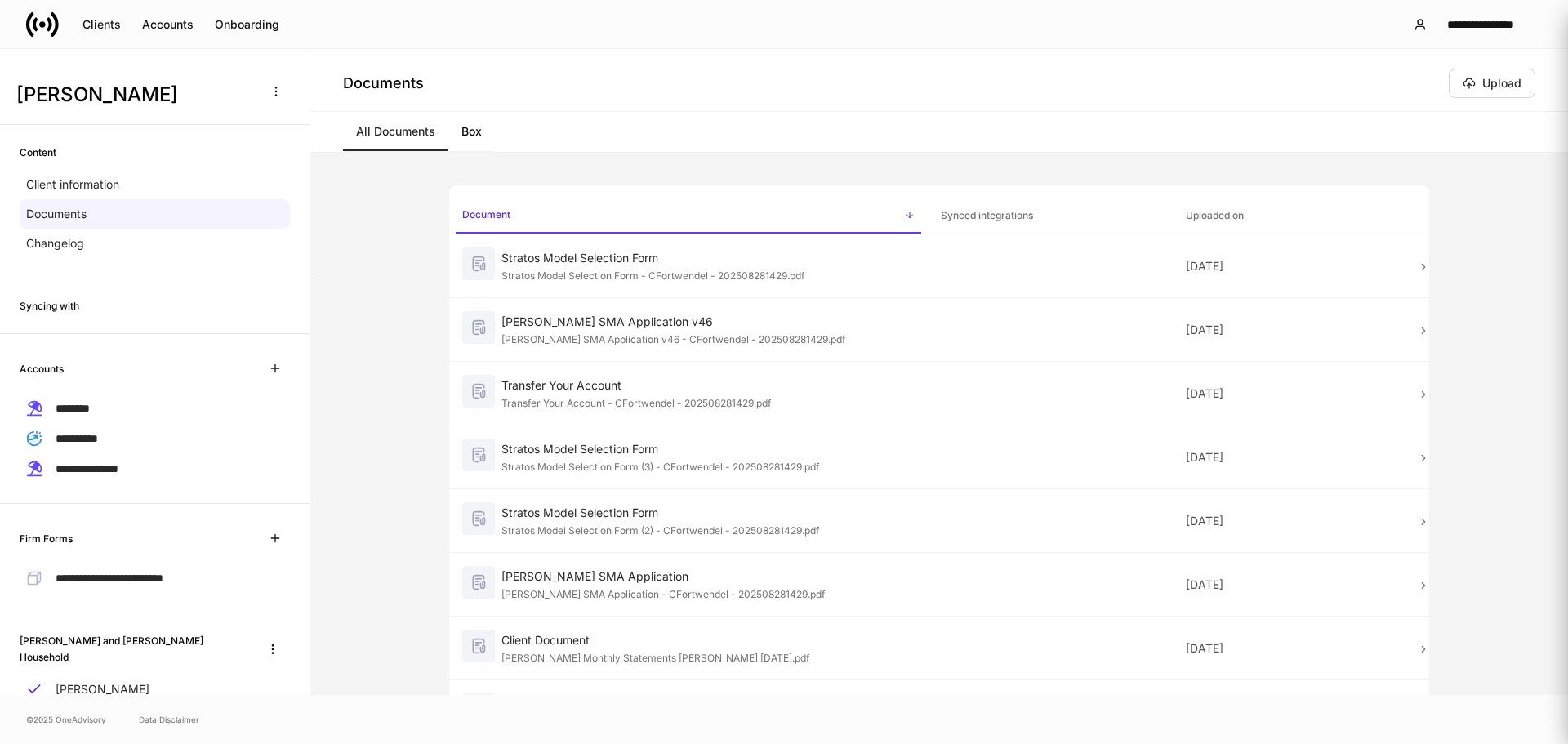
click at [731, 441] on div "Stratos Model Selection Form" at bounding box center [708, 449] width 413 height 16
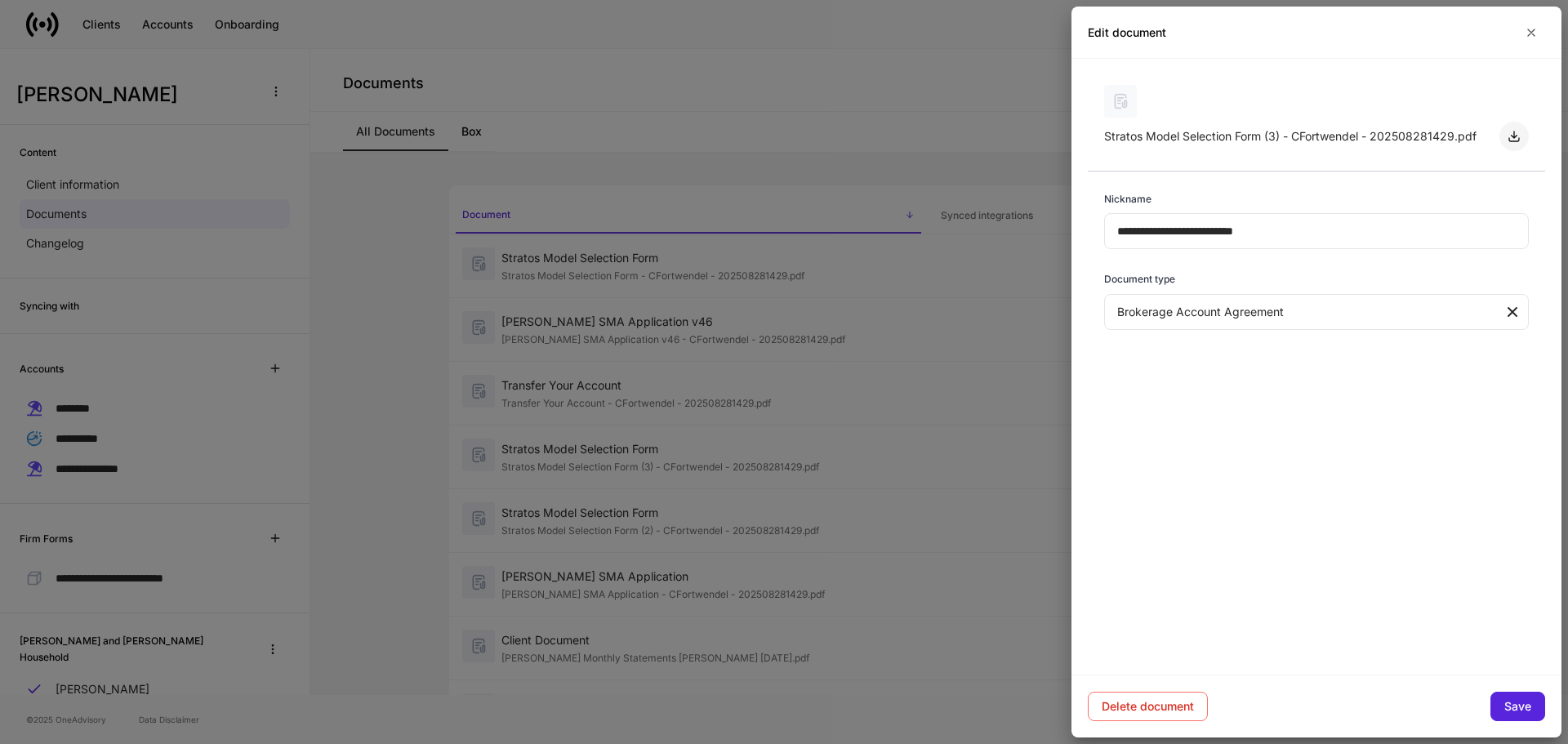
click at [1515, 134] on icon "button" at bounding box center [1515, 136] width 10 height 10
click at [711, 512] on div at bounding box center [784, 372] width 1568 height 744
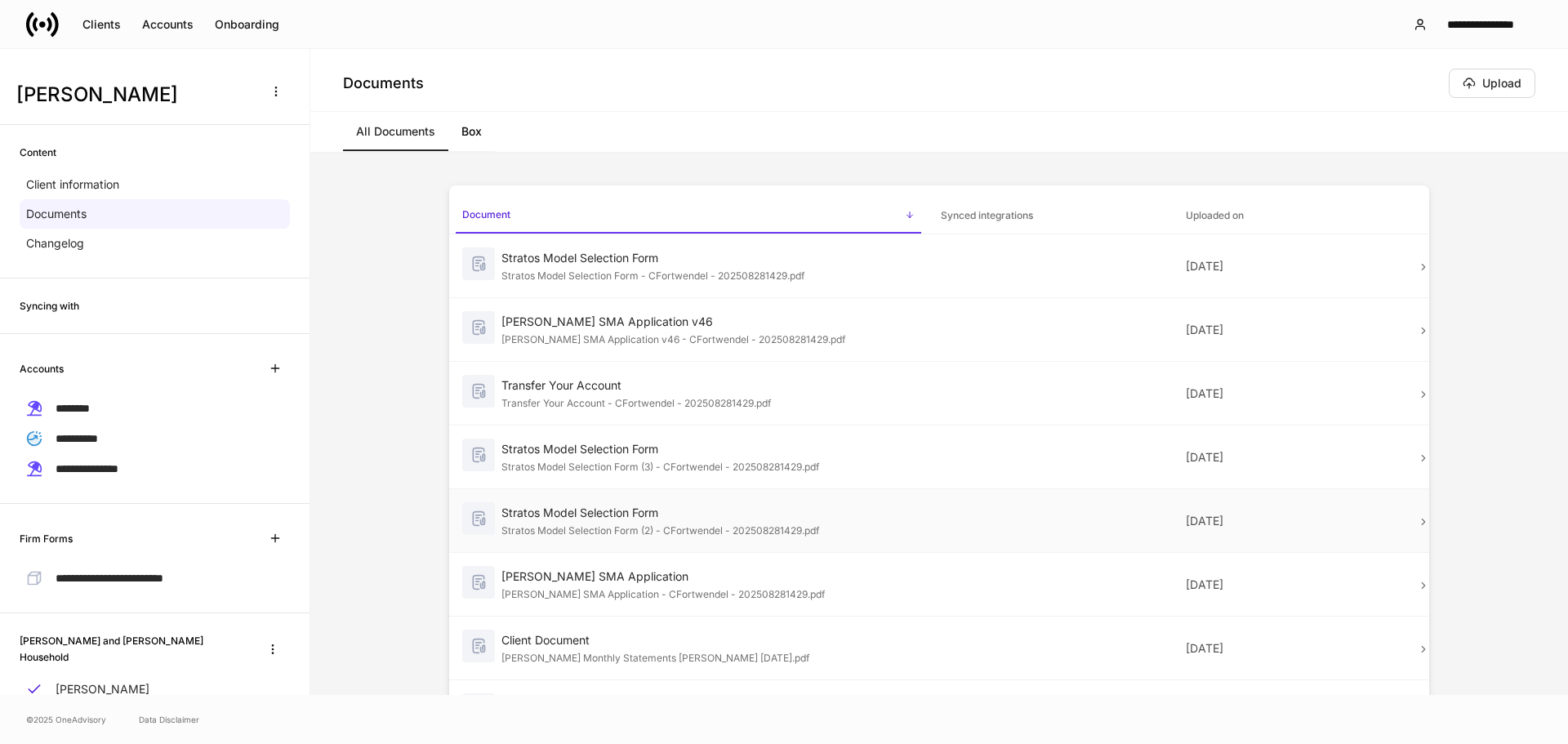
click at [770, 511] on div "Stratos Model Selection Form" at bounding box center [708, 513] width 413 height 16
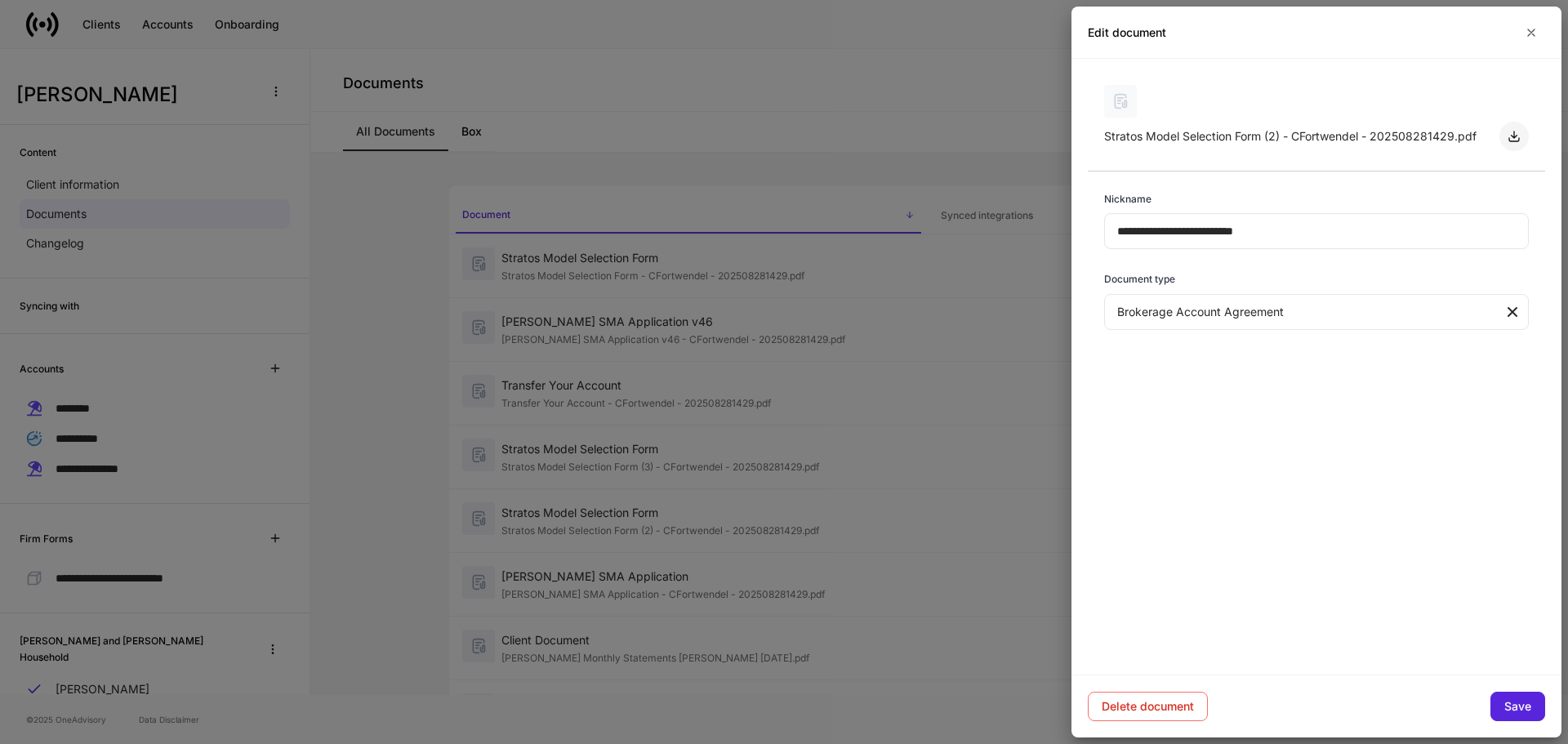
click at [1517, 134] on icon "button" at bounding box center [1515, 136] width 13 height 13
click at [640, 576] on div at bounding box center [784, 372] width 1568 height 744
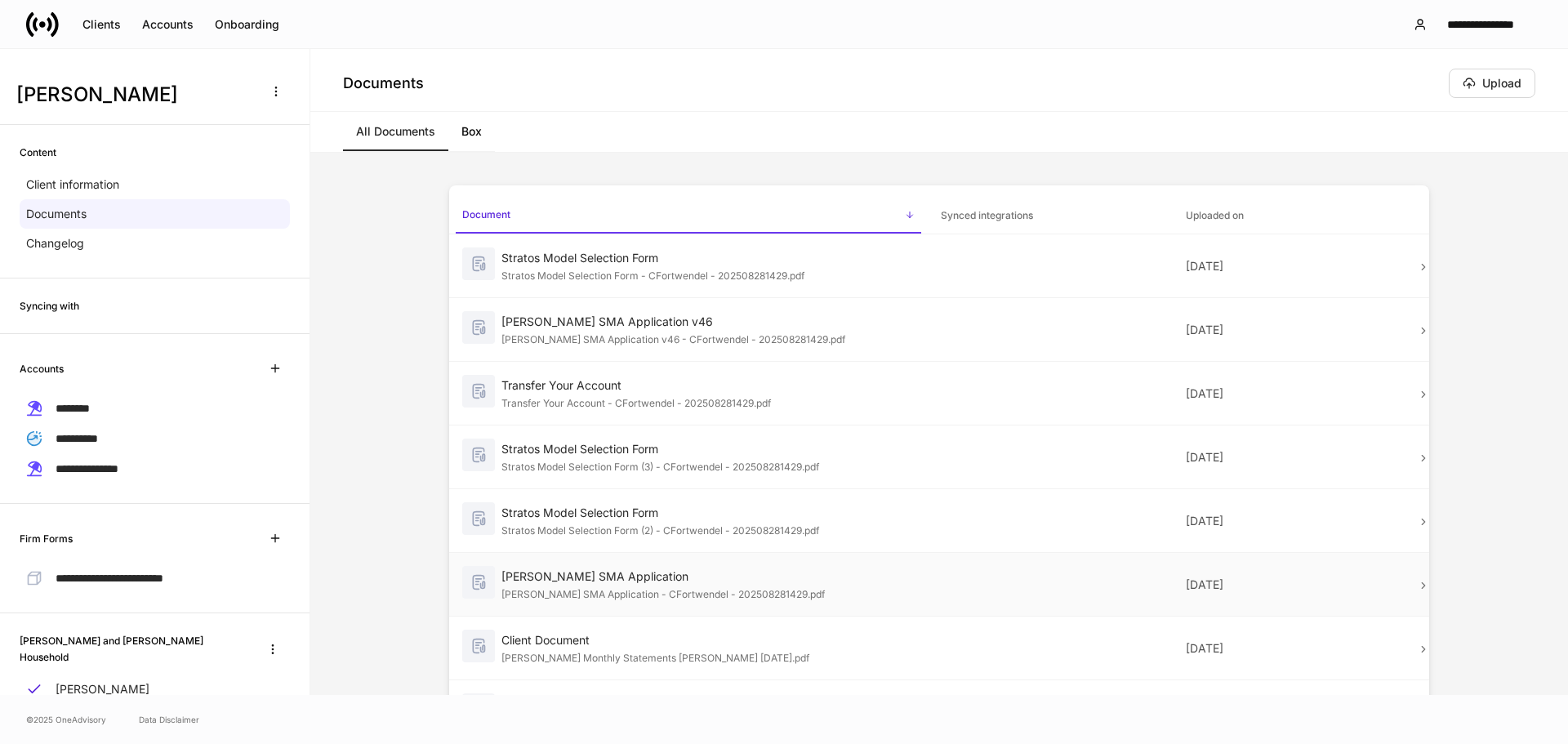
click at [648, 580] on div "[PERSON_NAME] SMA Application" at bounding box center [708, 576] width 413 height 16
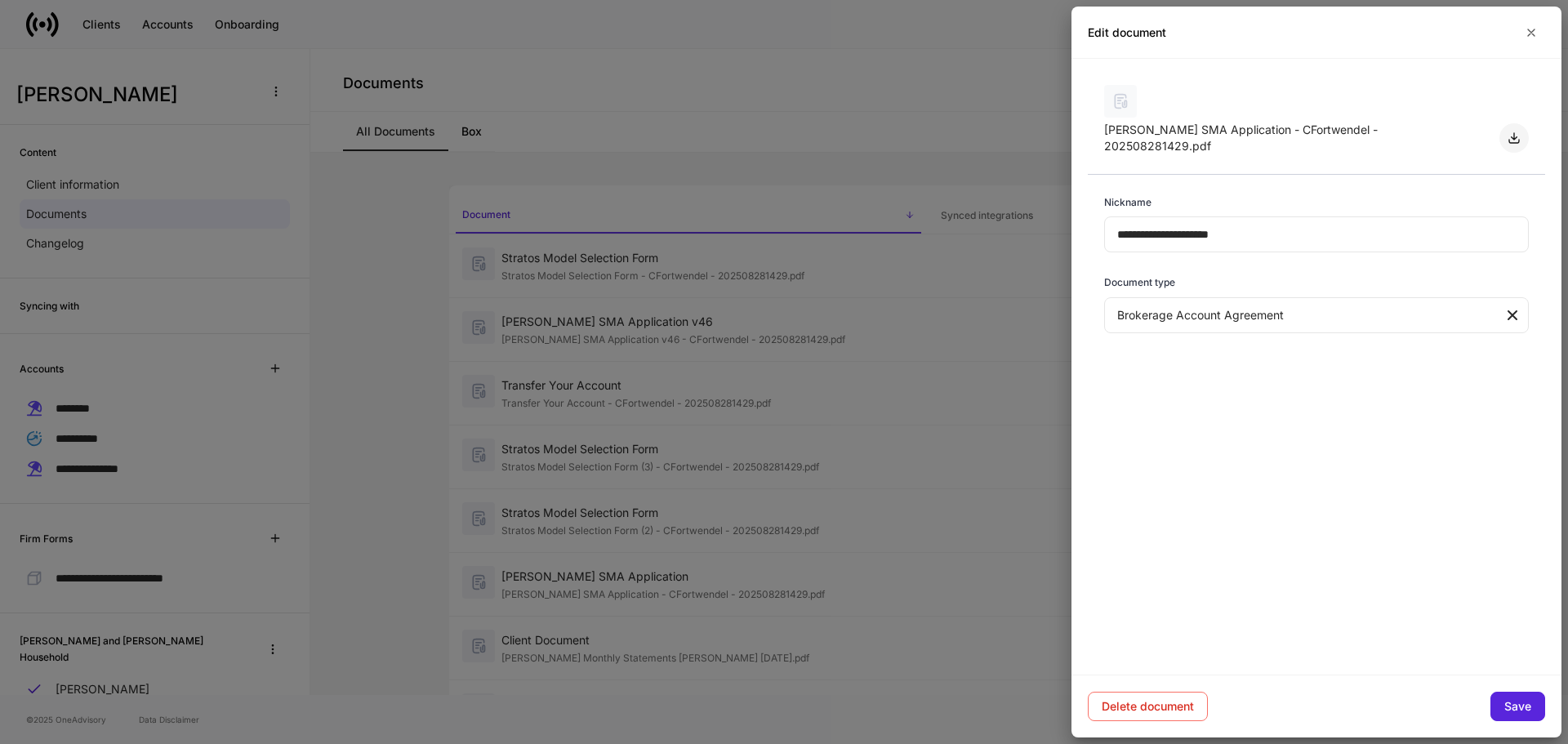
click at [1512, 131] on icon "button" at bounding box center [1515, 138] width 13 height 13
drag, startPoint x: 649, startPoint y: 654, endPoint x: 667, endPoint y: 648, distance: 19.0
click at [649, 654] on div at bounding box center [784, 372] width 1568 height 744
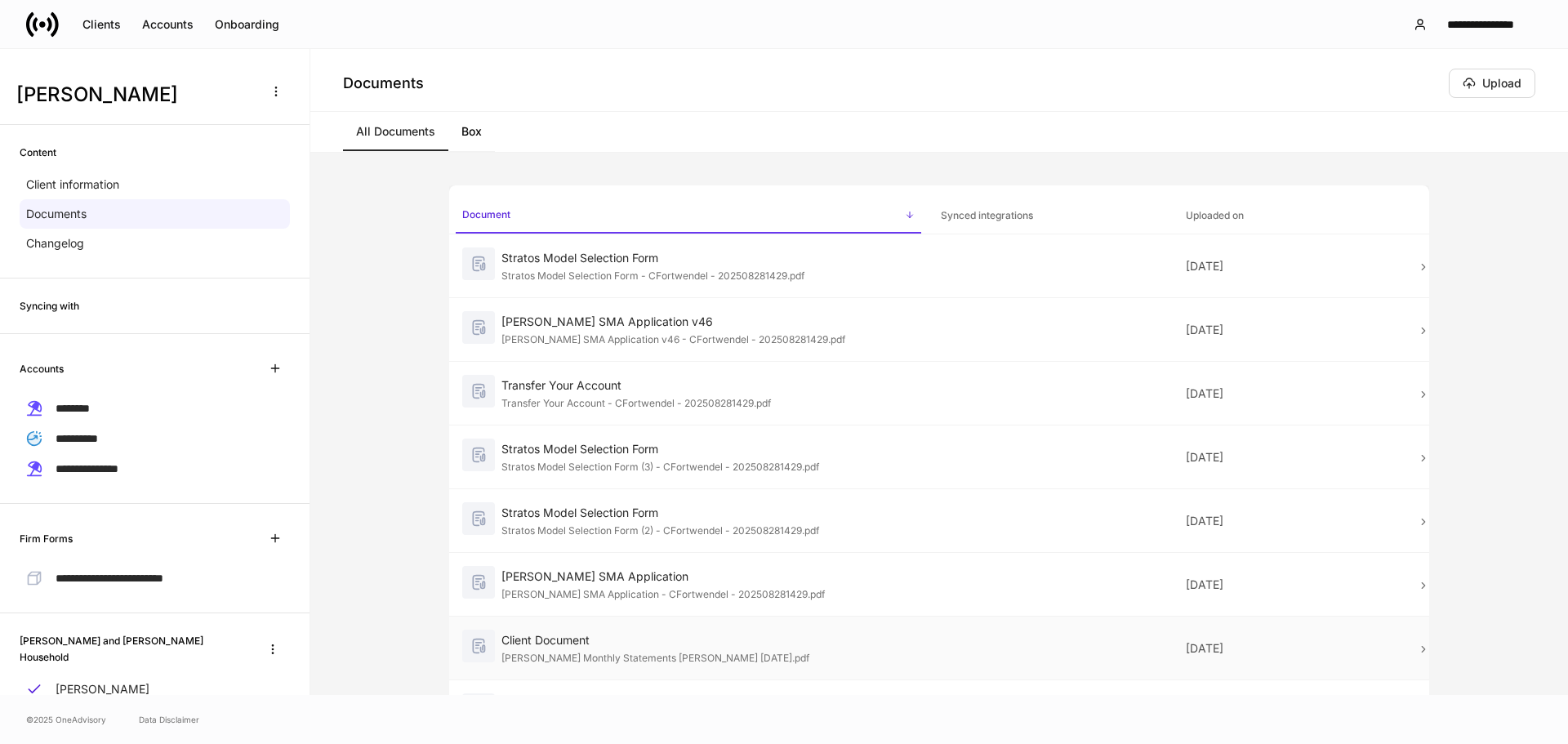
click at [696, 636] on div "Client Document" at bounding box center [708, 641] width 413 height 16
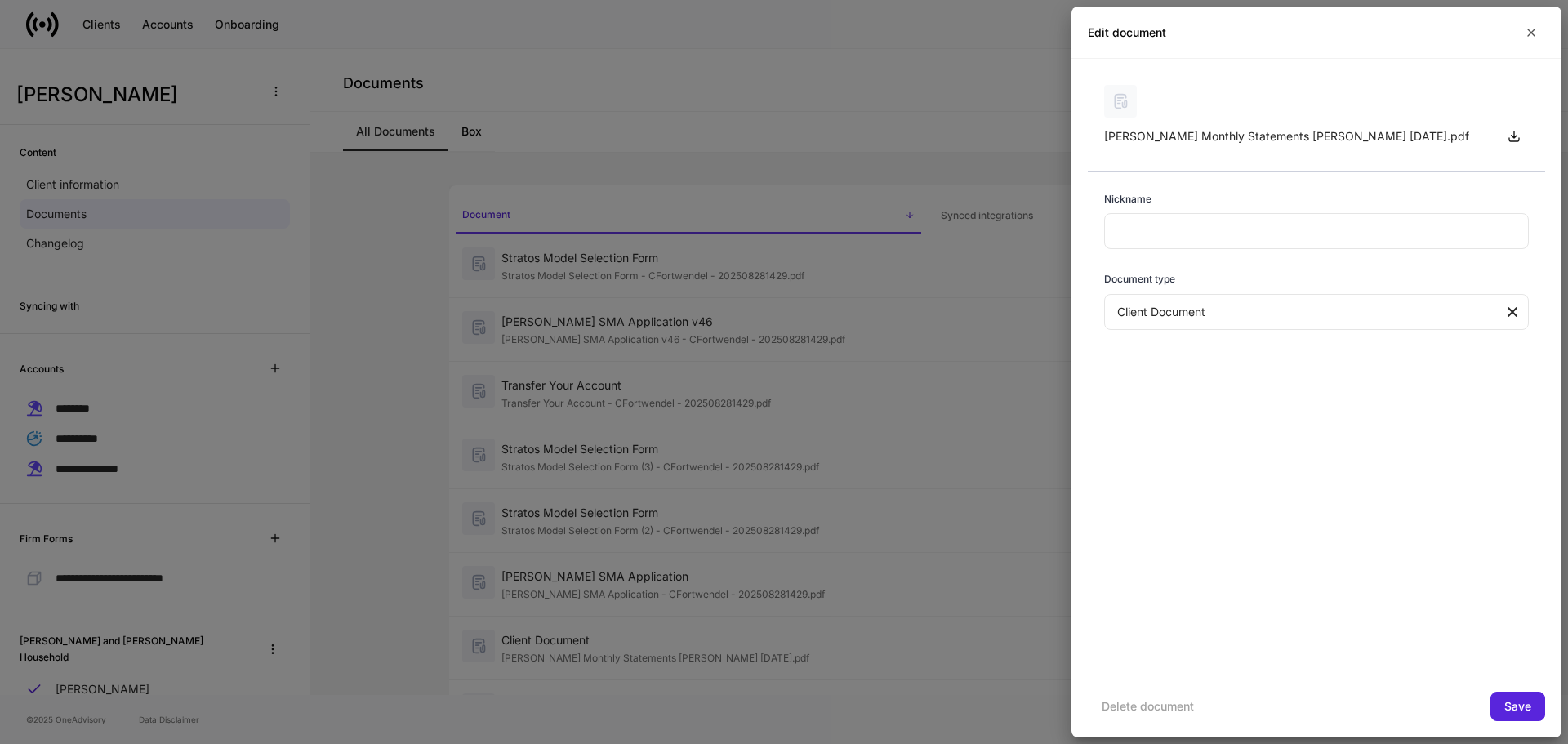
click at [843, 593] on div at bounding box center [784, 372] width 1568 height 744
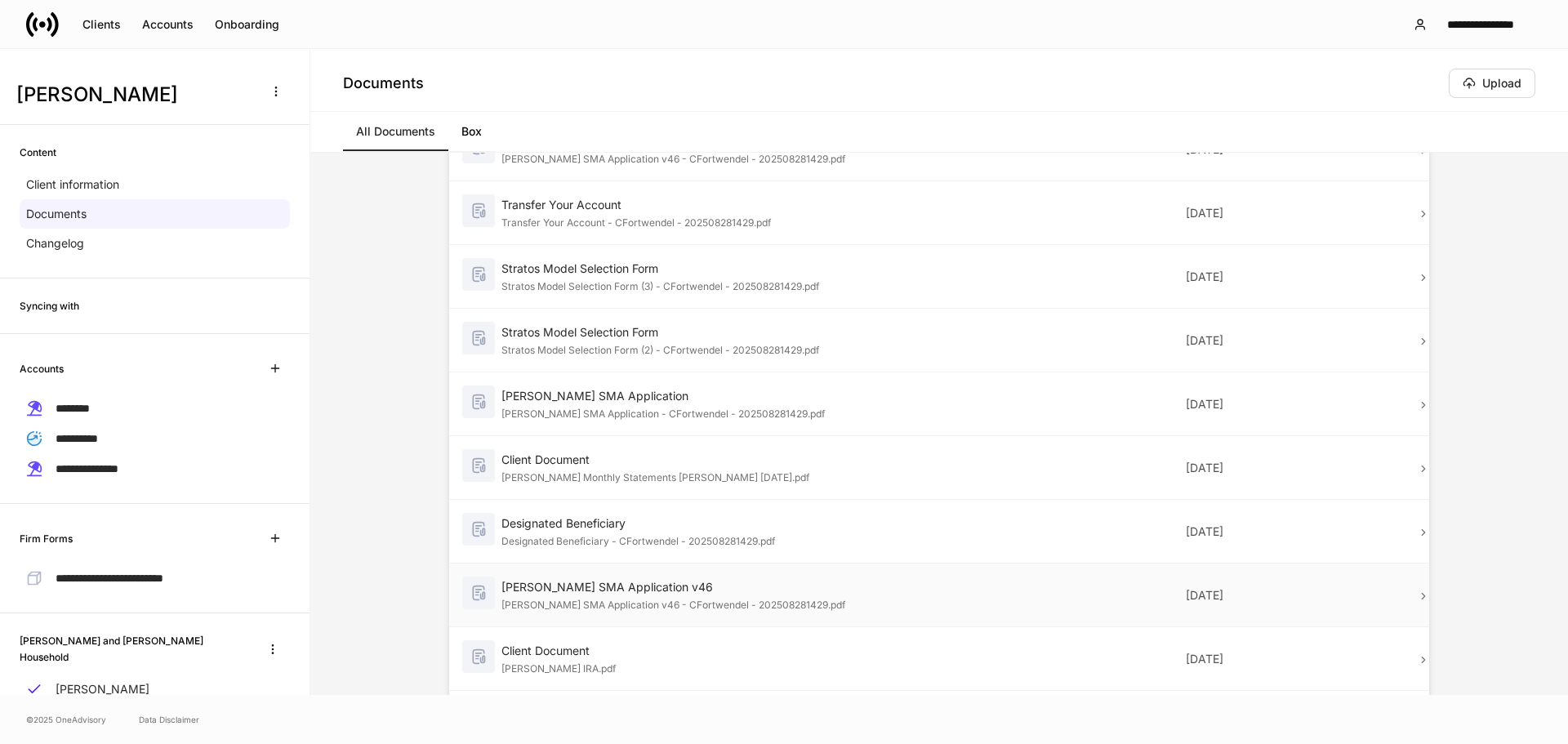
scroll to position [184, 0]
click at [714, 526] on div "Designated Beneficiary" at bounding box center [708, 521] width 413 height 16
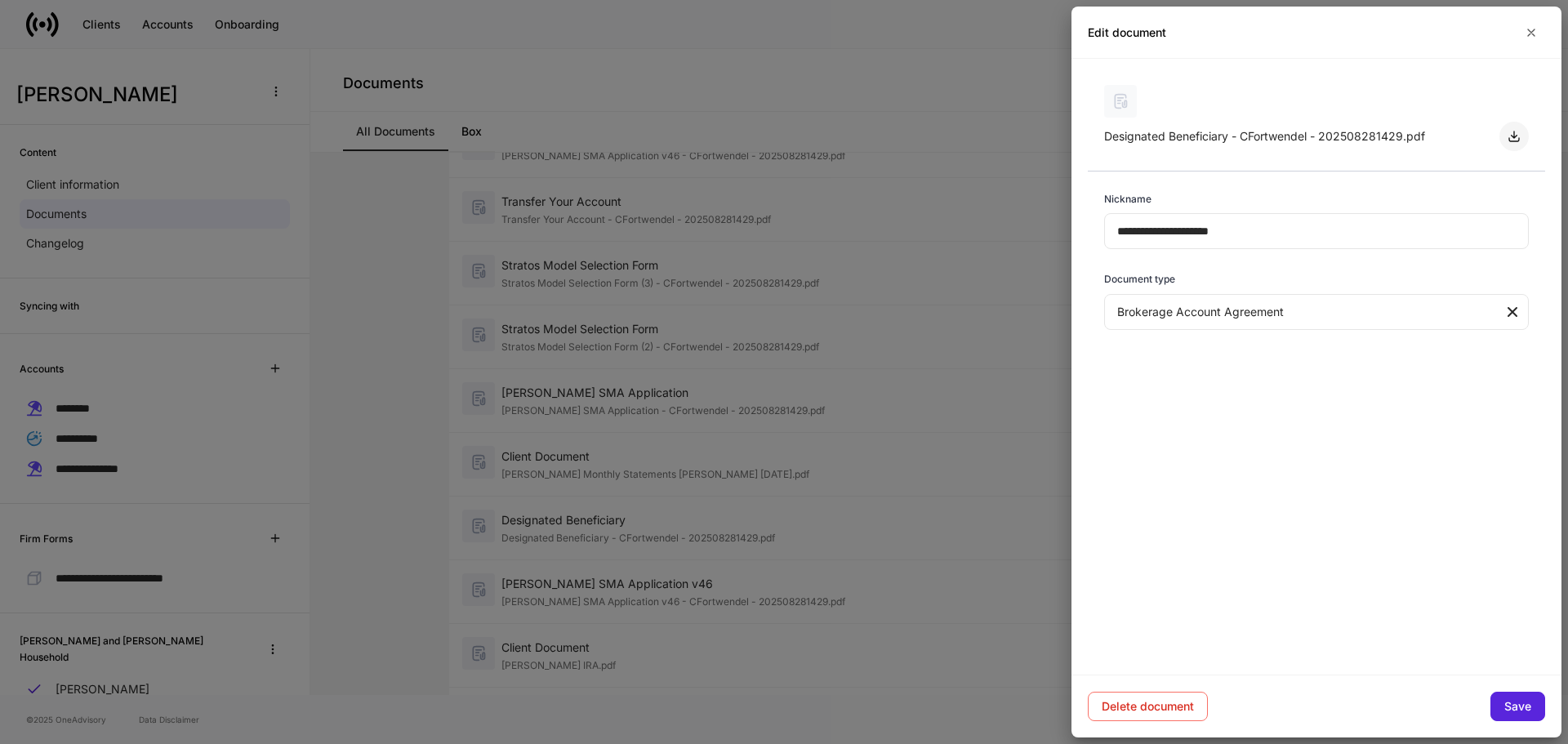
click at [1518, 141] on icon "button" at bounding box center [1515, 136] width 10 height 10
click at [724, 585] on div at bounding box center [784, 372] width 1568 height 744
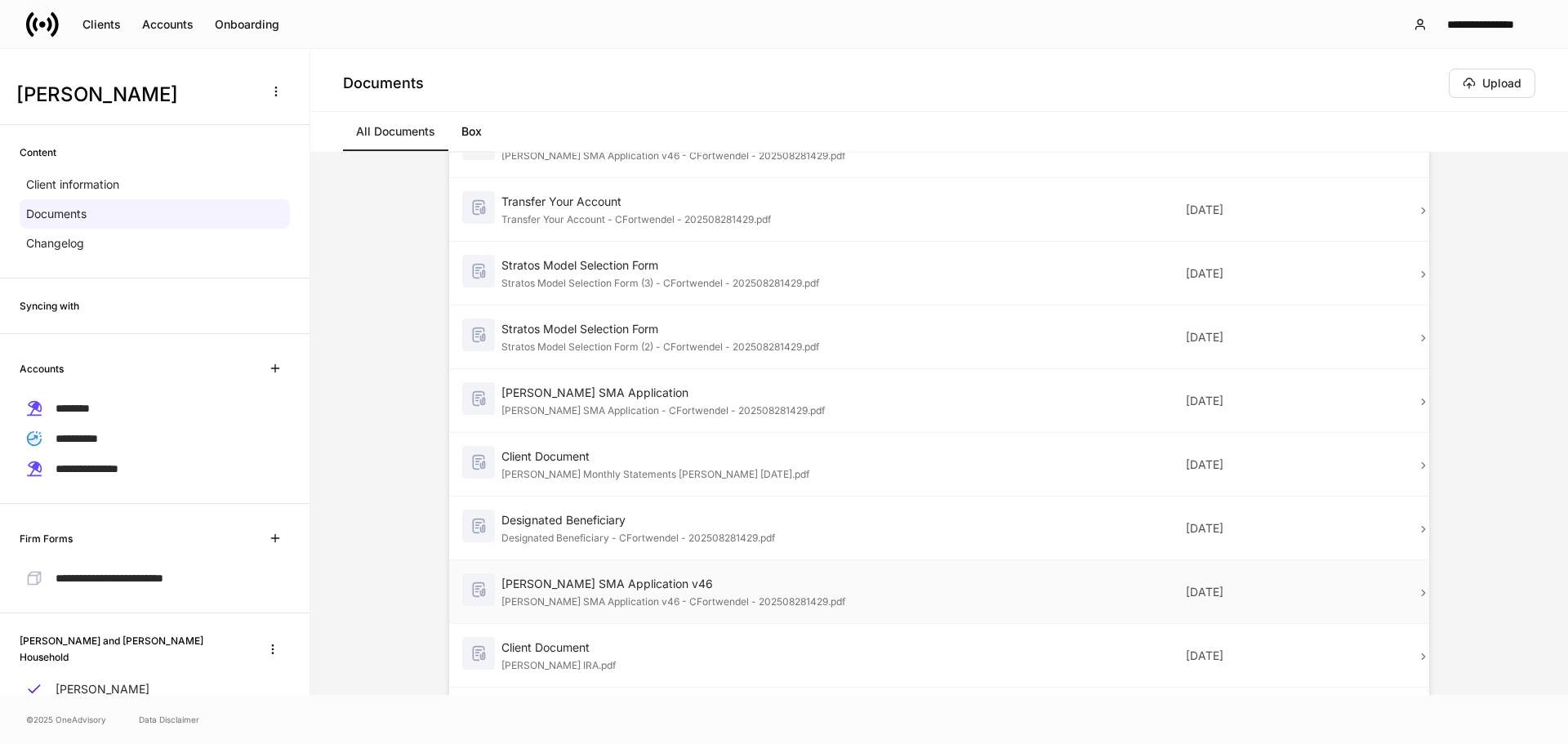
click at [757, 590] on div "[PERSON_NAME] SMA Application v46" at bounding box center [708, 584] width 413 height 16
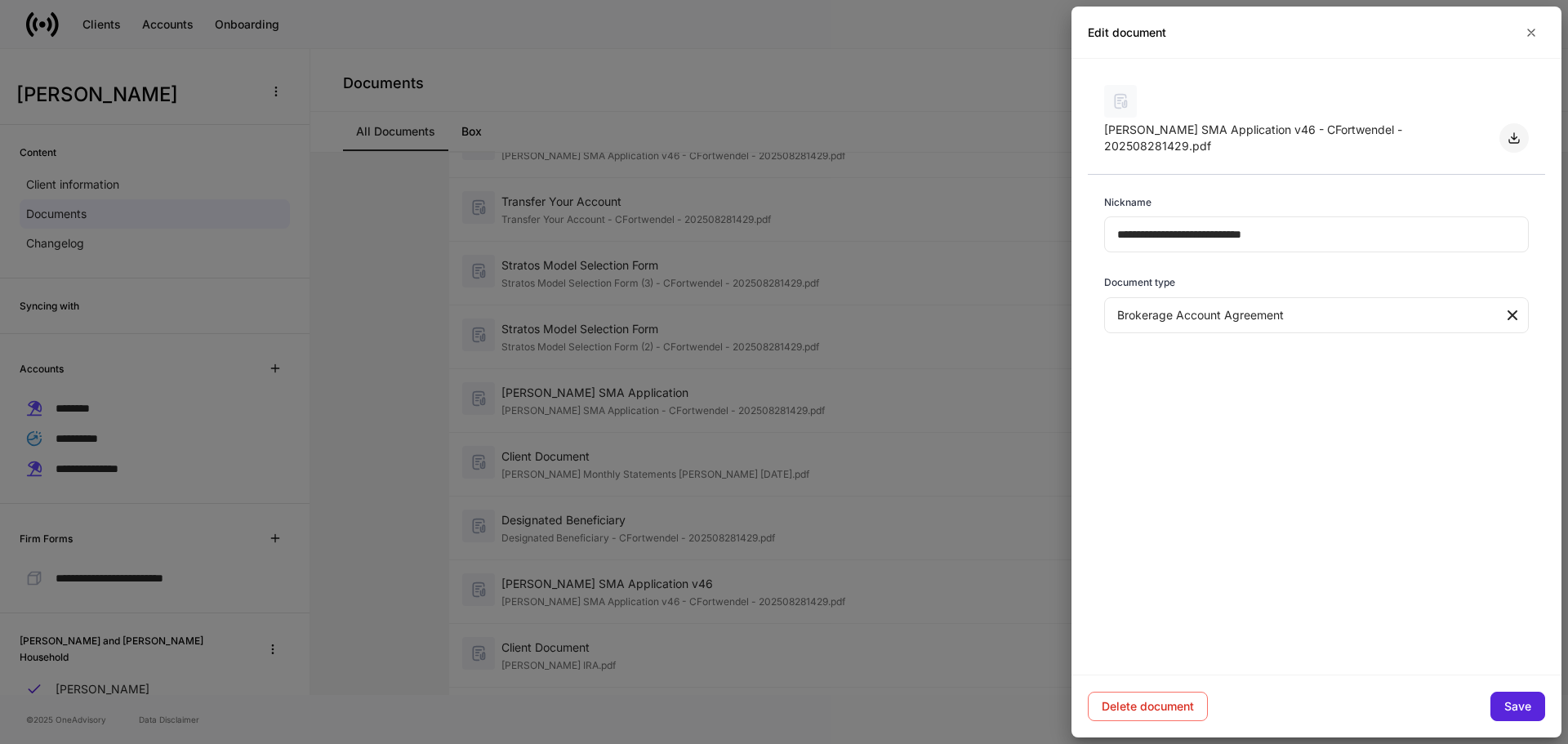
click at [1511, 134] on icon "button" at bounding box center [1515, 138] width 13 height 13
click at [689, 642] on div at bounding box center [784, 372] width 1568 height 744
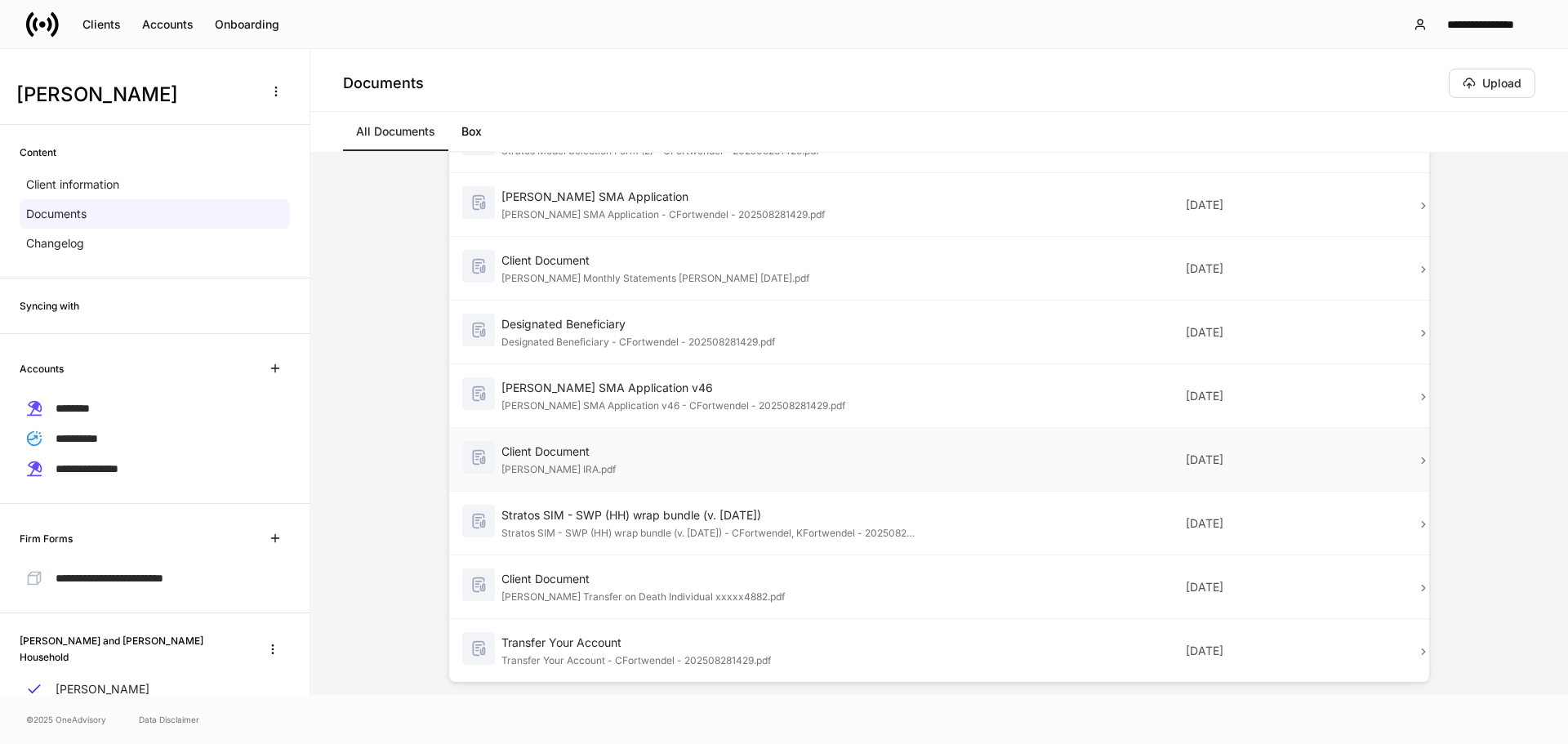
scroll to position [388, 0]
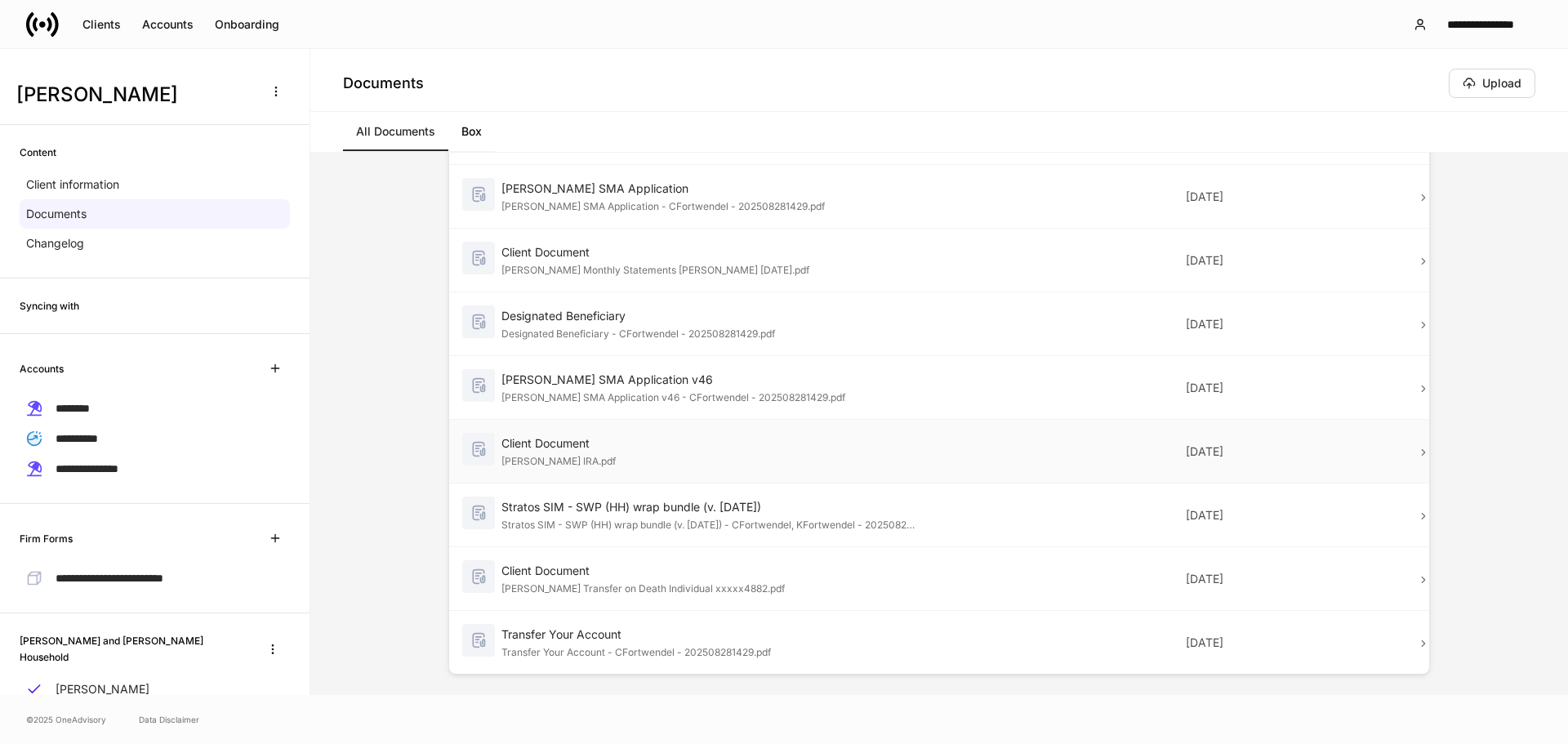
click at [663, 452] on div "[PERSON_NAME] IRA.pdf" at bounding box center [708, 460] width 413 height 16
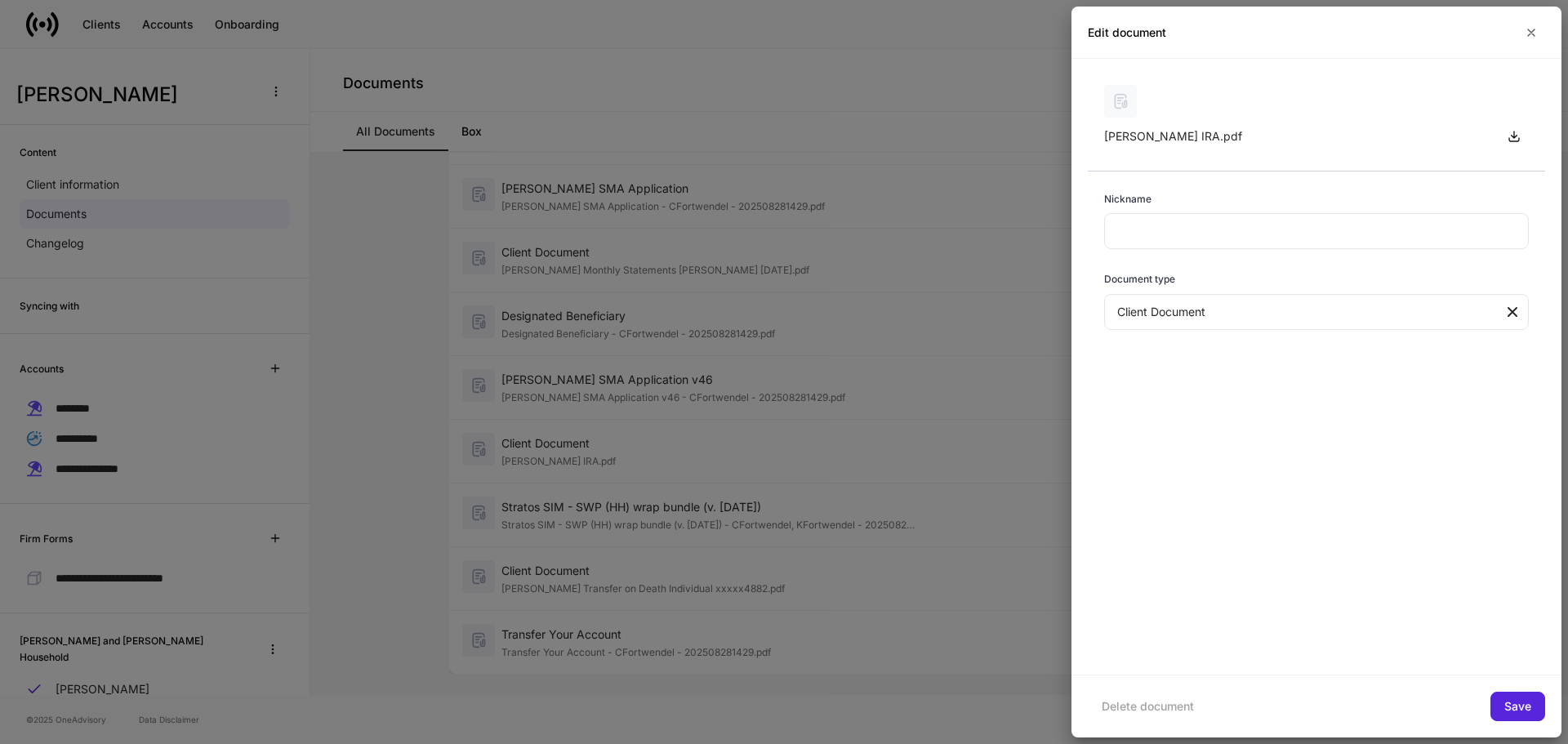
click at [669, 521] on div at bounding box center [784, 372] width 1568 height 744
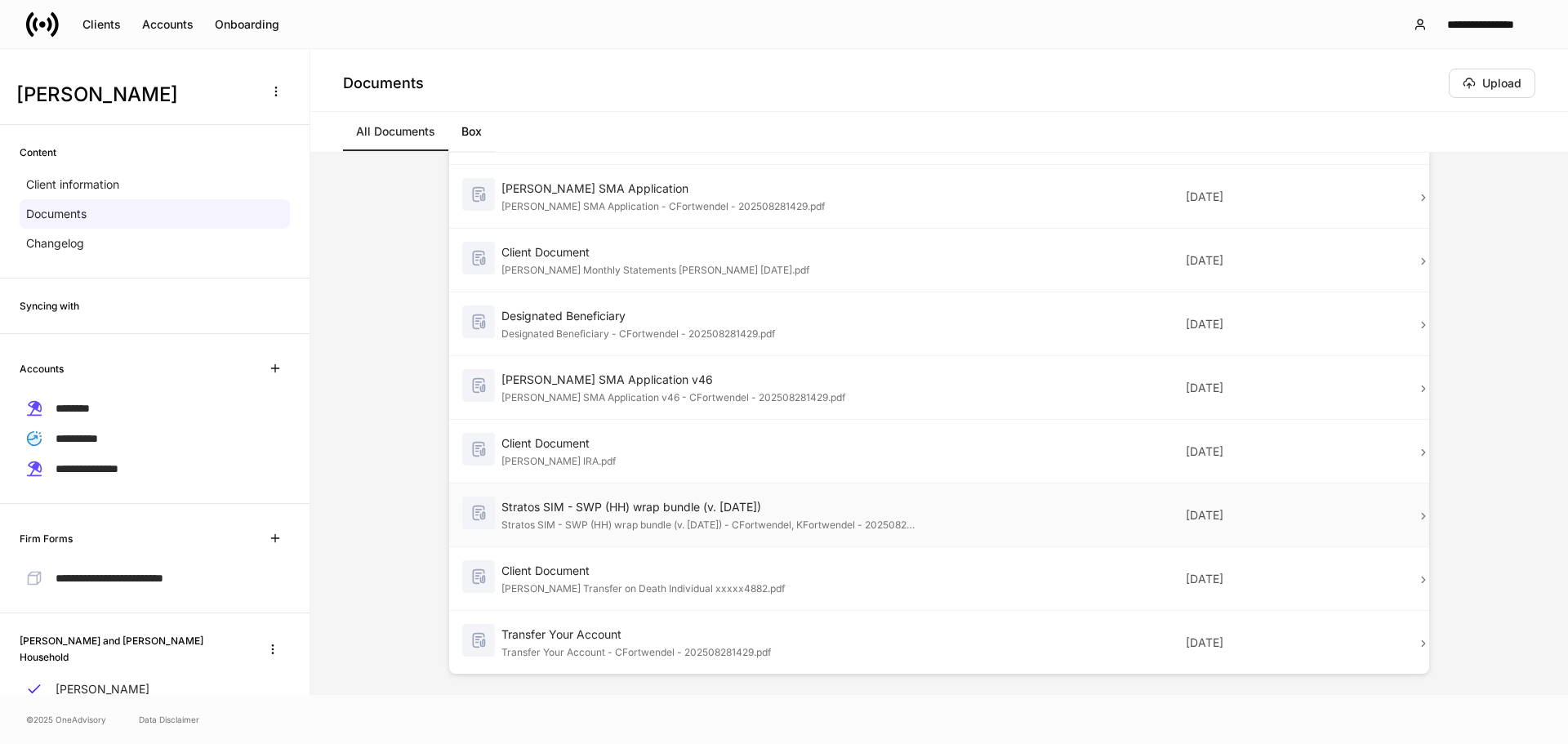
click at [690, 512] on div "Stratos SIM - SWP (HH) wrap bundle (v. [DATE])" at bounding box center [708, 507] width 413 height 16
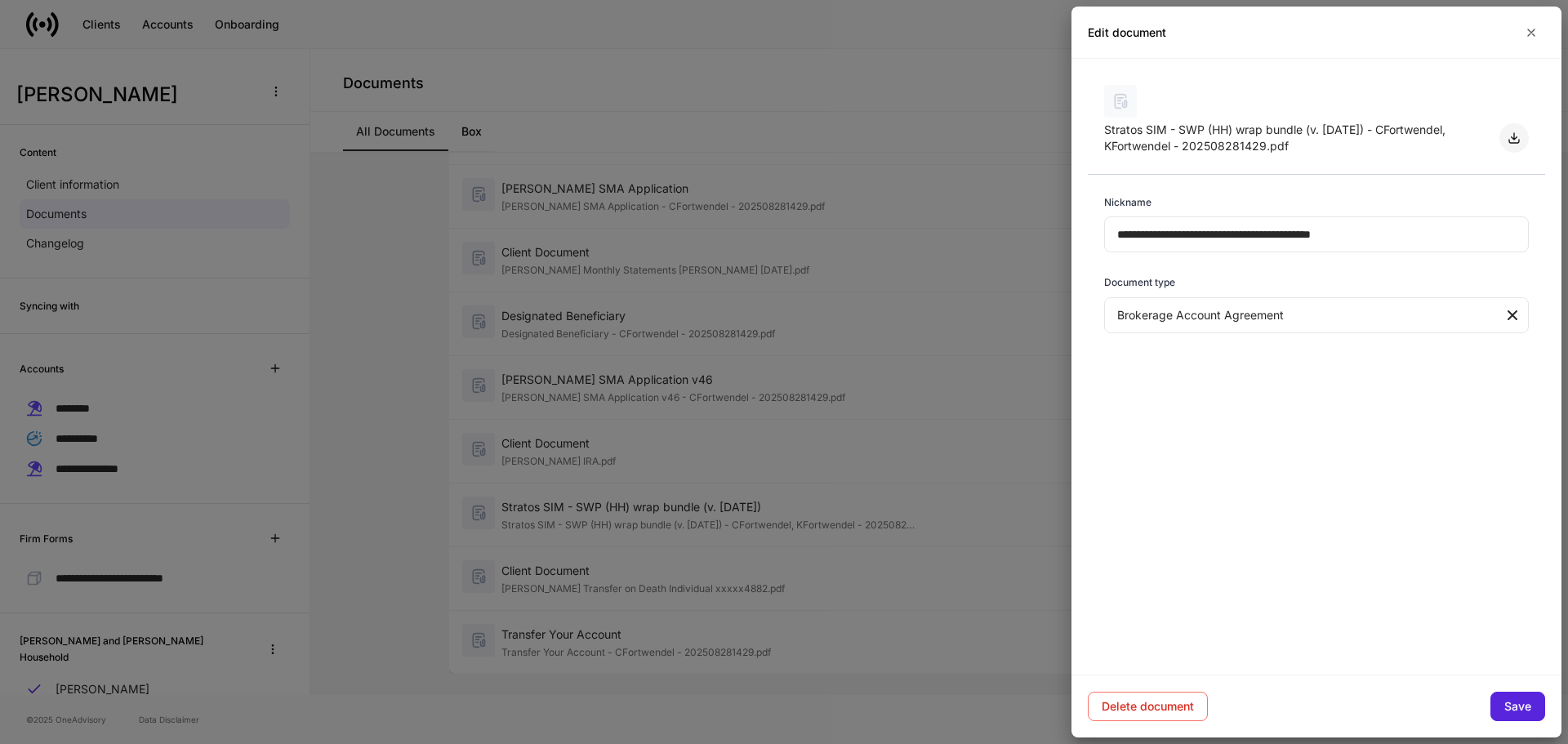
click at [1523, 134] on button "button" at bounding box center [1515, 138] width 30 height 30
click at [706, 553] on div at bounding box center [784, 372] width 1568 height 744
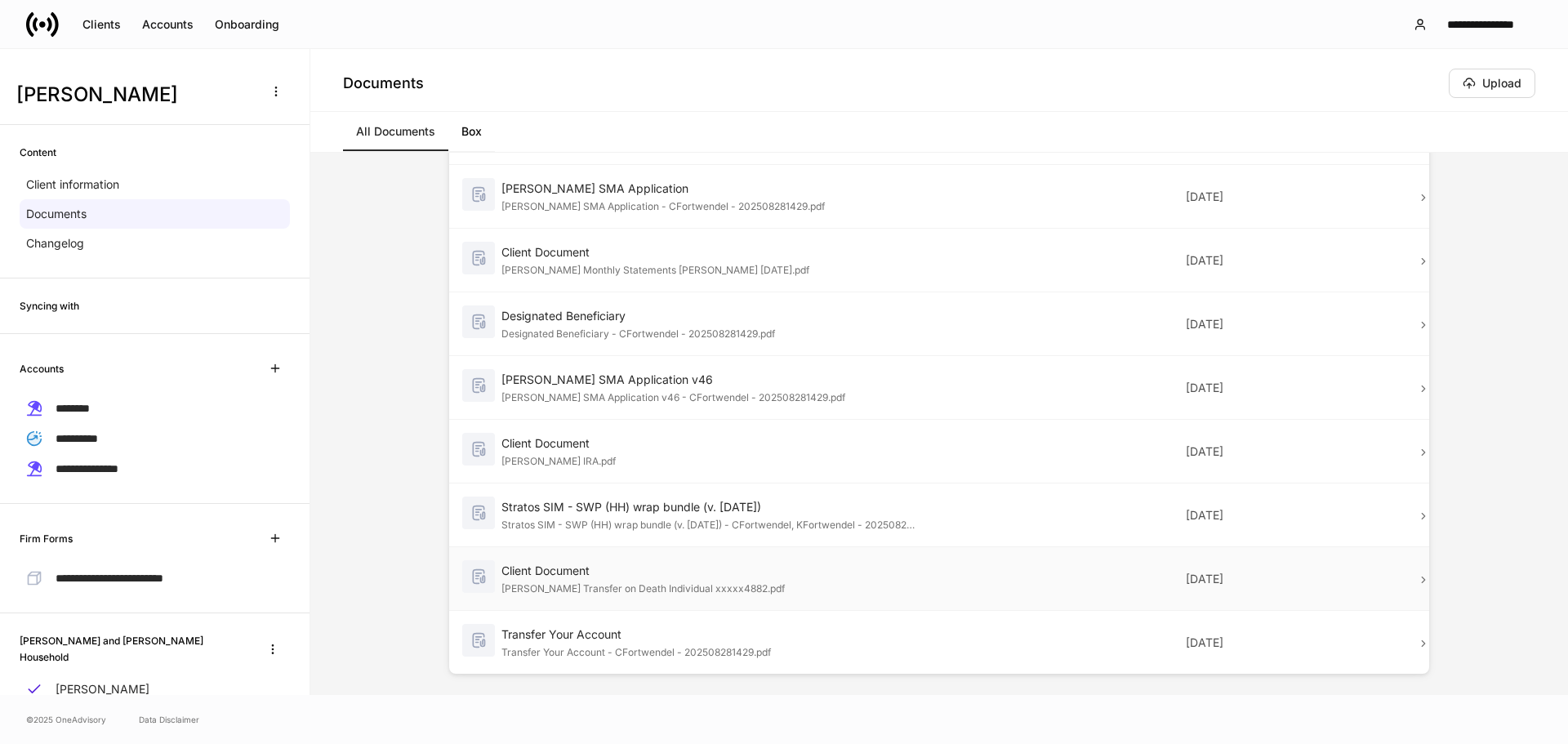
scroll to position [399, 0]
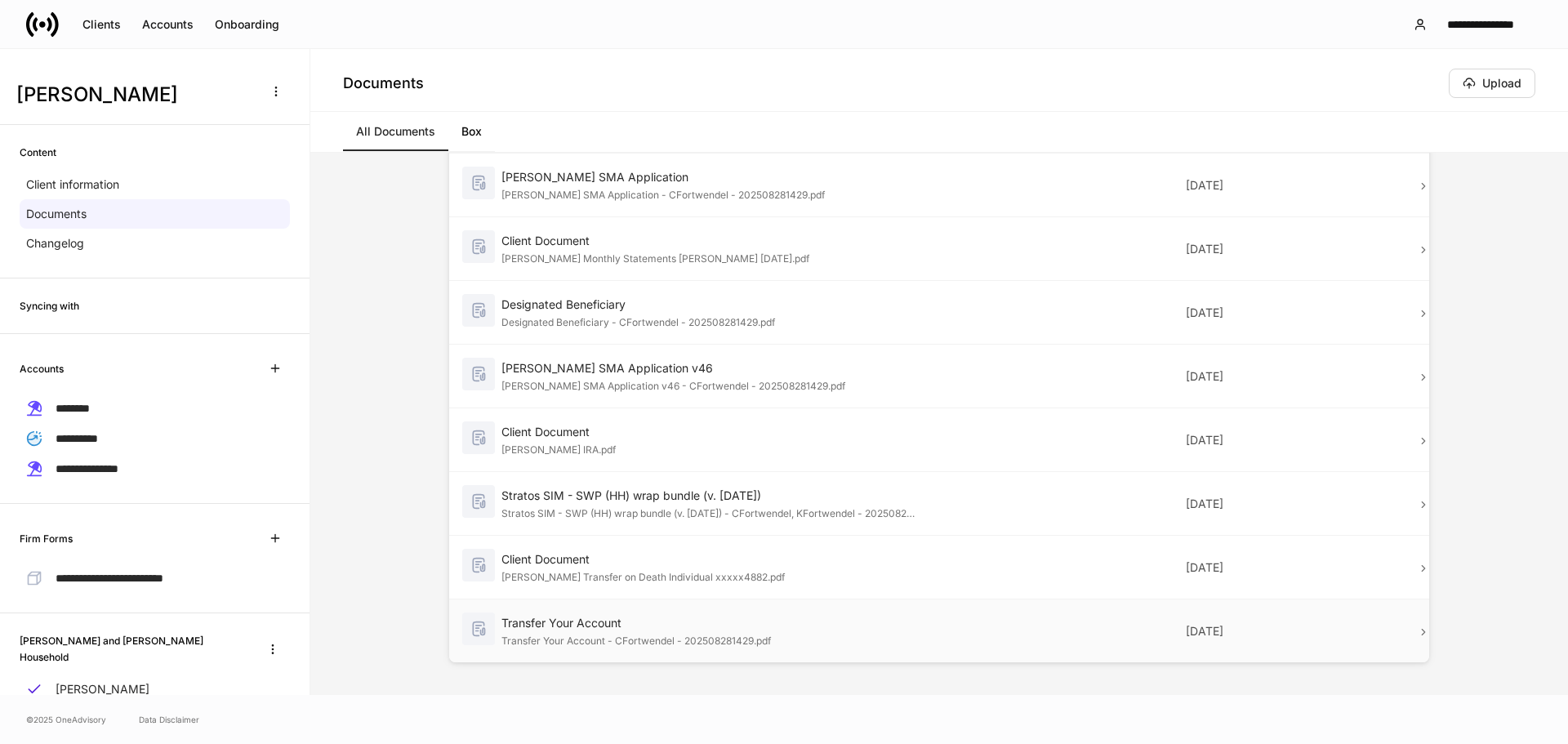
click at [768, 629] on div "Transfer Your Account" at bounding box center [708, 623] width 413 height 16
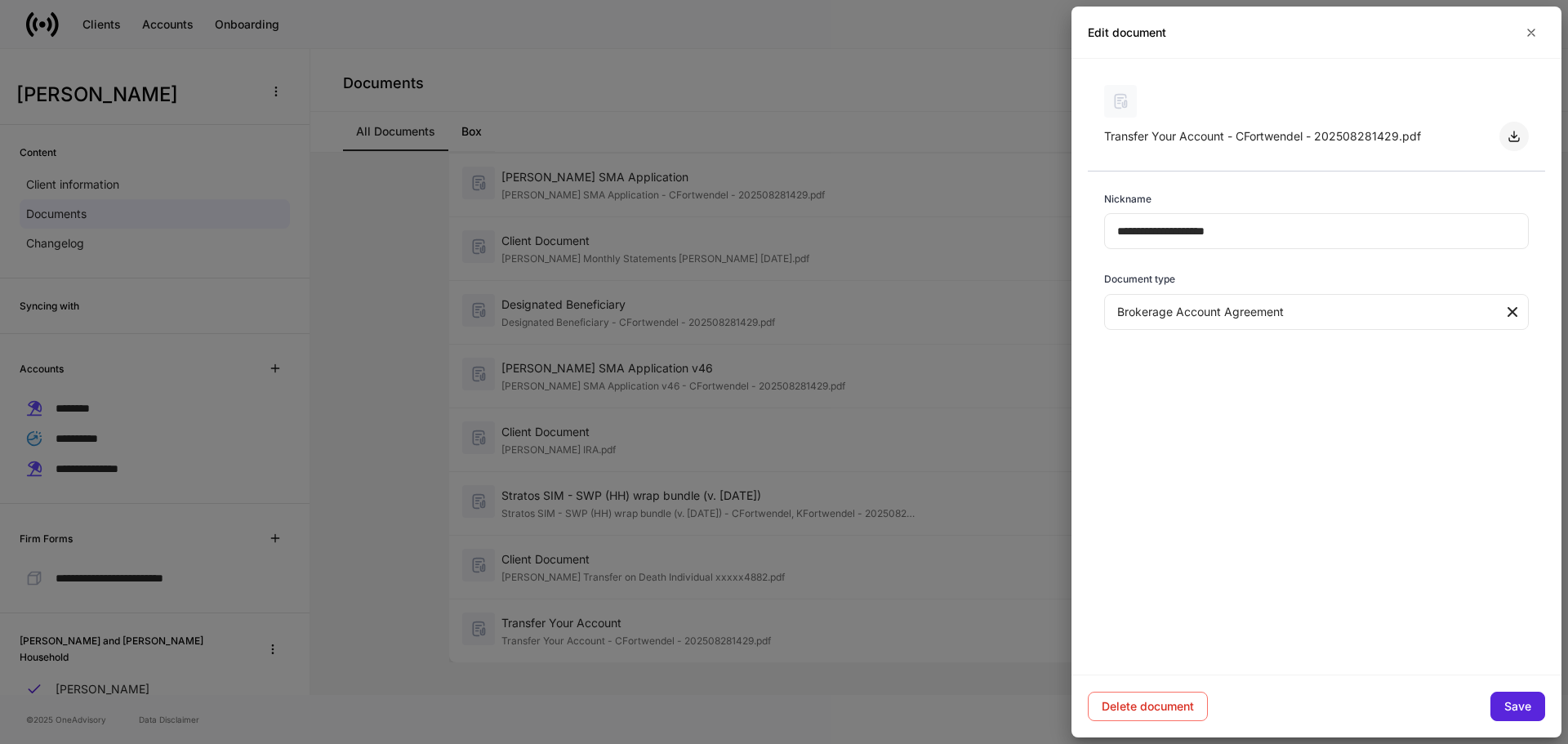
click at [1518, 135] on icon "button" at bounding box center [1515, 136] width 13 height 13
drag, startPoint x: 1525, startPoint y: 31, endPoint x: 1284, endPoint y: 87, distance: 247.4
click at [1525, 31] on icon "button" at bounding box center [1532, 33] width 13 height 13
